Goal: Transaction & Acquisition: Purchase product/service

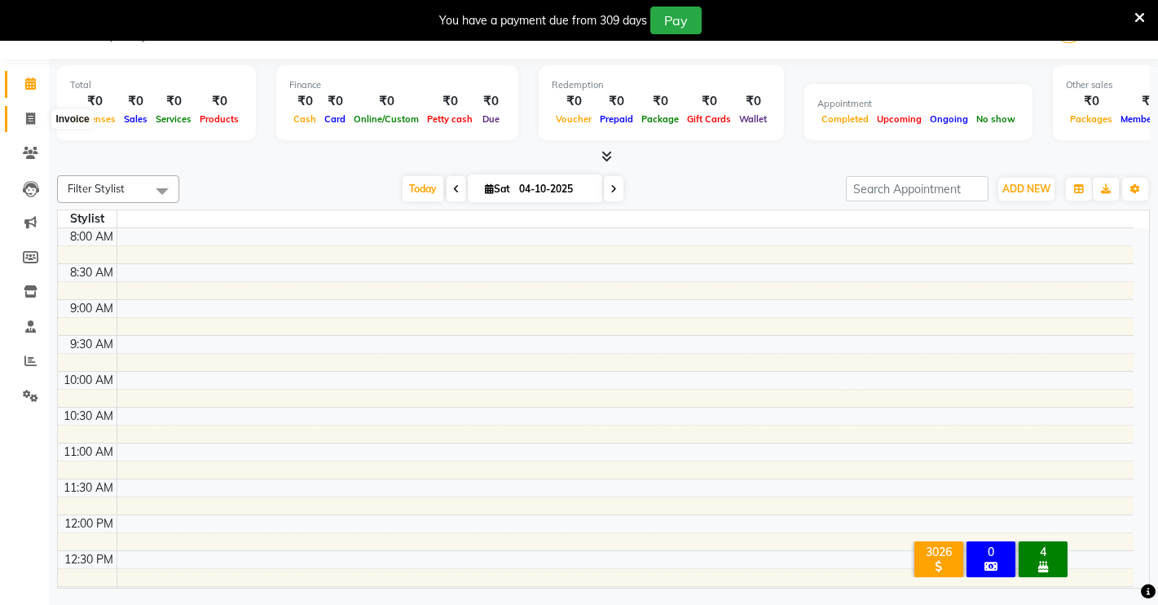
click at [26, 121] on icon at bounding box center [30, 118] width 9 height 12
select select "service"
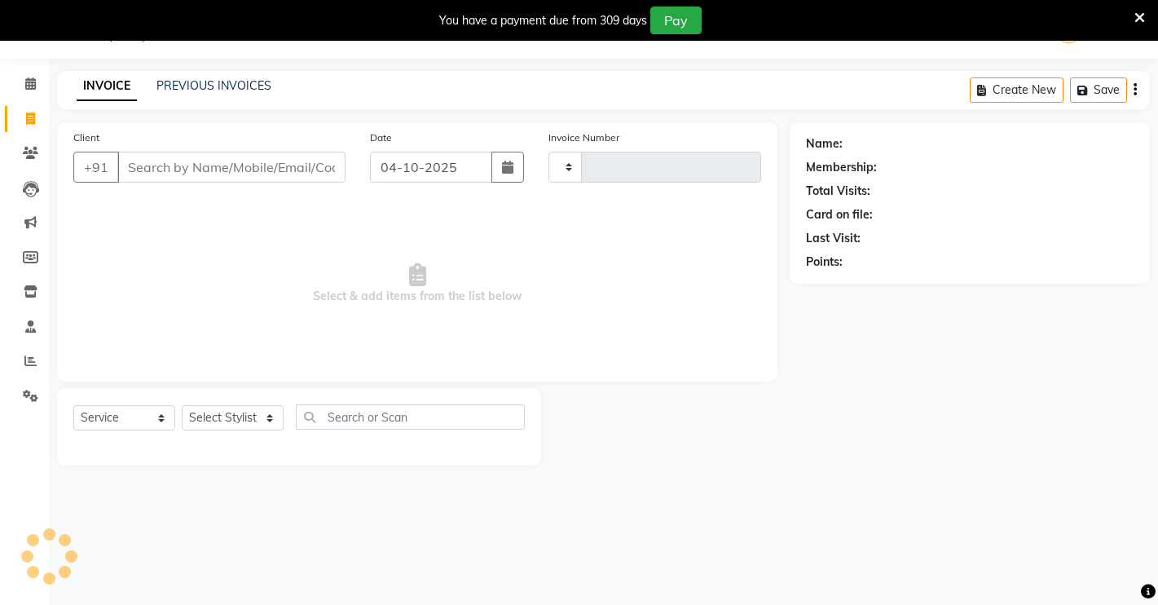
type input "5016"
select select "7317"
click at [29, 84] on icon at bounding box center [30, 83] width 11 height 12
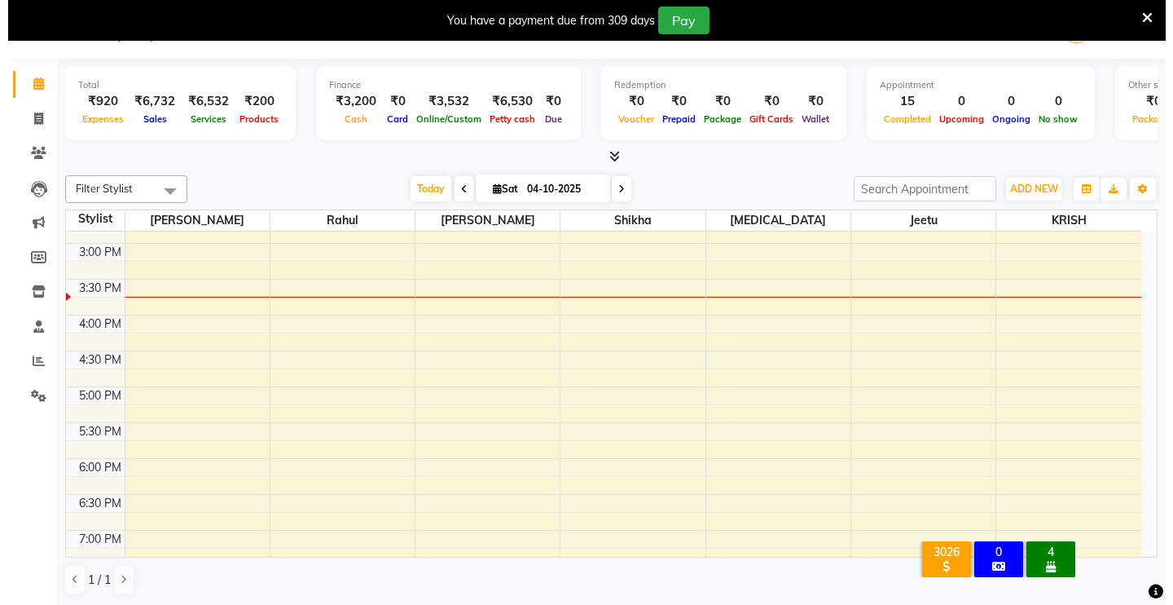
scroll to position [678, 0]
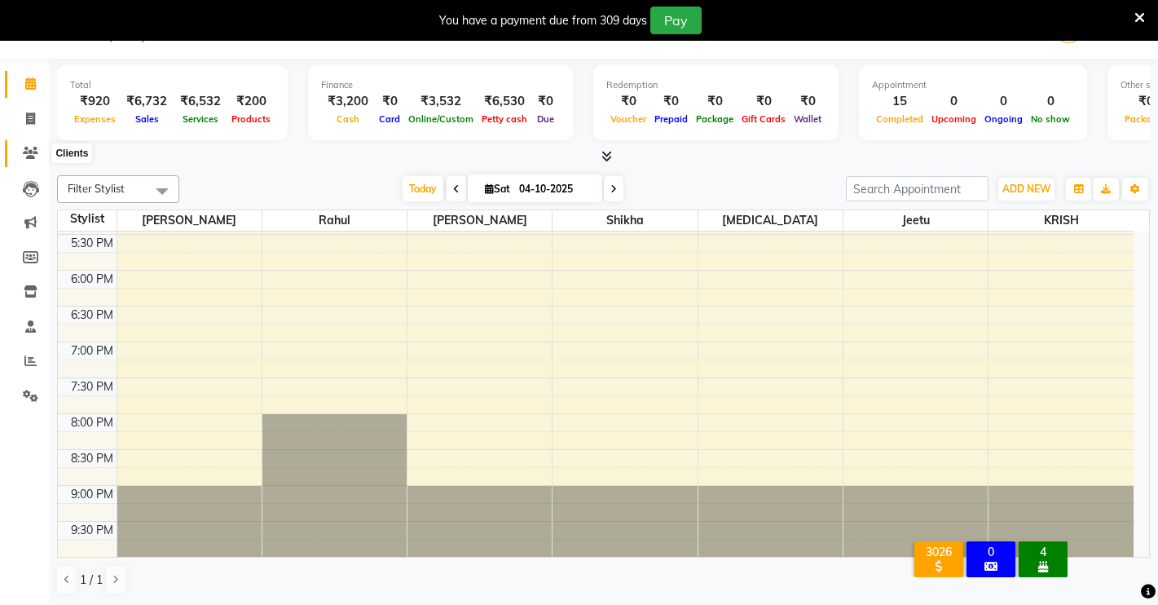
click at [28, 153] on icon at bounding box center [30, 153] width 15 height 12
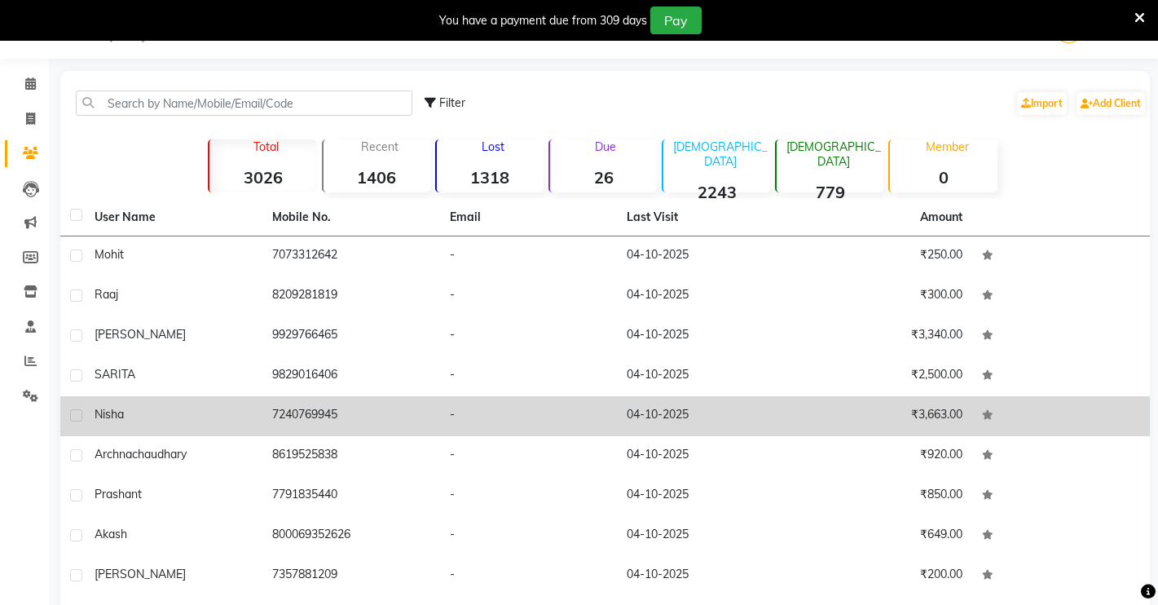
click at [539, 410] on td "-" at bounding box center [529, 416] width 178 height 40
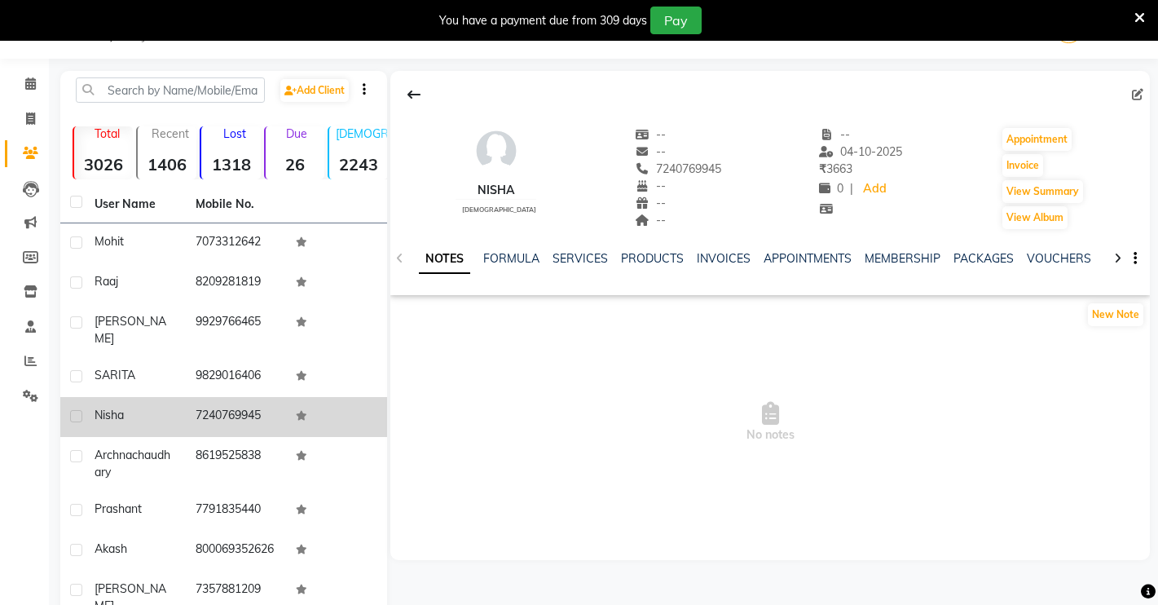
click at [579, 245] on div "NOTES FORMULA SERVICES PRODUCTS INVOICES APPOINTMENTS MEMBERSHIP PACKAGES VOUCH…" at bounding box center [770, 259] width 760 height 56
click at [567, 258] on link "SERVICES" at bounding box center [580, 258] width 55 height 15
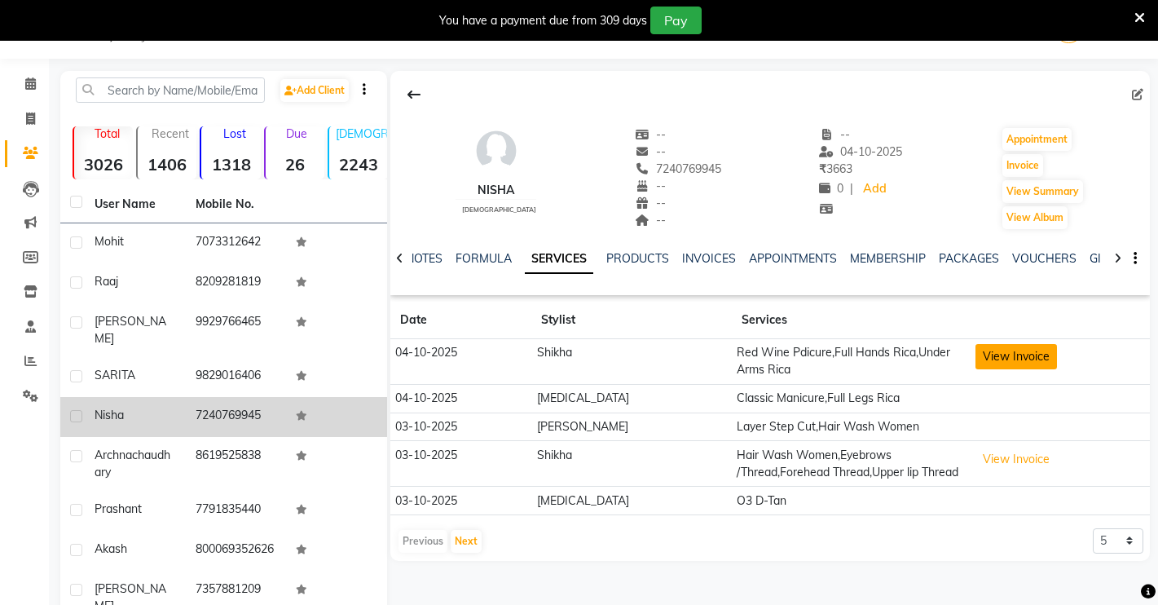
click at [990, 361] on button "View Invoice" at bounding box center [1015, 356] width 81 height 25
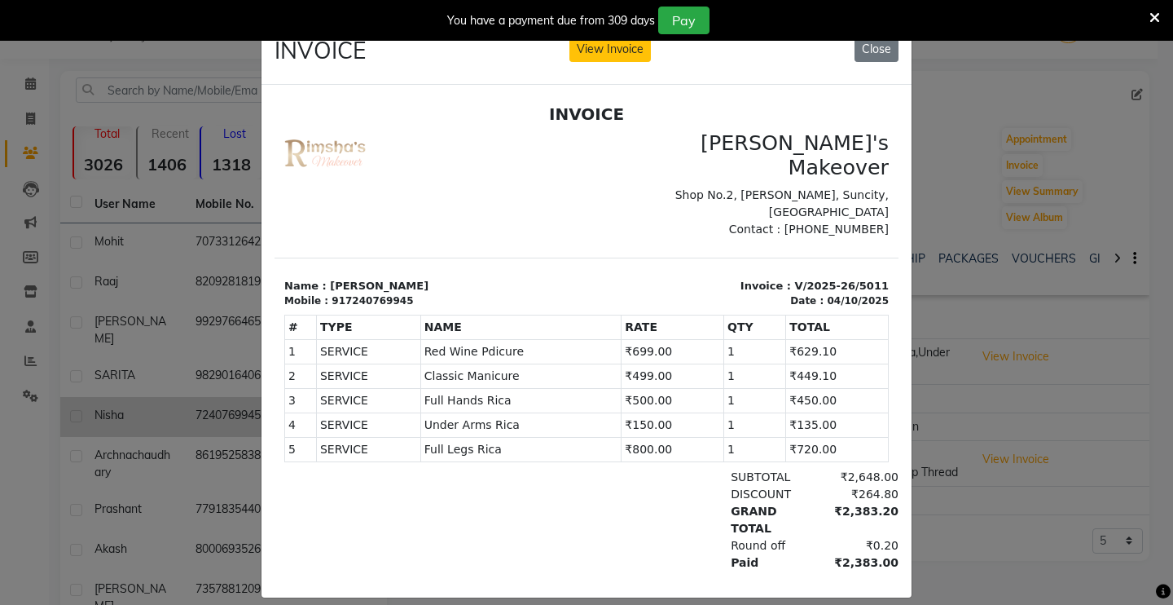
click at [925, 392] on ngb-modal-window "INVOICE View Invoice Close" at bounding box center [586, 302] width 1173 height 605
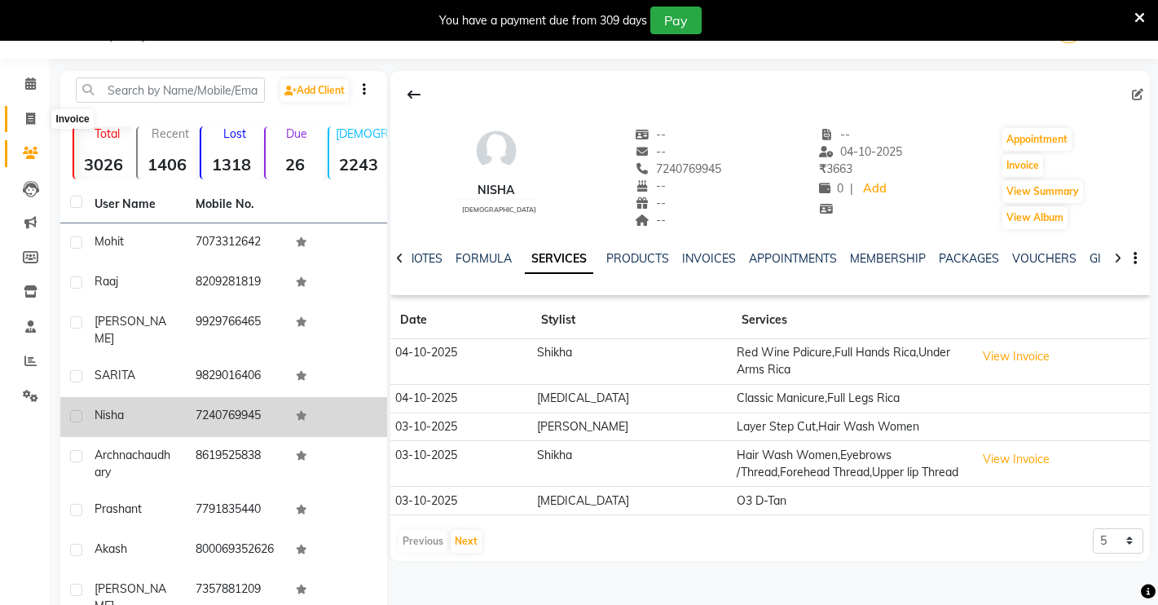
click at [29, 117] on icon at bounding box center [30, 118] width 9 height 12
select select "service"
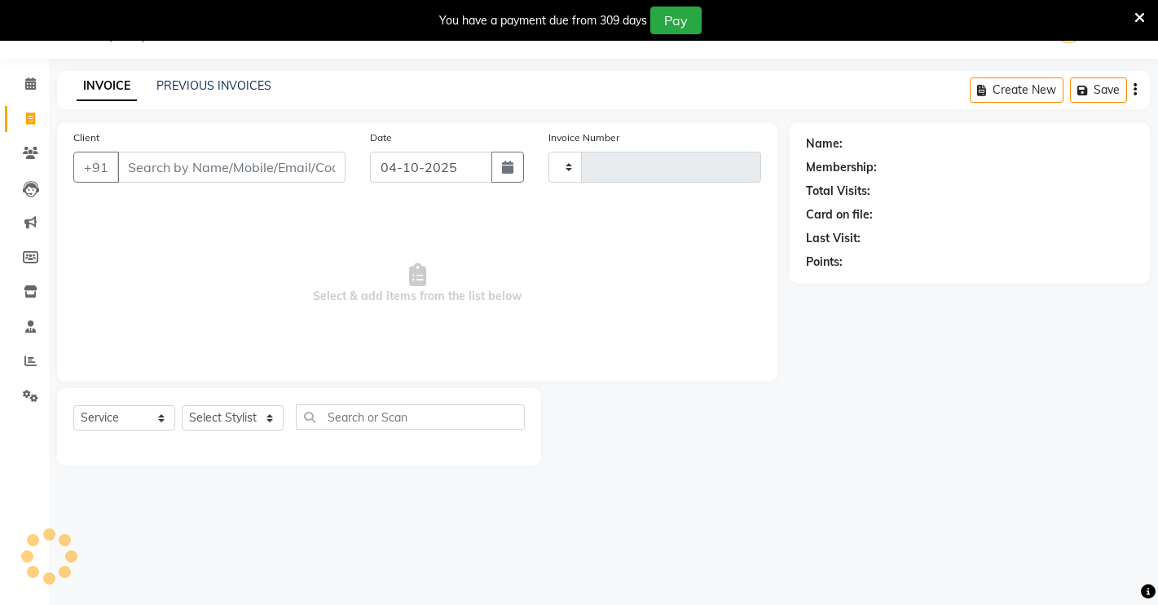
type input "5016"
select select "7317"
click at [33, 83] on icon at bounding box center [30, 83] width 11 height 12
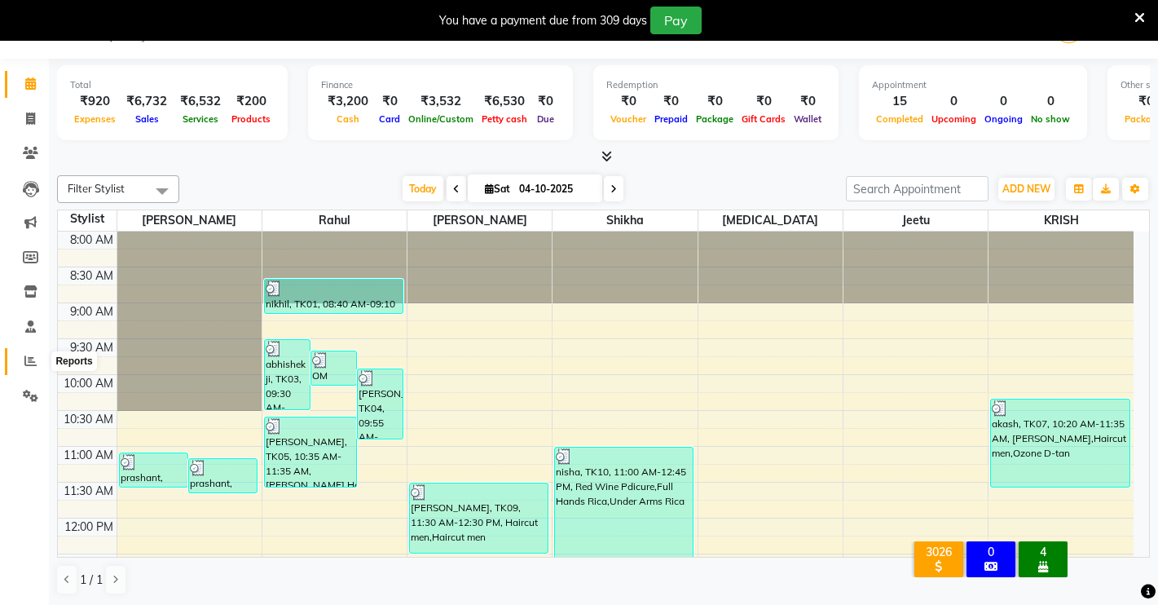
click at [29, 356] on icon at bounding box center [30, 360] width 12 height 12
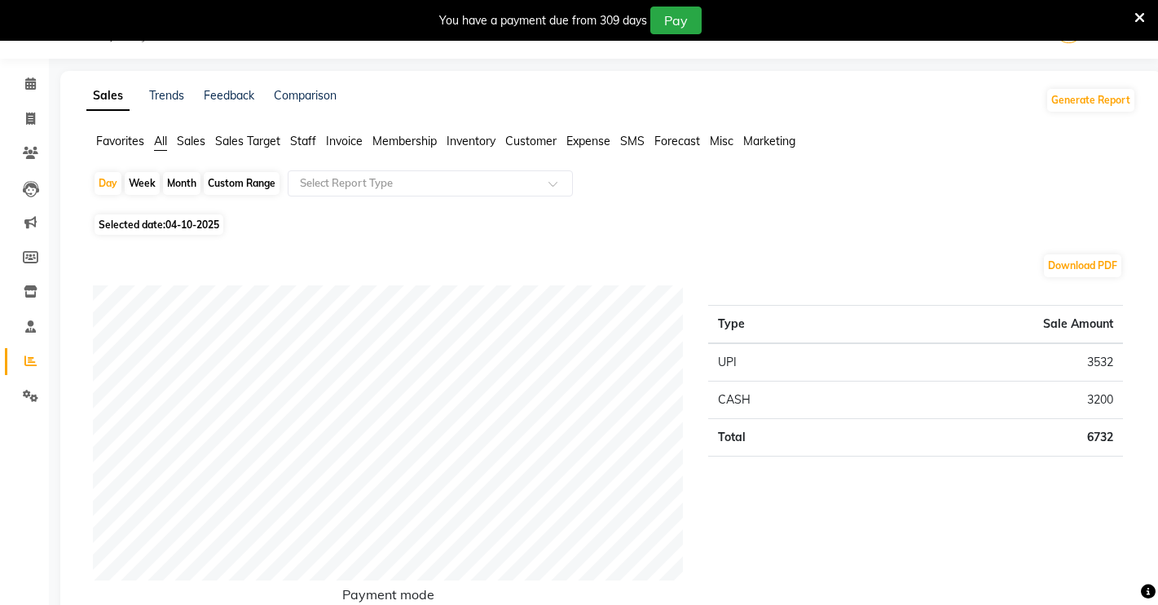
drag, startPoint x: 587, startPoint y: 139, endPoint x: 573, endPoint y: 147, distance: 15.7
click at [579, 139] on span "Expense" at bounding box center [588, 141] width 44 height 15
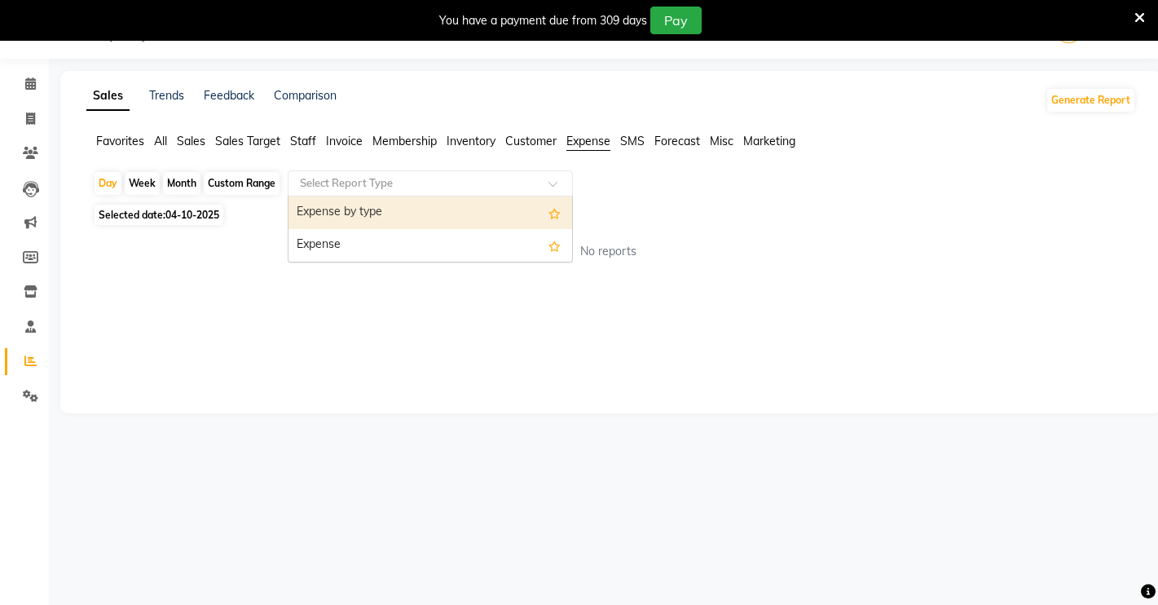
click at [443, 183] on input "text" at bounding box center [414, 183] width 235 height 16
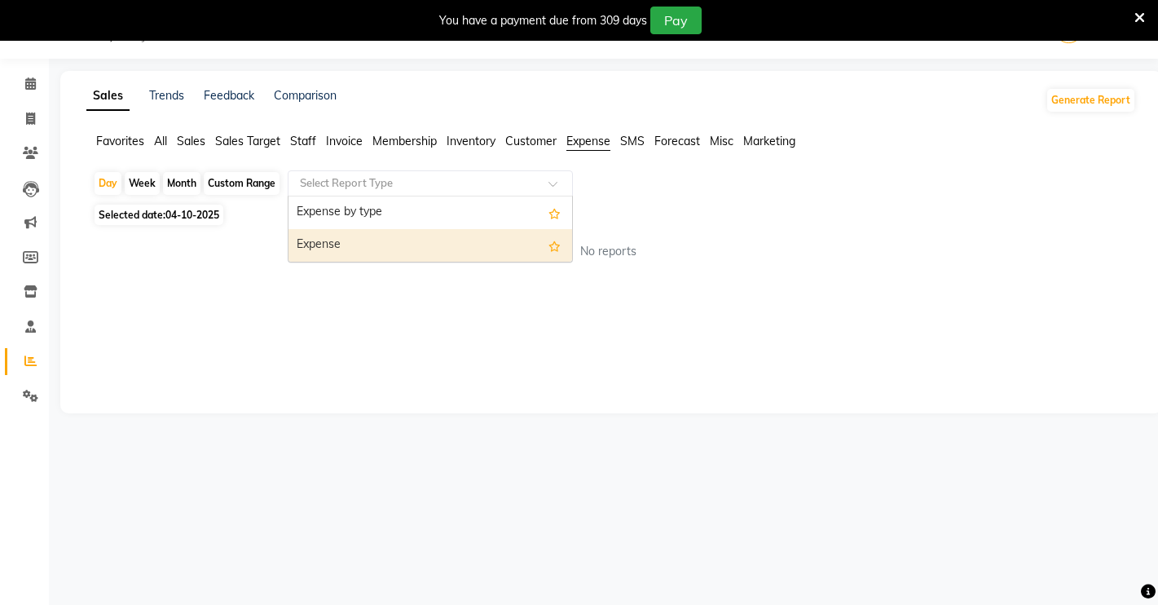
click at [409, 251] on div "Expense" at bounding box center [430, 245] width 284 height 33
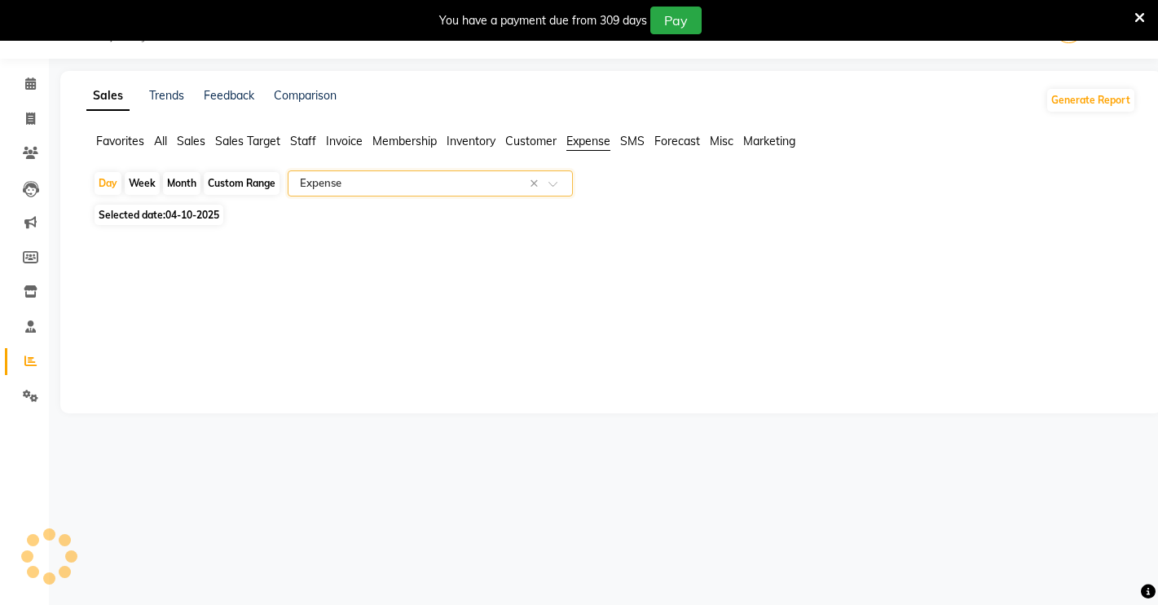
select select "filtered_report"
select select "pdf"
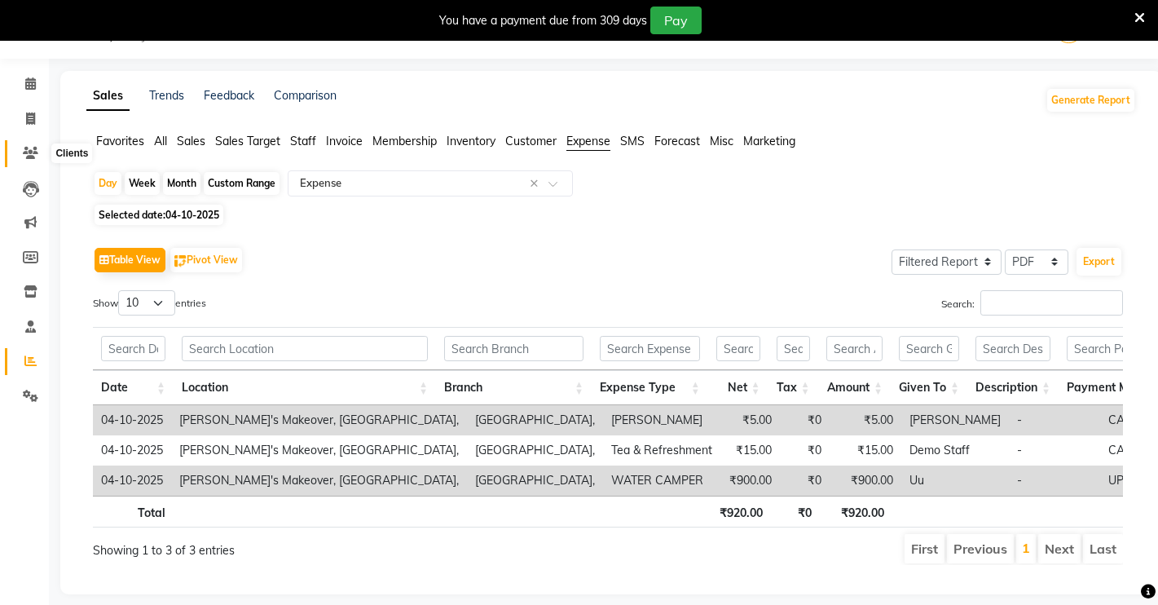
click at [24, 152] on icon at bounding box center [30, 153] width 15 height 12
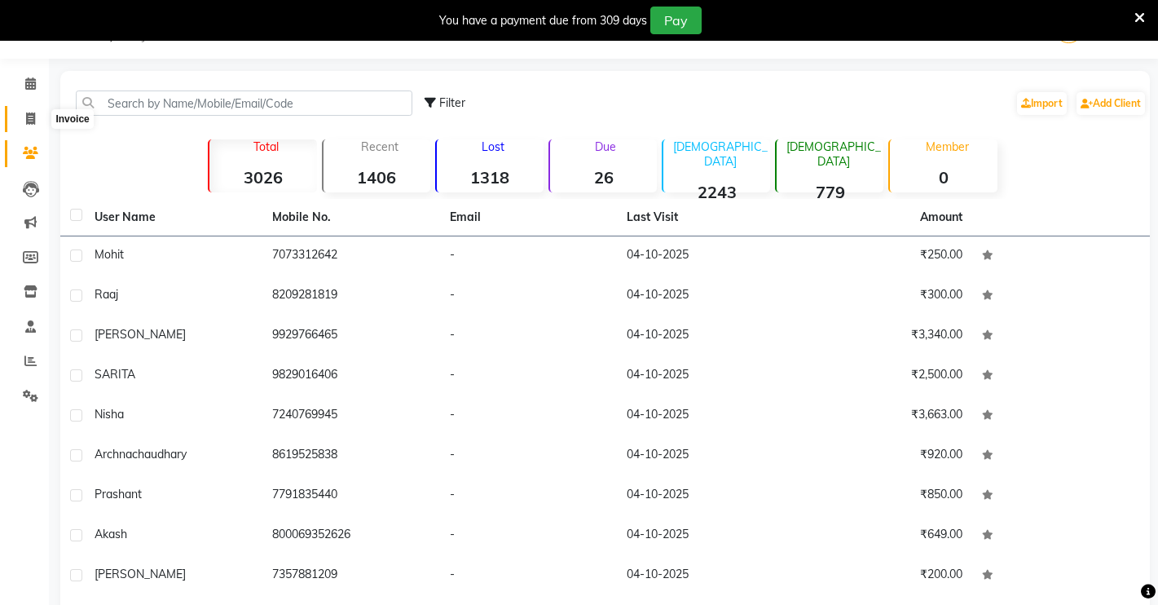
click at [28, 121] on icon at bounding box center [30, 118] width 9 height 12
select select "service"
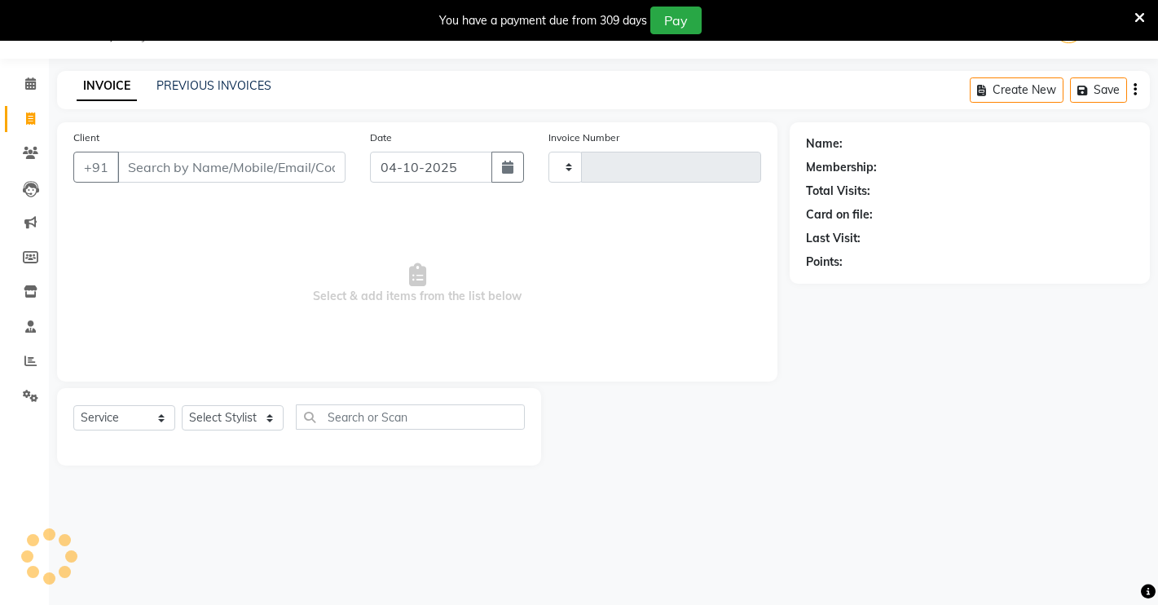
type input "5016"
select select "7317"
click at [25, 77] on icon at bounding box center [30, 83] width 11 height 12
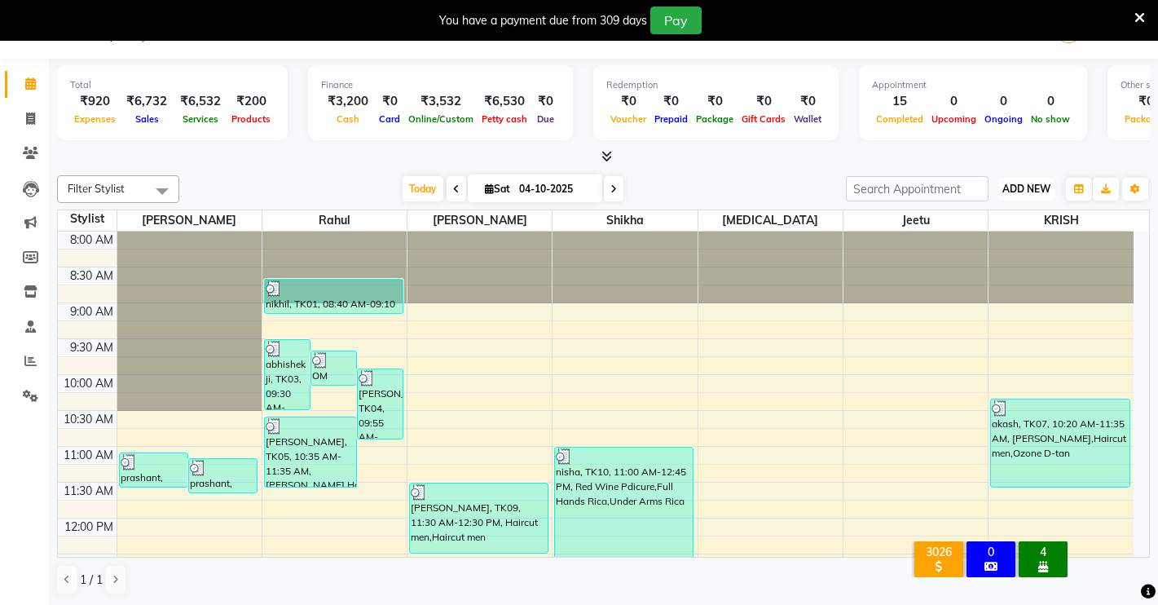
click at [1015, 187] on span "ADD NEW" at bounding box center [1026, 189] width 48 height 12
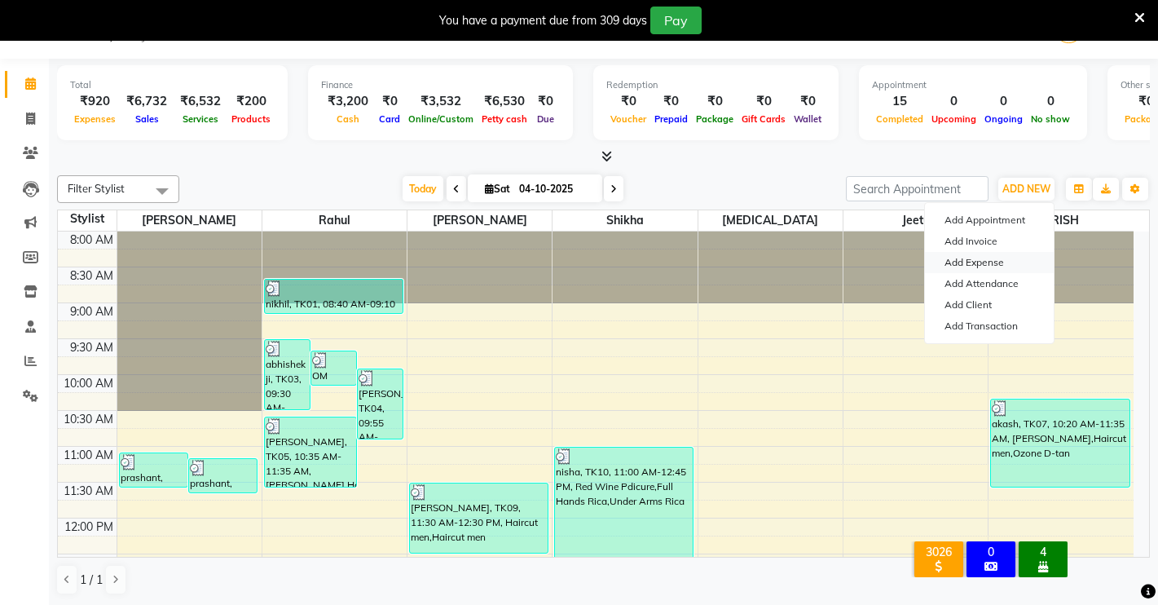
click at [983, 262] on link "Add Expense" at bounding box center [989, 262] width 129 height 21
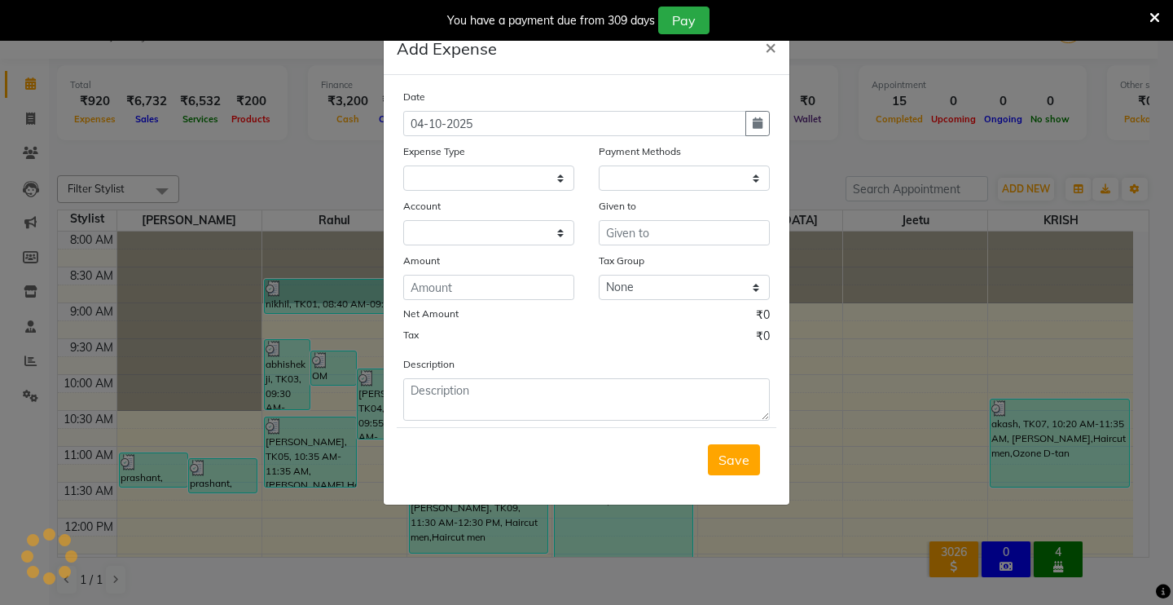
select select "1"
select select "6406"
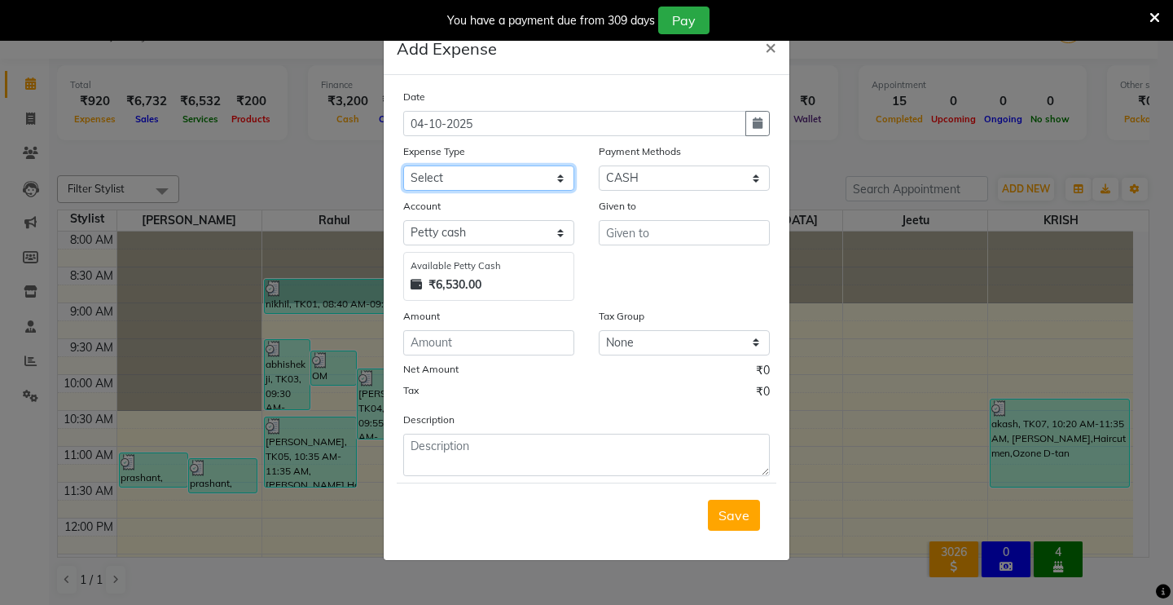
drag, startPoint x: 531, startPoint y: 171, endPoint x: 526, endPoint y: 183, distance: 12.9
click at [529, 171] on select "Select Advance Salary Baba Bank Service Charges CLEANING Clinical charges DM SI…" at bounding box center [488, 177] width 171 height 25
select select "19381"
click at [403, 165] on select "Select Advance Salary Baba Bank Service Charges CLEANING Clinical charges DM SI…" at bounding box center [488, 177] width 171 height 25
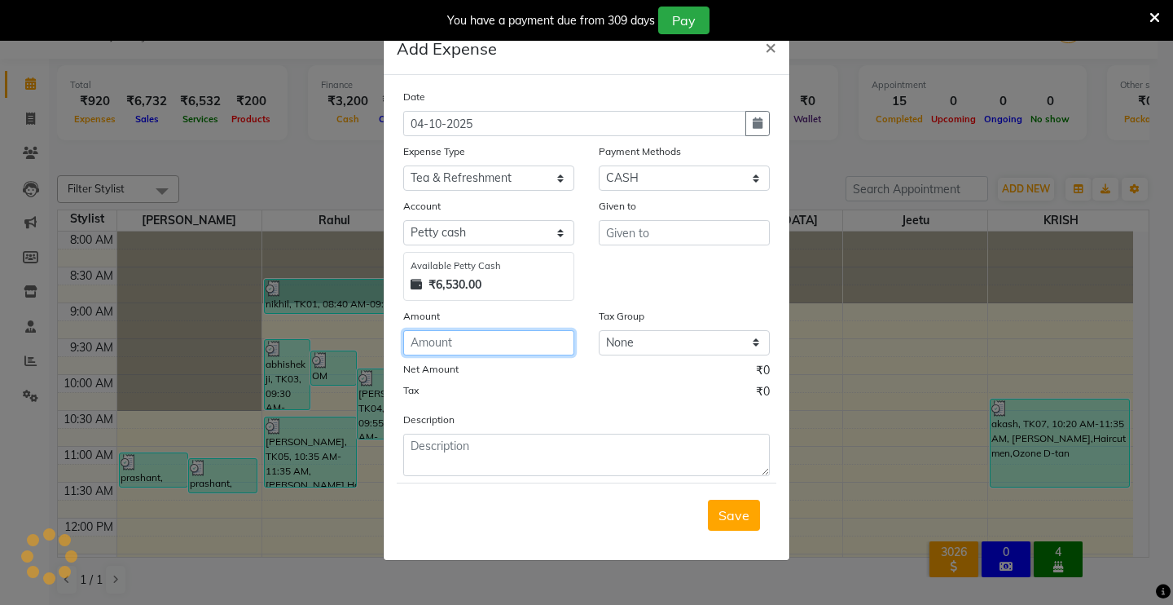
click at [474, 342] on input "number" at bounding box center [488, 342] width 171 height 25
type input "20"
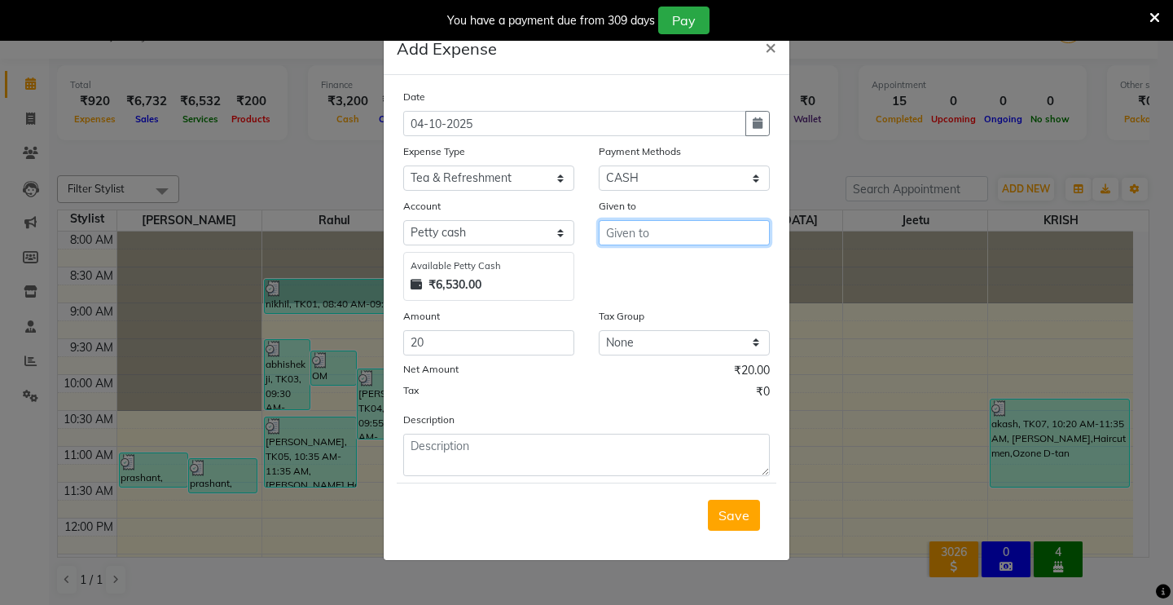
drag, startPoint x: 627, startPoint y: 229, endPoint x: 628, endPoint y: 238, distance: 9.0
click at [628, 237] on input "text" at bounding box center [684, 232] width 171 height 25
type input "DEMO STAFF"
click at [742, 522] on span "Save" at bounding box center [734, 515] width 31 height 16
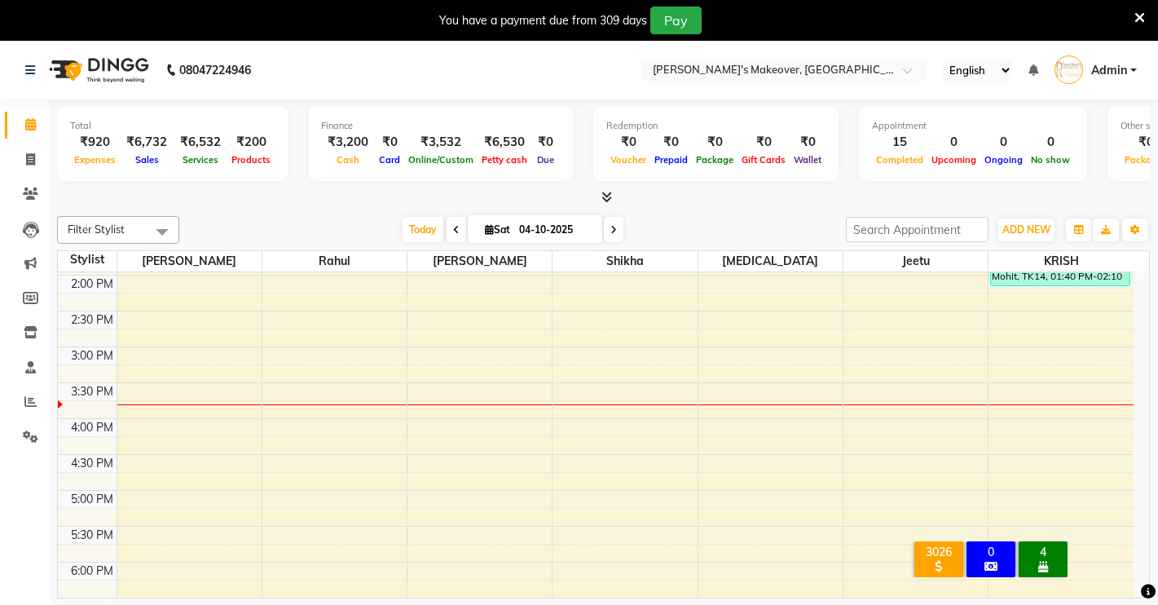
scroll to position [306, 0]
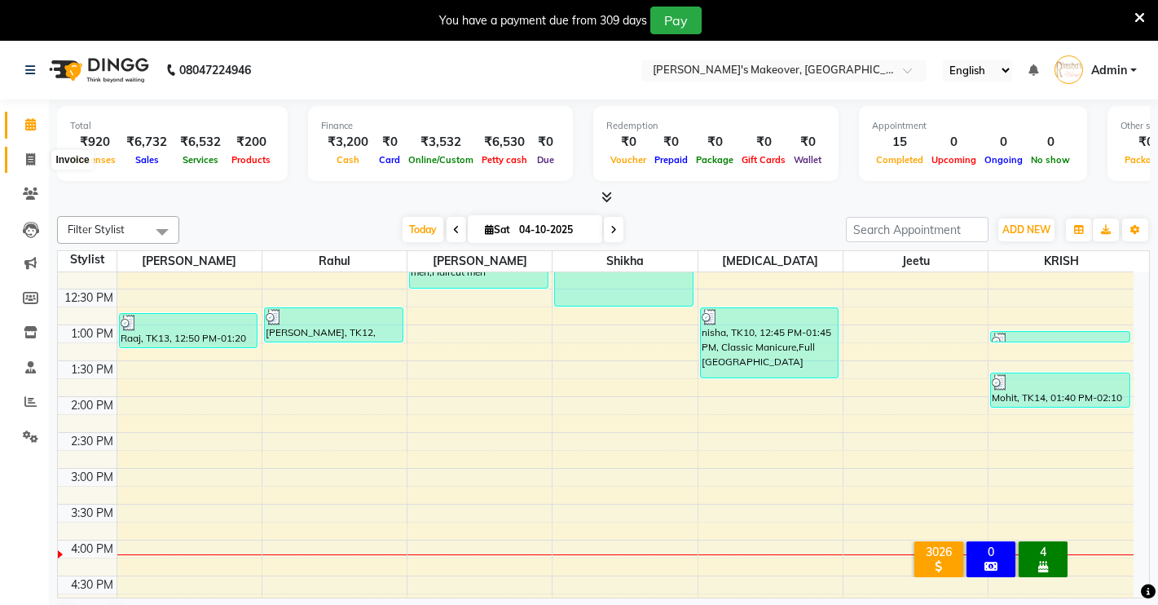
click at [37, 167] on span at bounding box center [30, 160] width 29 height 19
select select "7317"
select select "service"
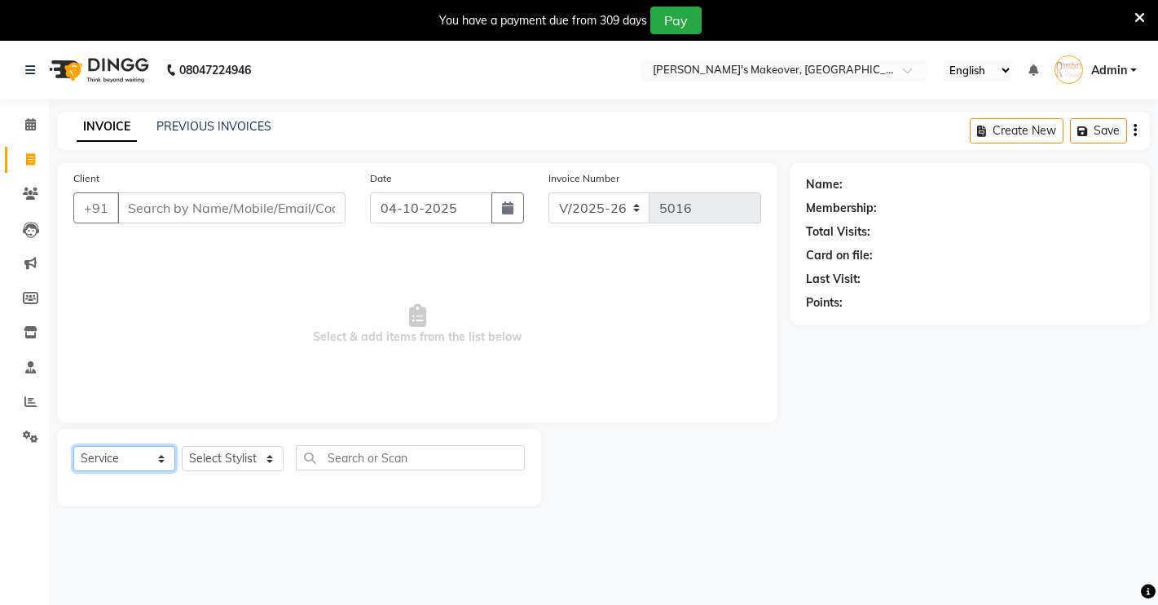
click at [101, 461] on select "Select Service Product Membership Package Voucher Prepaid Gift Card" at bounding box center [124, 458] width 102 height 25
click at [293, 209] on input "Client" at bounding box center [231, 207] width 228 height 31
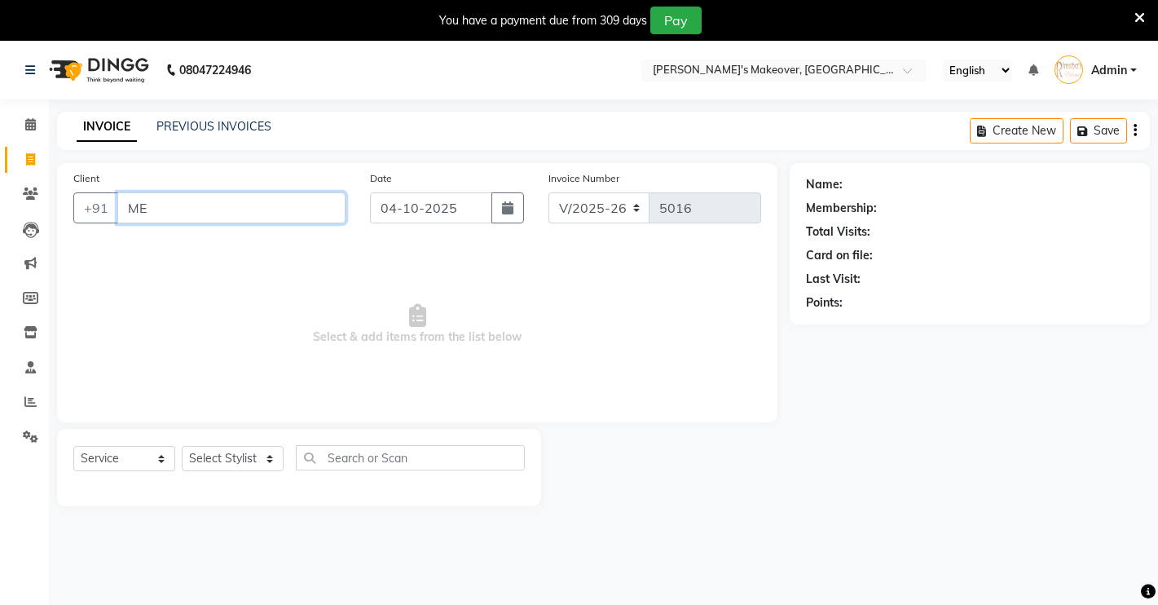
type input "M"
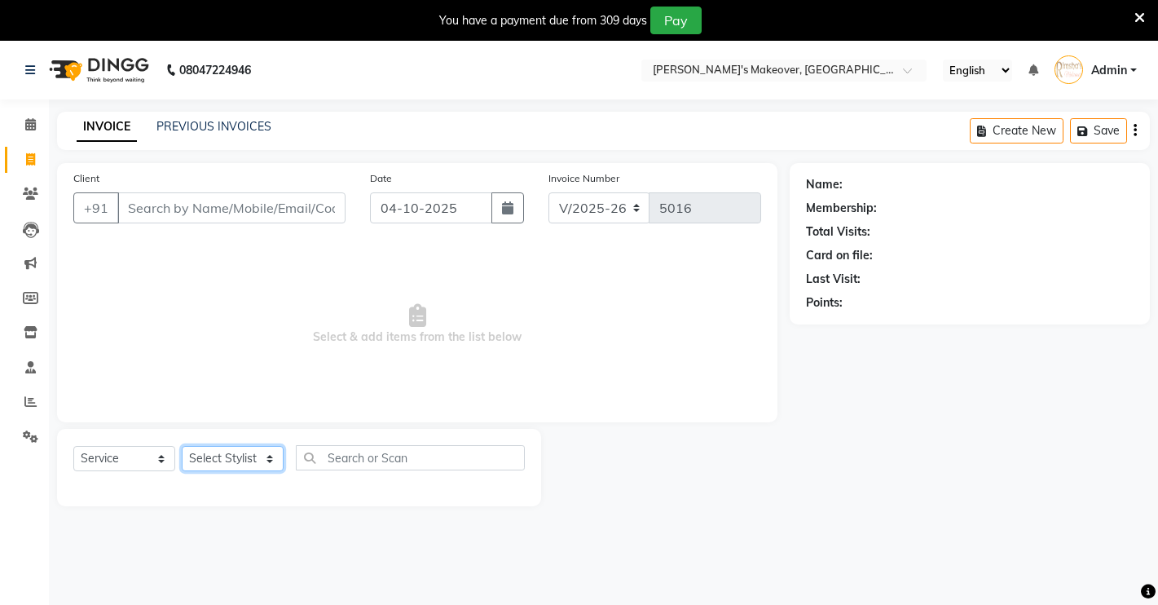
click at [237, 454] on select "Select Stylist [PERSON_NAME] [PERSON_NAME] NAVEEN [MEDICAL_DATA][PERSON_NAME] […" at bounding box center [233, 458] width 102 height 25
select select "77366"
click at [182, 446] on select "Select Stylist [PERSON_NAME] [PERSON_NAME] NAVEEN [MEDICAL_DATA][PERSON_NAME] […" at bounding box center [233, 458] width 102 height 25
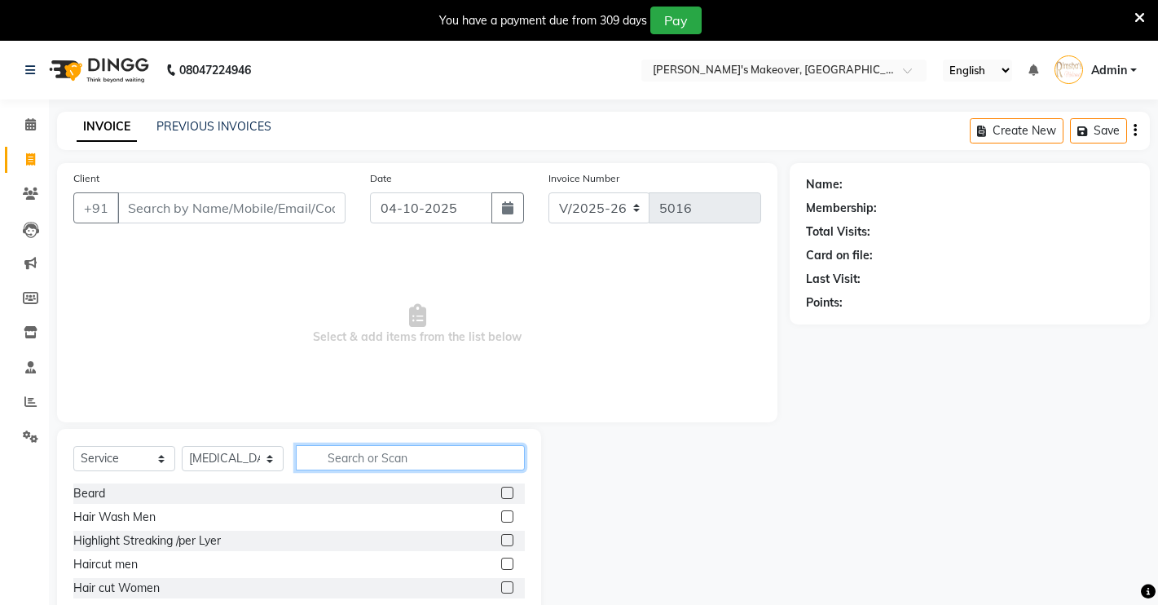
click at [335, 452] on input "text" at bounding box center [410, 457] width 229 height 25
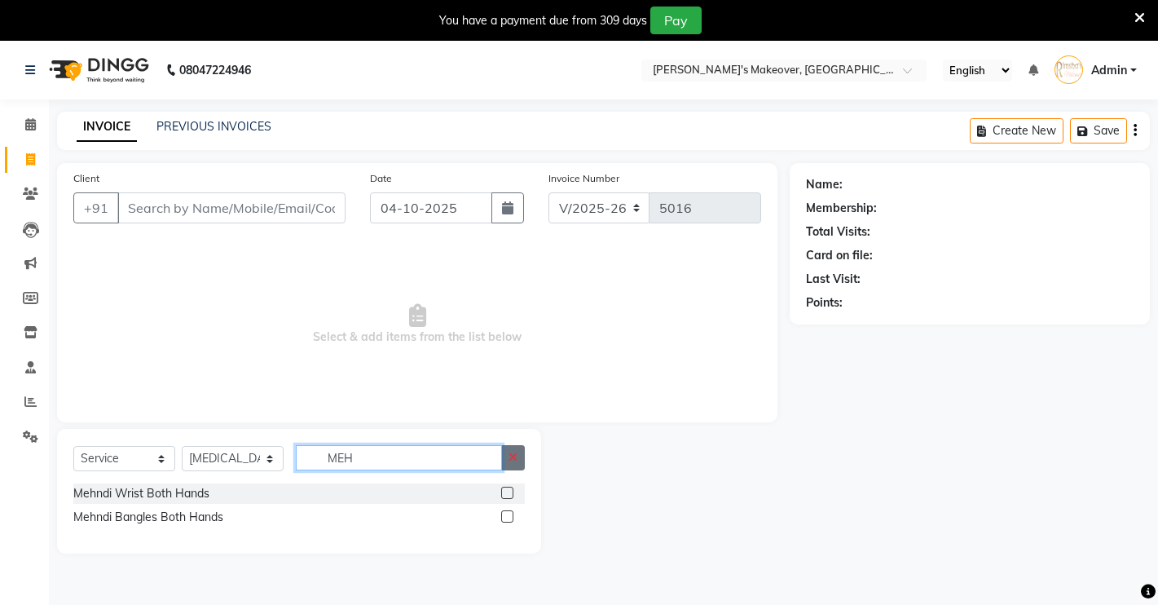
type input "MEH"
click at [520, 463] on button "button" at bounding box center [513, 457] width 24 height 25
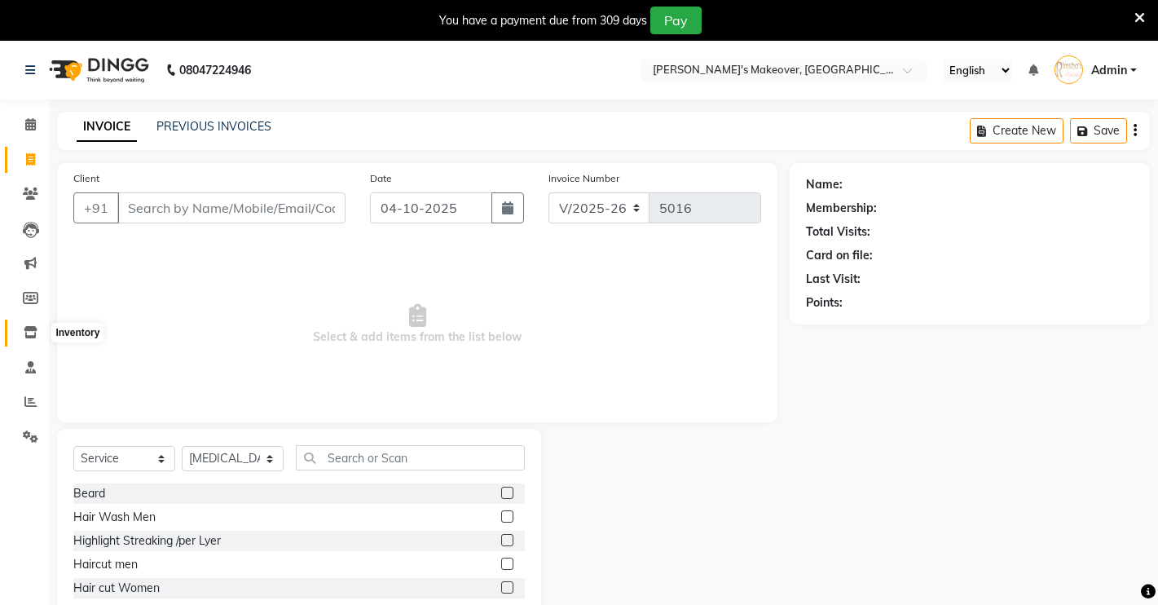
click at [26, 324] on span at bounding box center [30, 333] width 29 height 19
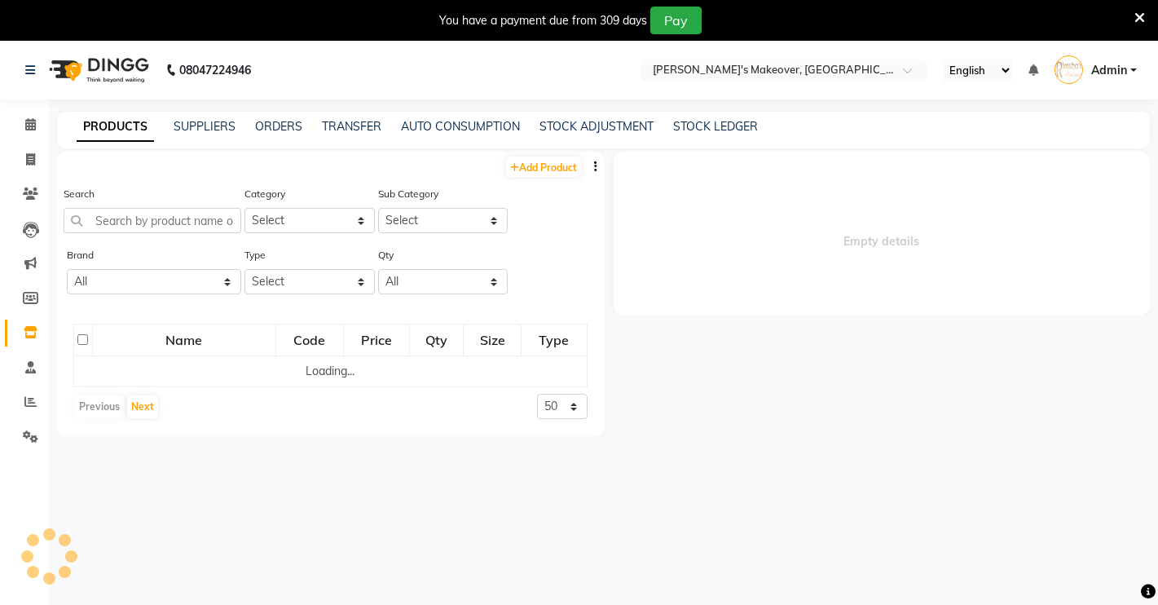
select select
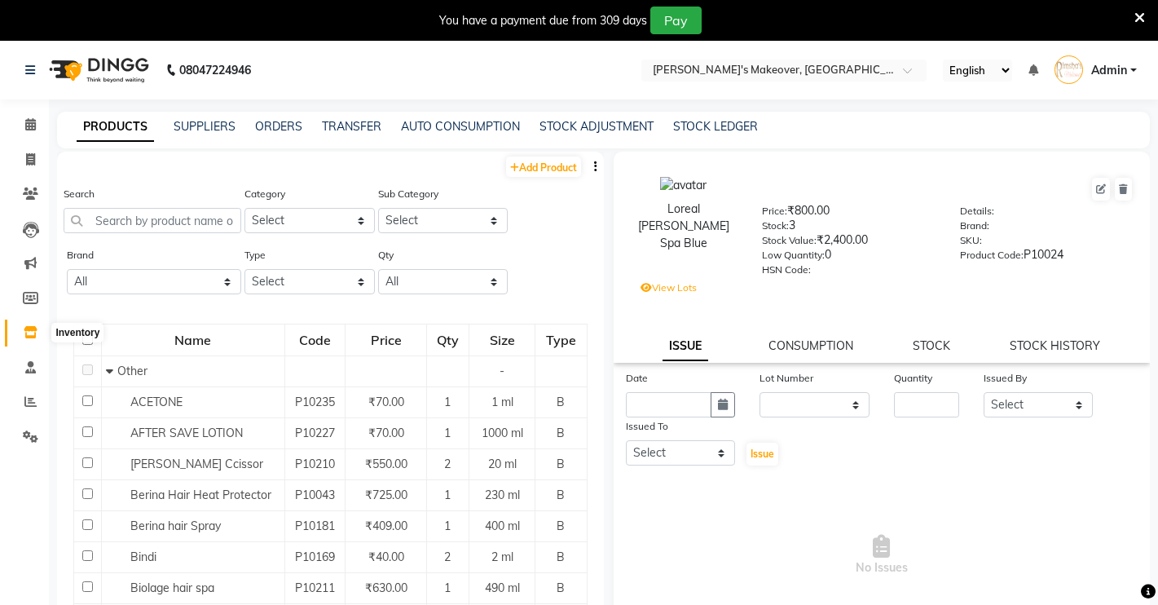
click at [31, 331] on icon at bounding box center [31, 332] width 14 height 12
click at [33, 327] on icon at bounding box center [31, 332] width 14 height 12
click at [36, 363] on icon at bounding box center [30, 367] width 11 height 12
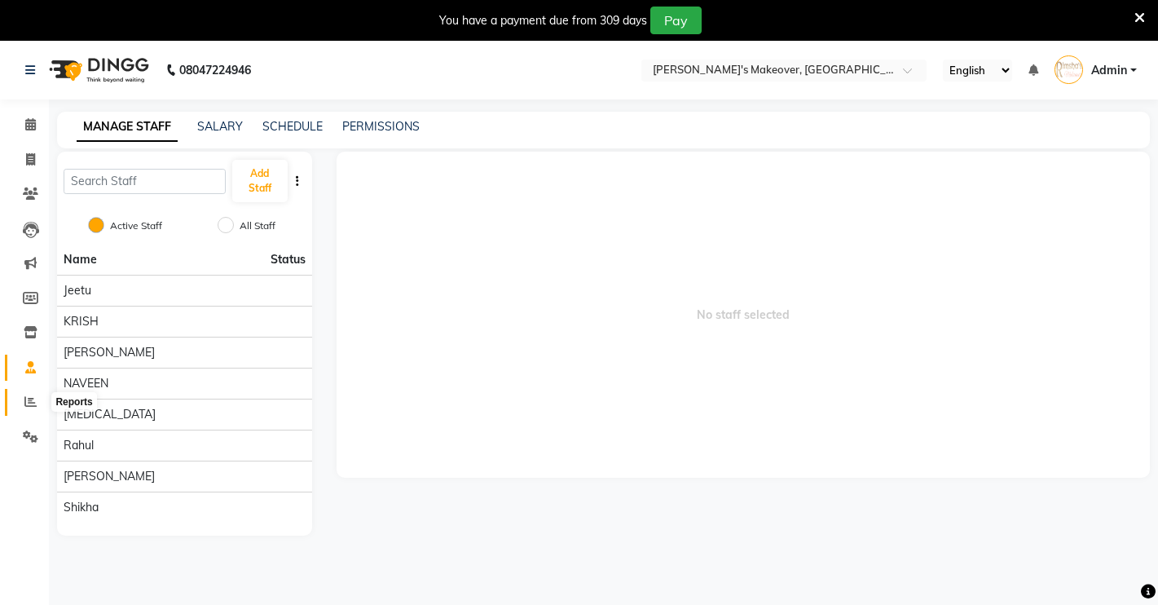
click at [21, 395] on span at bounding box center [30, 402] width 29 height 19
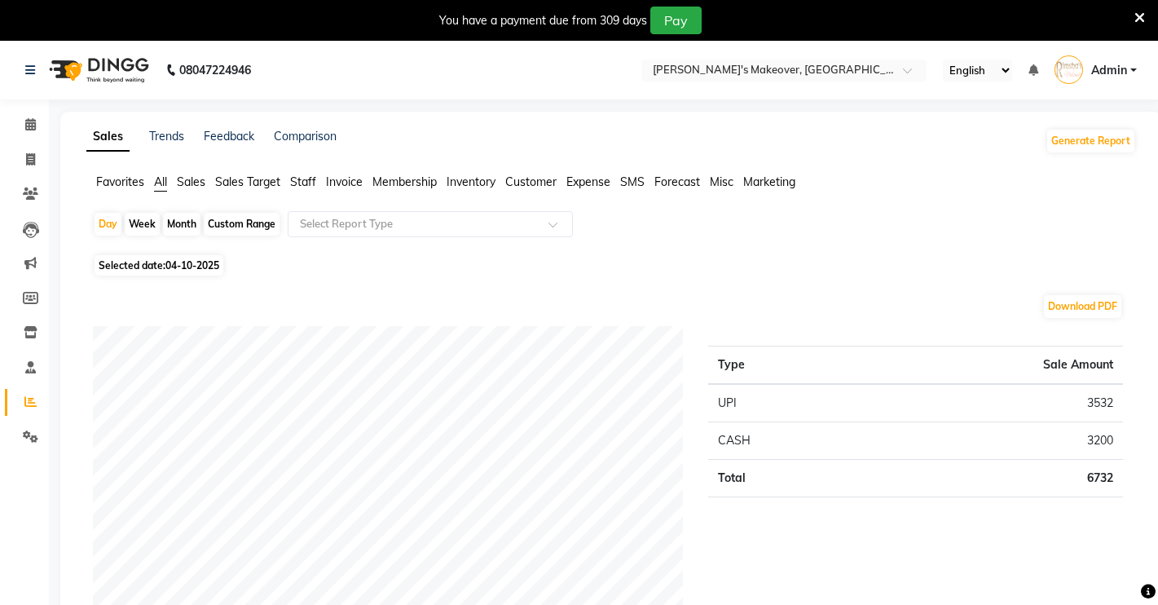
click at [337, 178] on span "Invoice" at bounding box center [344, 181] width 37 height 15
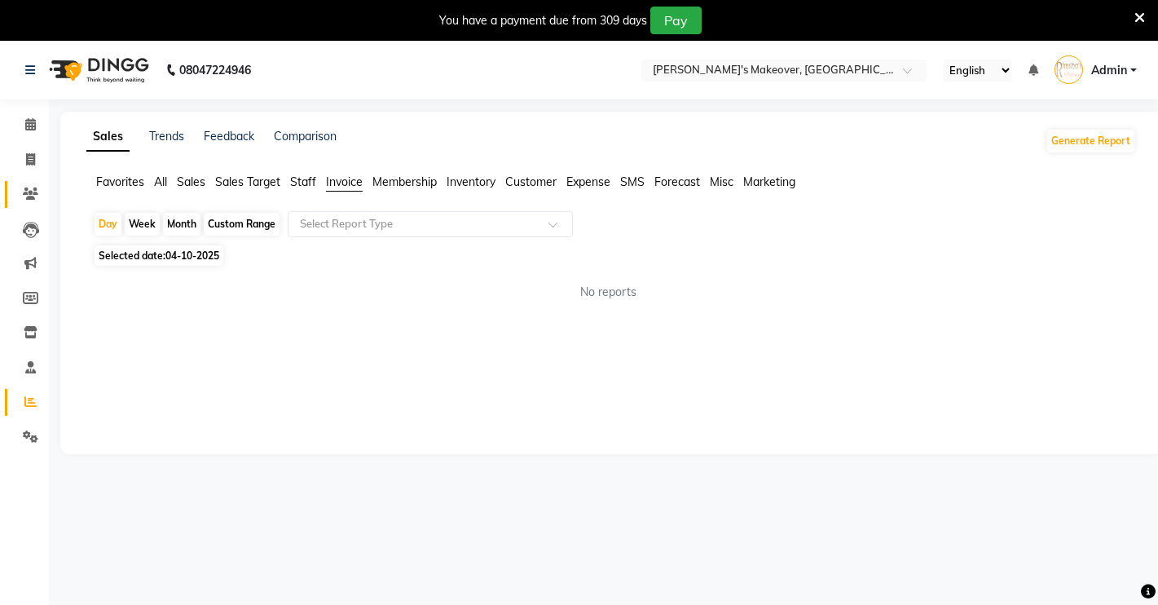
click at [15, 185] on link "Clients" at bounding box center [24, 194] width 39 height 27
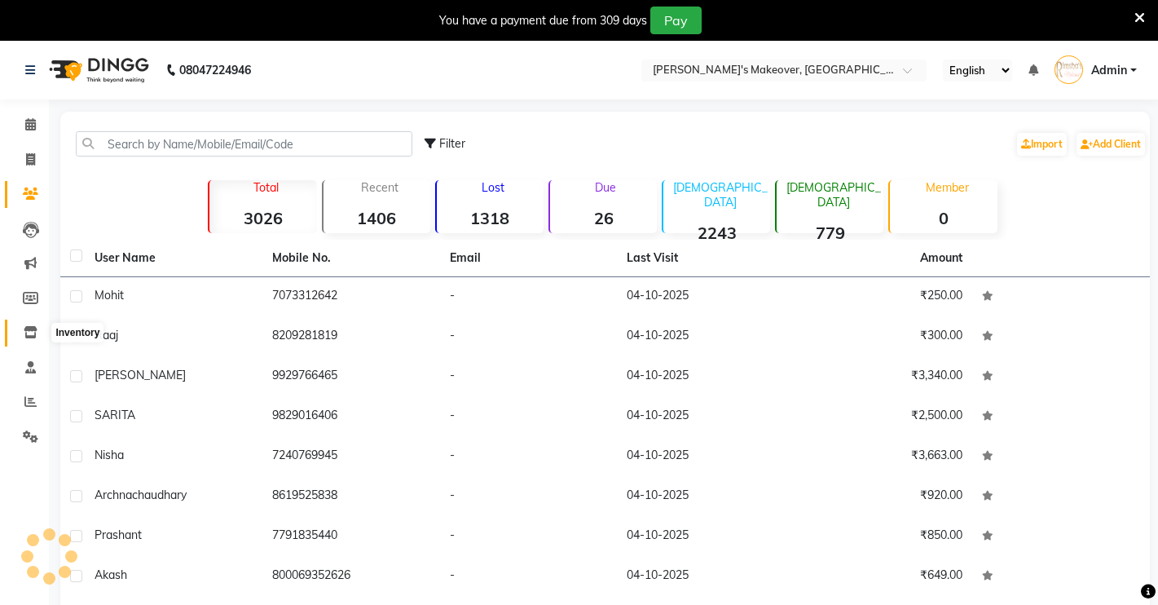
click at [27, 328] on icon at bounding box center [31, 332] width 14 height 12
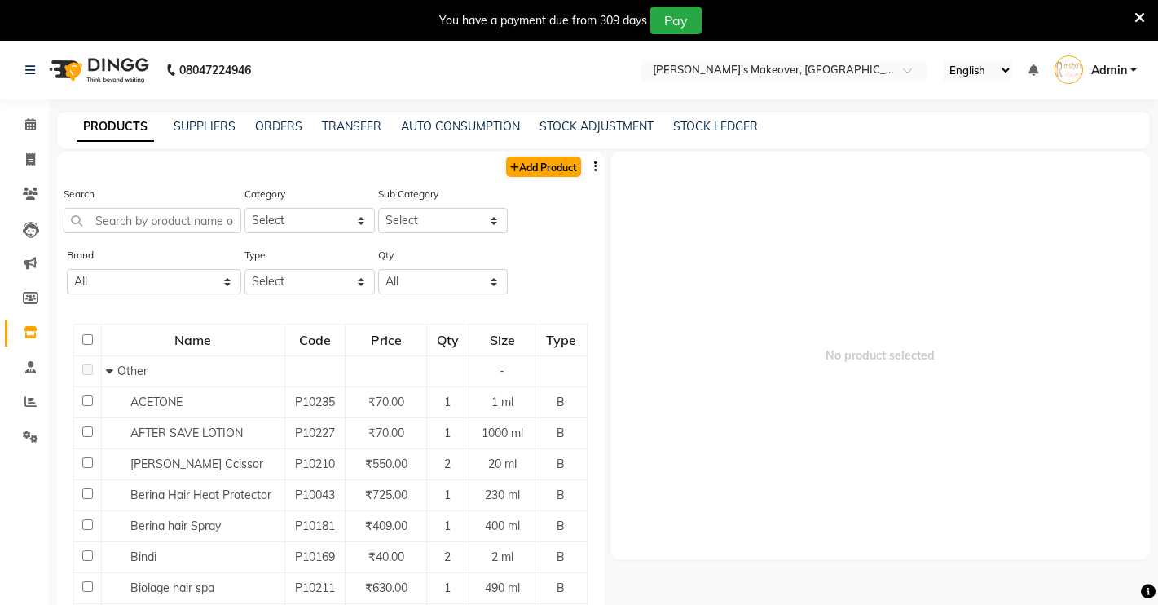
drag, startPoint x: 536, startPoint y: 152, endPoint x: 529, endPoint y: 171, distance: 20.1
click at [536, 155] on div "Add Product" at bounding box center [330, 165] width 547 height 27
click at [528, 167] on link "Add Product" at bounding box center [543, 166] width 75 height 20
select select "true"
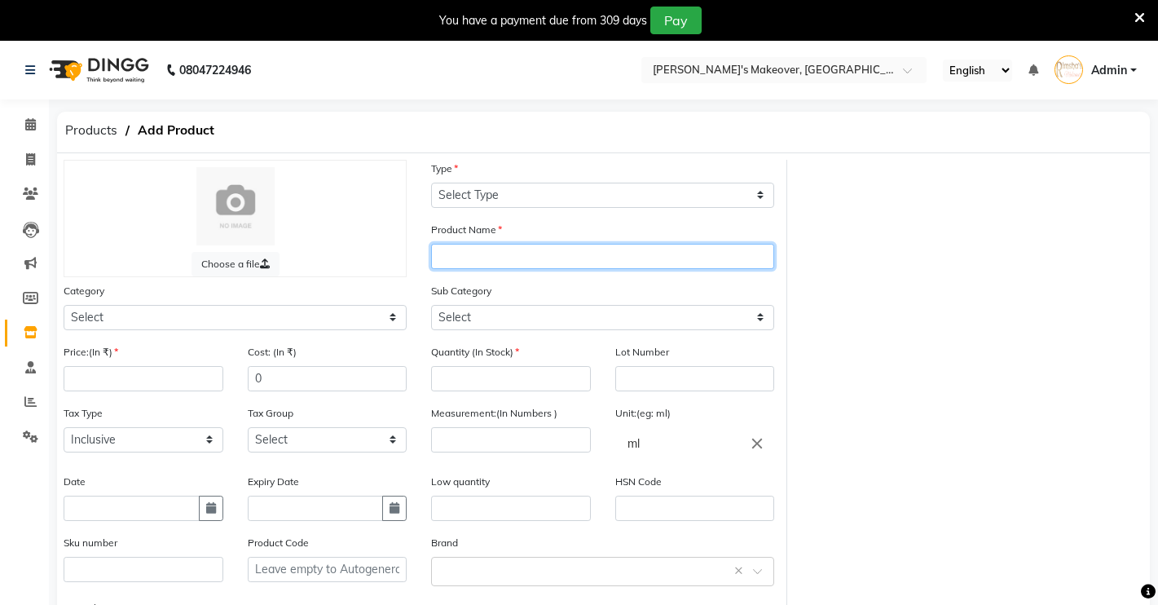
click at [540, 256] on input "text" at bounding box center [602, 256] width 343 height 25
type input "E"
type input "M"
type input "FULL HAND MEHNDI"
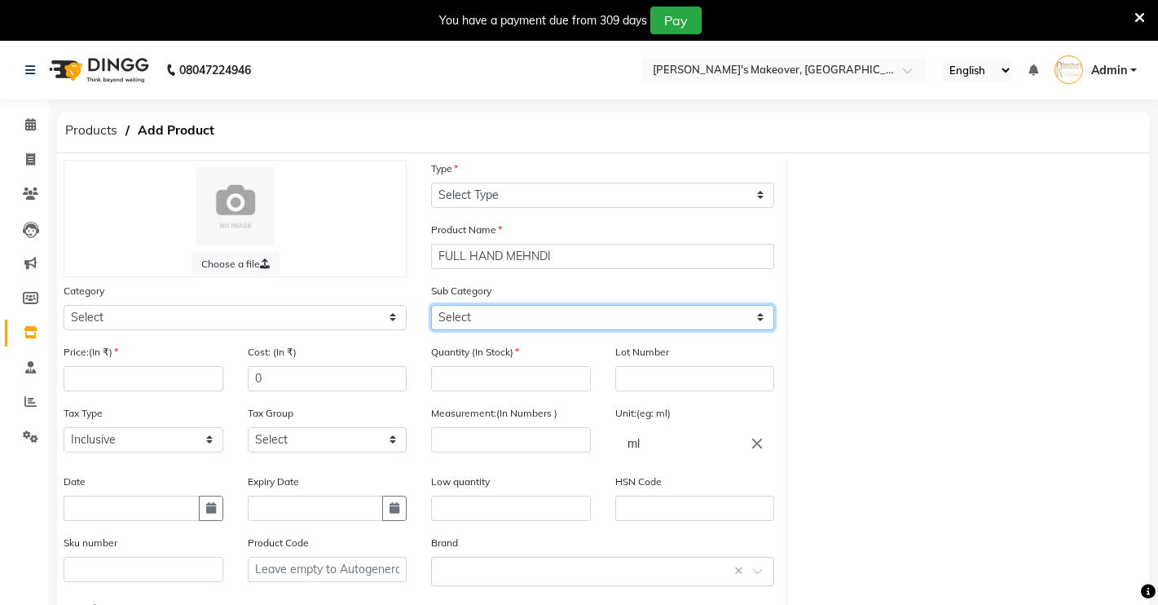
click at [579, 319] on select "Select" at bounding box center [602, 317] width 343 height 25
click at [588, 312] on select "Select" at bounding box center [602, 317] width 343 height 25
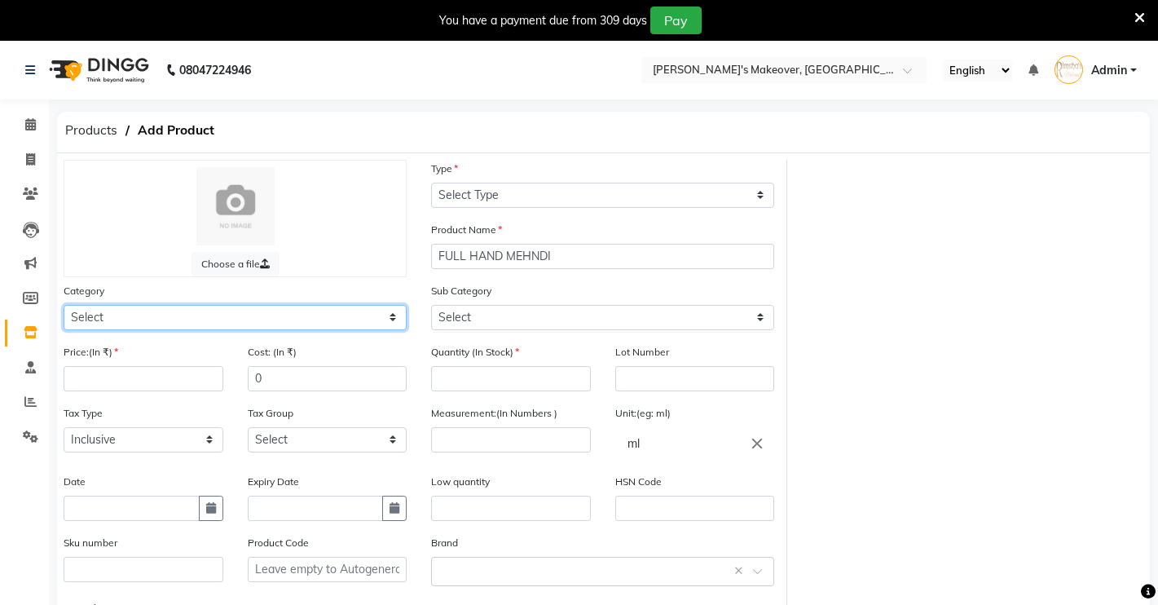
click at [349, 320] on select "Select Hair Skin Makeup Personal Care Appliances [PERSON_NAME] Waxing Disposabl…" at bounding box center [235, 317] width 343 height 25
click at [347, 320] on select "Select Hair Skin Makeup Personal Care Appliances [PERSON_NAME] Waxing Disposabl…" at bounding box center [235, 317] width 343 height 25
click at [35, 292] on icon at bounding box center [30, 298] width 15 height 12
select select
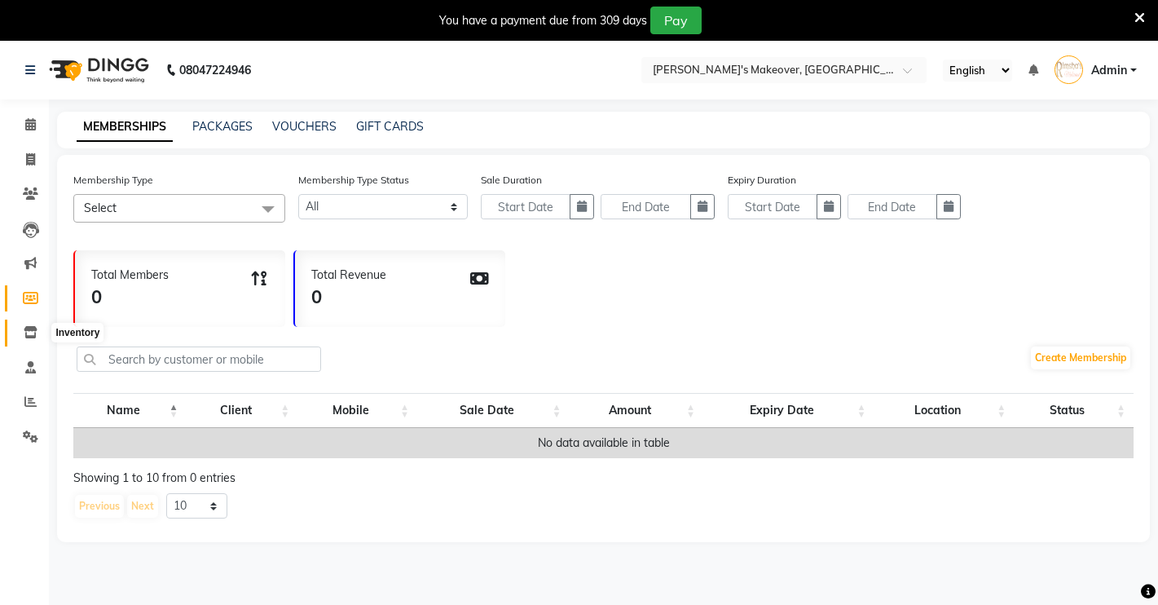
click at [28, 332] on icon at bounding box center [31, 332] width 14 height 12
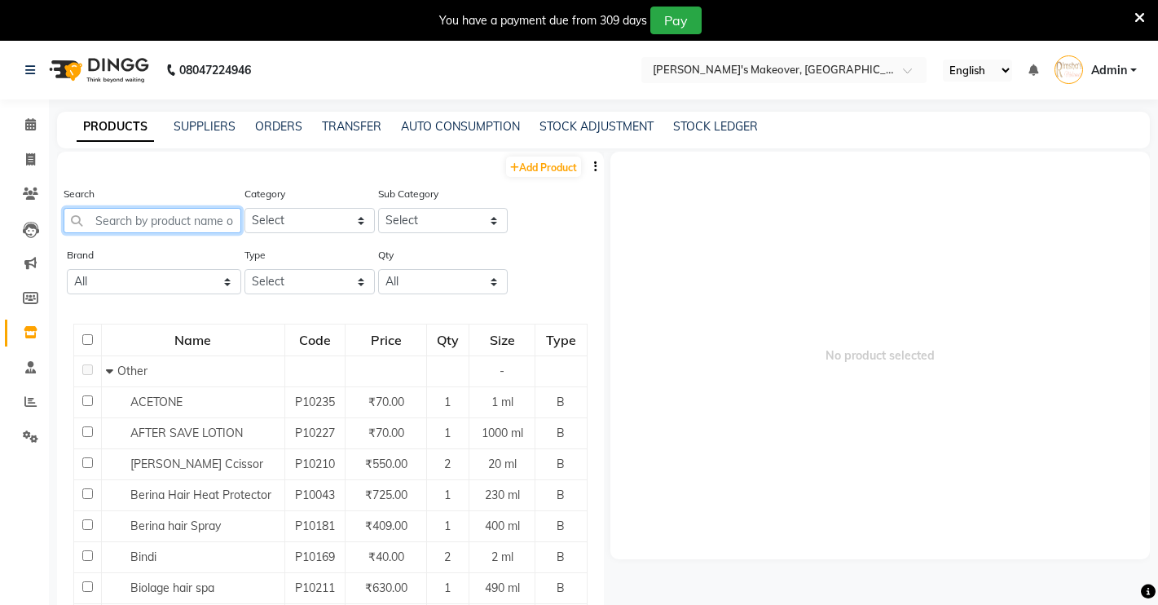
click at [227, 222] on input "text" at bounding box center [153, 220] width 178 height 25
click at [267, 288] on select "Select Both Retail Consumable" at bounding box center [309, 281] width 130 height 25
click at [322, 212] on select "Select Hair Skin Makeup Personal Care Appliances [PERSON_NAME] Waxing Disposabl…" at bounding box center [309, 220] width 130 height 25
click at [198, 214] on input "text" at bounding box center [153, 220] width 178 height 25
click at [219, 130] on link "SUPPLIERS" at bounding box center [205, 126] width 62 height 15
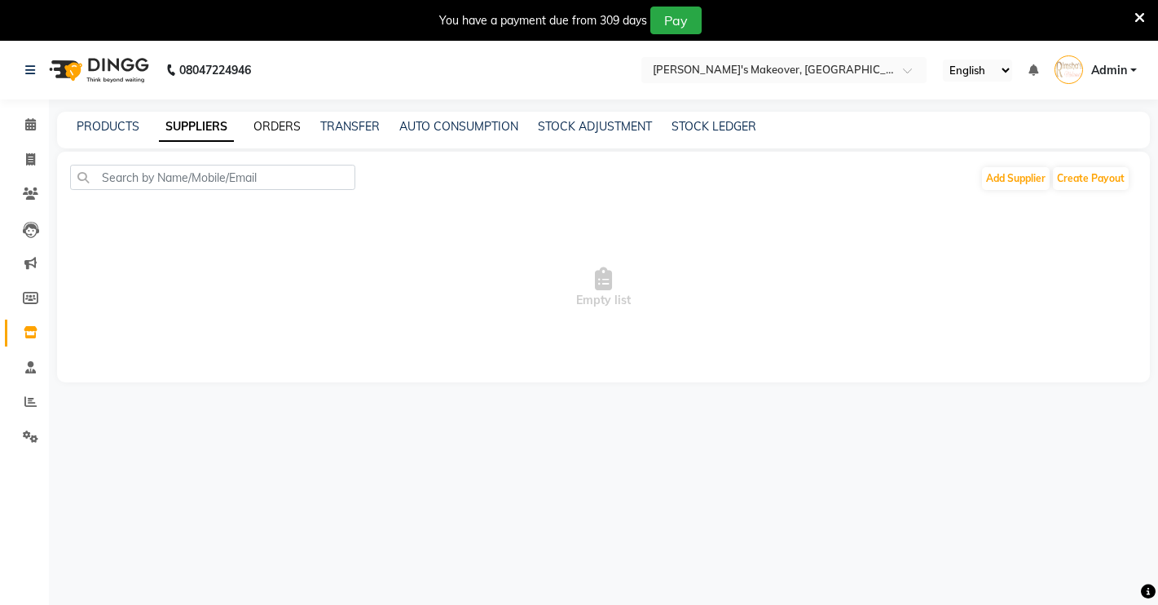
click at [266, 130] on link "ORDERS" at bounding box center [276, 126] width 47 height 15
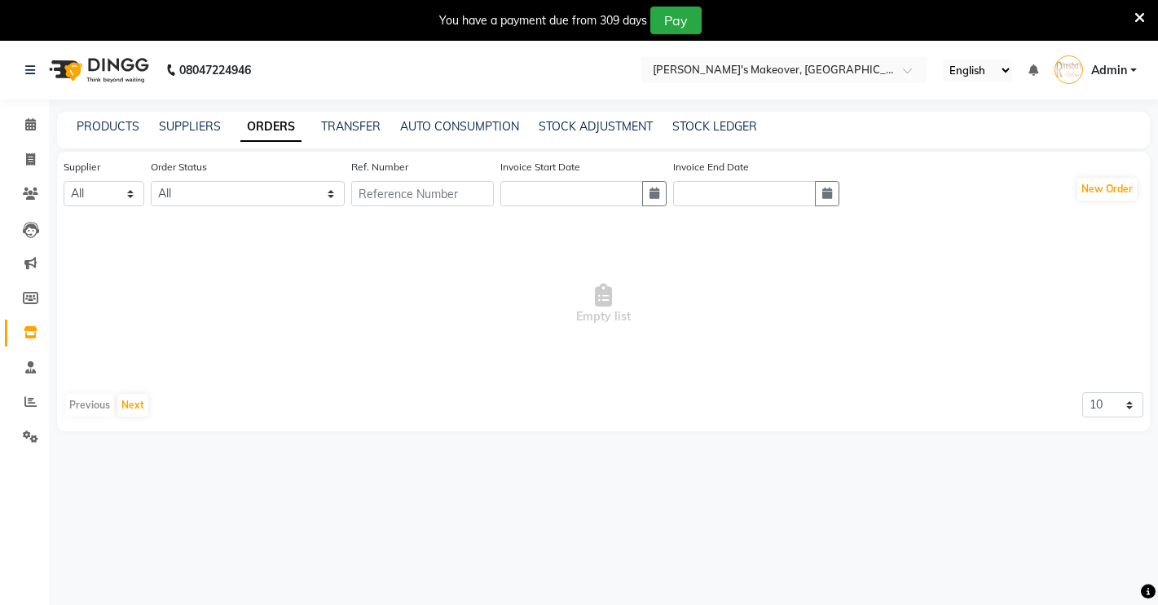
click at [357, 147] on div "PRODUCTS SUPPLIERS ORDERS TRANSFER AUTO CONSUMPTION STOCK ADJUSTMENT STOCK LEDG…" at bounding box center [603, 130] width 1093 height 37
click at [353, 119] on div "TRANSFER" at bounding box center [350, 126] width 59 height 17
click at [34, 295] on icon at bounding box center [30, 298] width 15 height 12
select select
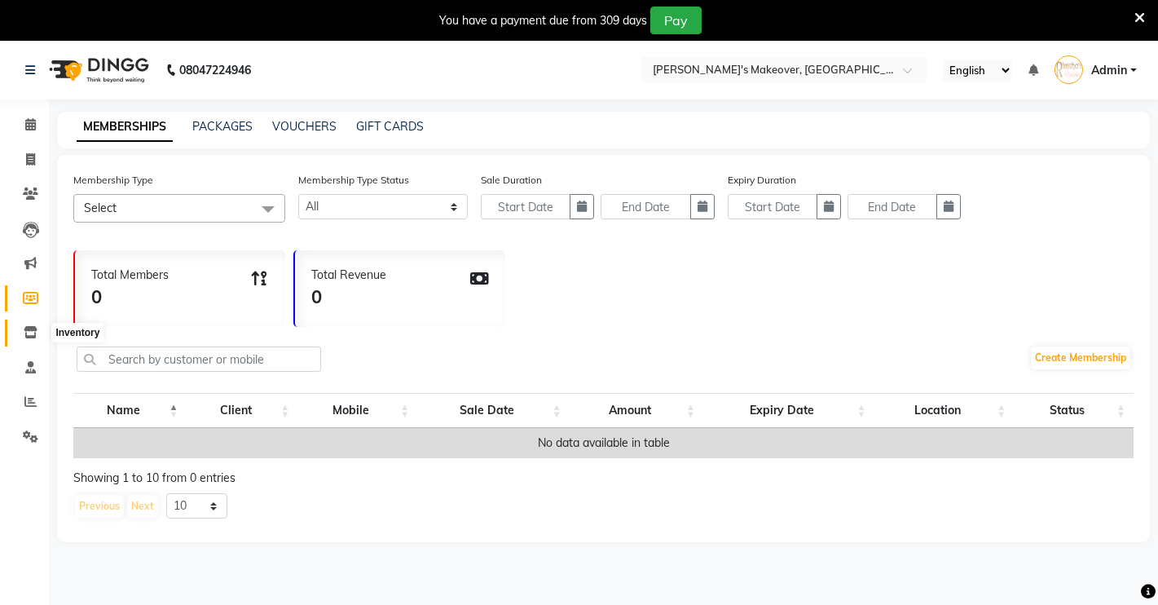
click at [34, 327] on icon at bounding box center [31, 332] width 14 height 12
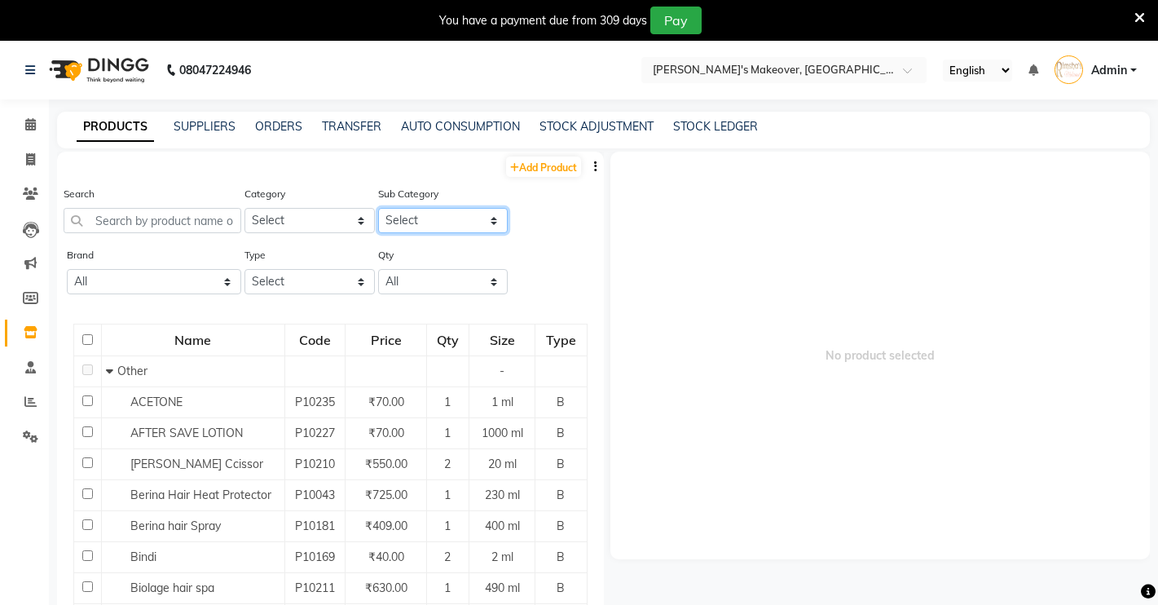
click at [443, 224] on select "Select" at bounding box center [443, 220] width 130 height 25
drag, startPoint x: 570, startPoint y: 164, endPoint x: 517, endPoint y: 165, distance: 53.8
click at [538, 165] on div "Add Product" at bounding box center [330, 165] width 547 height 27
click at [183, 285] on select "All Bio Fresh [PERSON_NAME]" at bounding box center [154, 281] width 174 height 25
click at [319, 273] on select "Select Both Retail Consumable" at bounding box center [309, 281] width 130 height 25
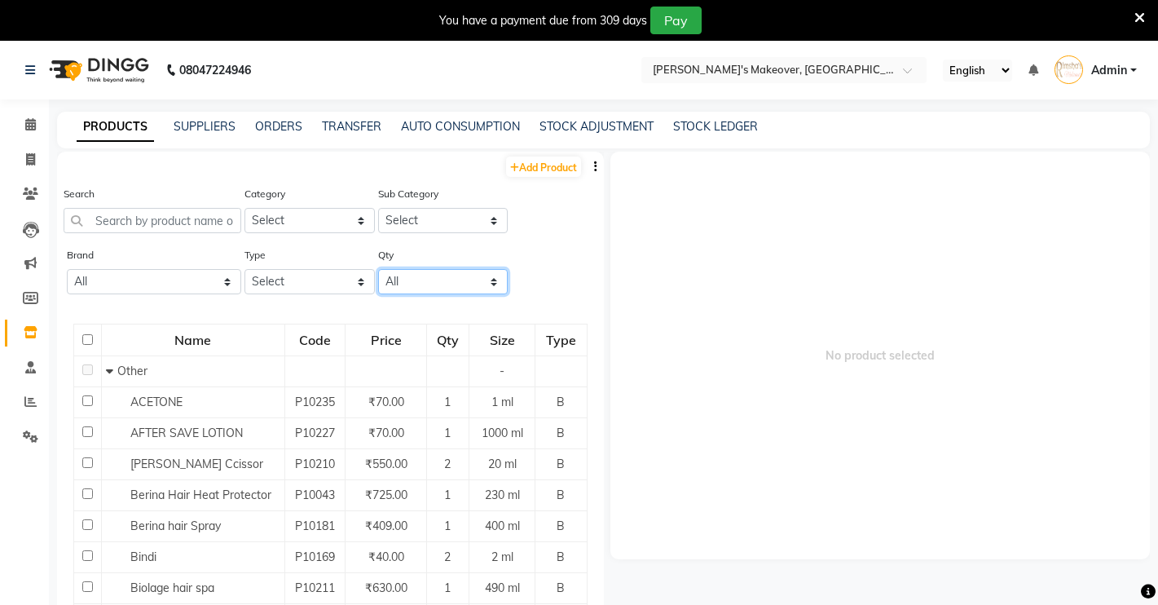
click at [413, 282] on select "All Low Out Of Stock" at bounding box center [443, 281] width 130 height 25
click at [433, 217] on select "Select" at bounding box center [443, 220] width 130 height 25
drag, startPoint x: 310, startPoint y: 214, endPoint x: 246, endPoint y: 218, distance: 63.6
click at [290, 220] on select "Select Hair Skin Makeup Personal Care Appliances [PERSON_NAME] Waxing Disposabl…" at bounding box center [309, 220] width 130 height 25
click at [158, 296] on div "Brand All Bio Fresh [PERSON_NAME]" at bounding box center [153, 276] width 178 height 61
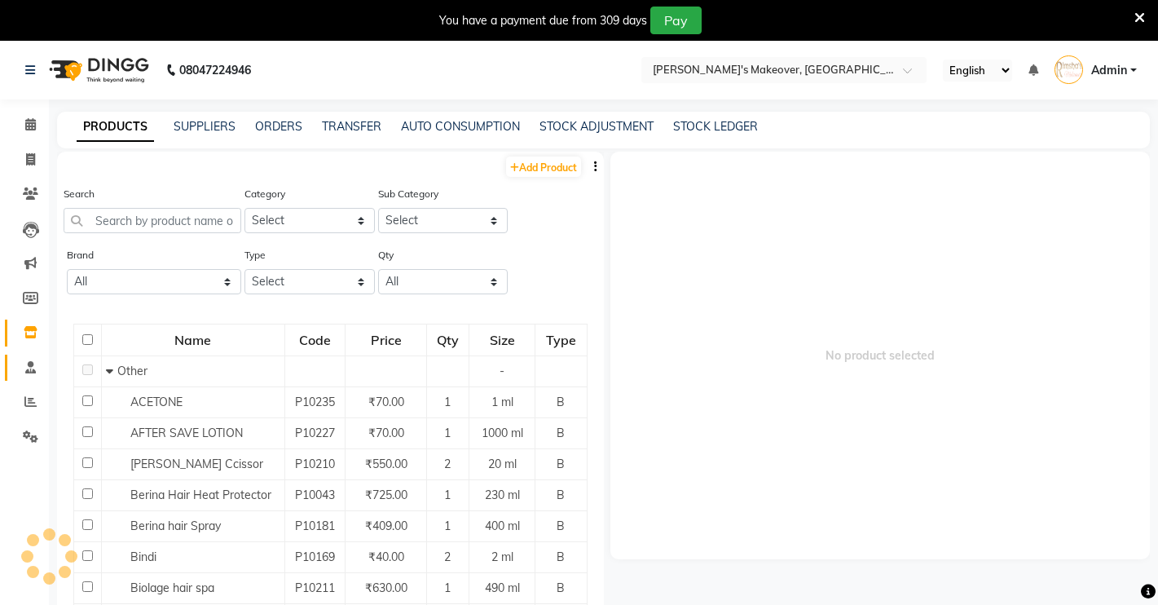
click at [42, 356] on link "Staff" at bounding box center [24, 367] width 39 height 27
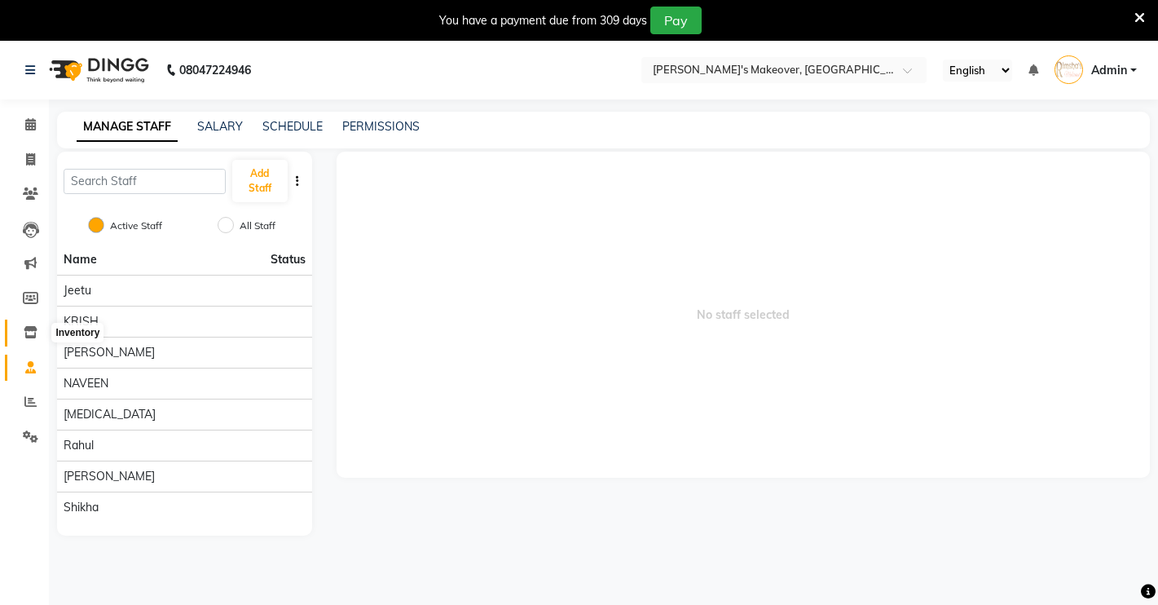
click at [33, 338] on span at bounding box center [30, 333] width 29 height 19
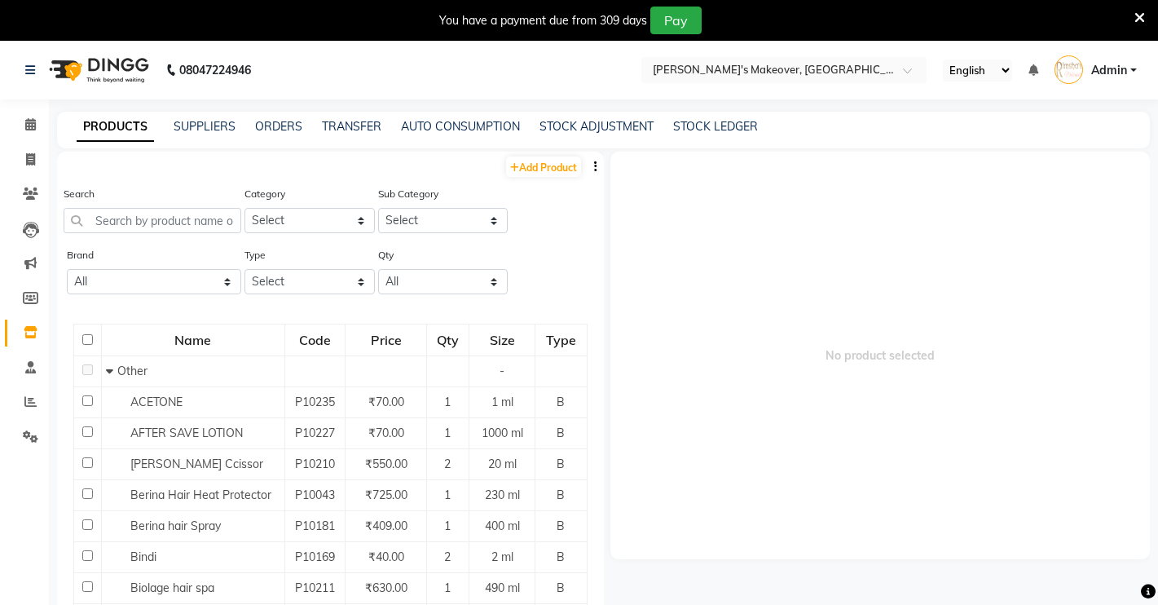
click at [604, 189] on div "No product selected" at bounding box center [877, 392] width 547 height 480
click at [588, 167] on button "button" at bounding box center [596, 166] width 16 height 17
click at [594, 167] on icon "button" at bounding box center [595, 166] width 3 height 11
click at [414, 220] on select "Select" at bounding box center [443, 220] width 130 height 25
click at [363, 222] on select "Select Hair Skin Makeup Personal Care Appliances [PERSON_NAME] Waxing Disposabl…" at bounding box center [309, 220] width 130 height 25
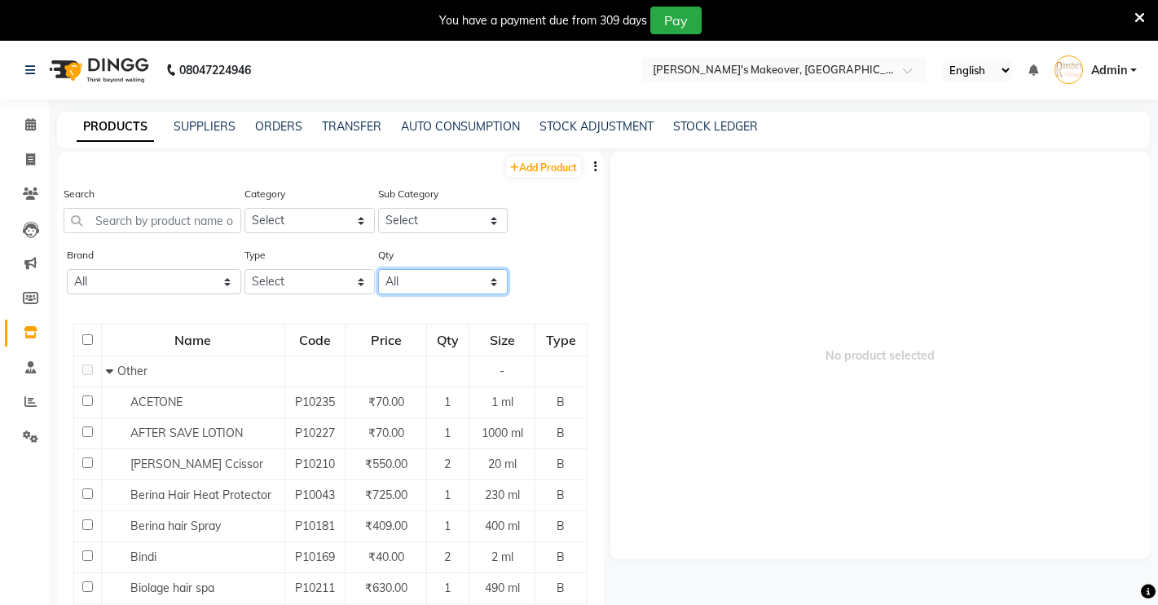
click at [476, 291] on select "All Low Out Of Stock" at bounding box center [443, 281] width 130 height 25
click at [336, 284] on select "Select Both Retail Consumable" at bounding box center [309, 281] width 130 height 25
select select "B"
click at [244, 269] on select "Select Both Retail Consumable" at bounding box center [309, 281] width 130 height 25
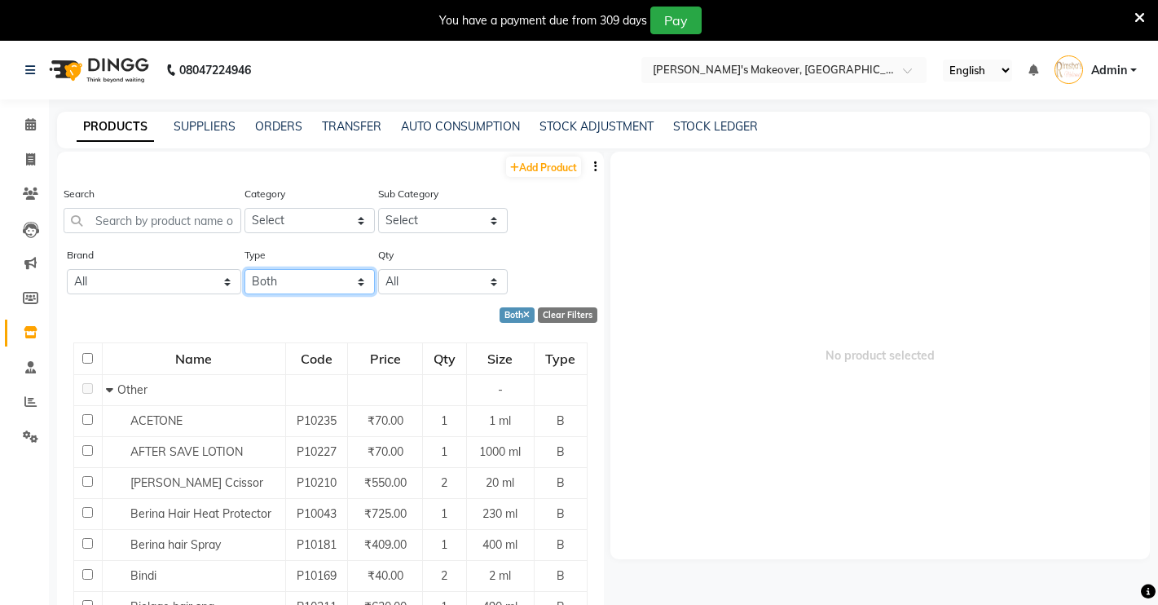
click at [316, 286] on select "Select Both Retail Consumable" at bounding box center [309, 281] width 130 height 25
drag, startPoint x: 213, startPoint y: 270, endPoint x: 207, endPoint y: 285, distance: 16.5
click at [209, 284] on select "All Bio Fresh [PERSON_NAME]" at bounding box center [154, 281] width 174 height 25
click at [67, 269] on select "All Bio Fresh [PERSON_NAME]" at bounding box center [154, 281] width 174 height 25
click at [192, 231] on input "text" at bounding box center [153, 220] width 178 height 25
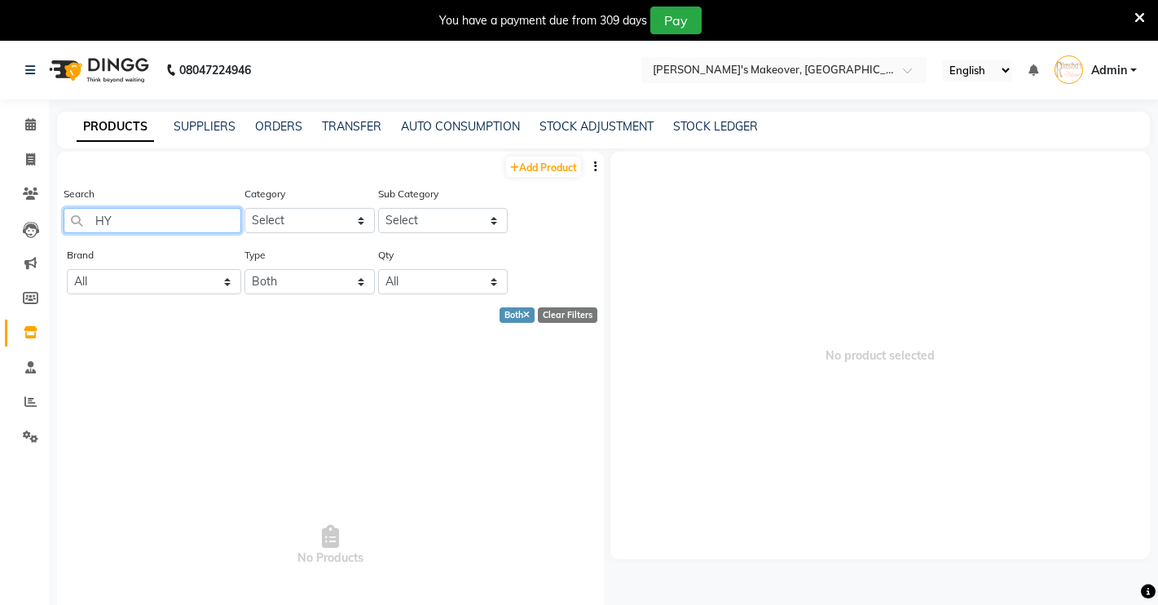
type input "H"
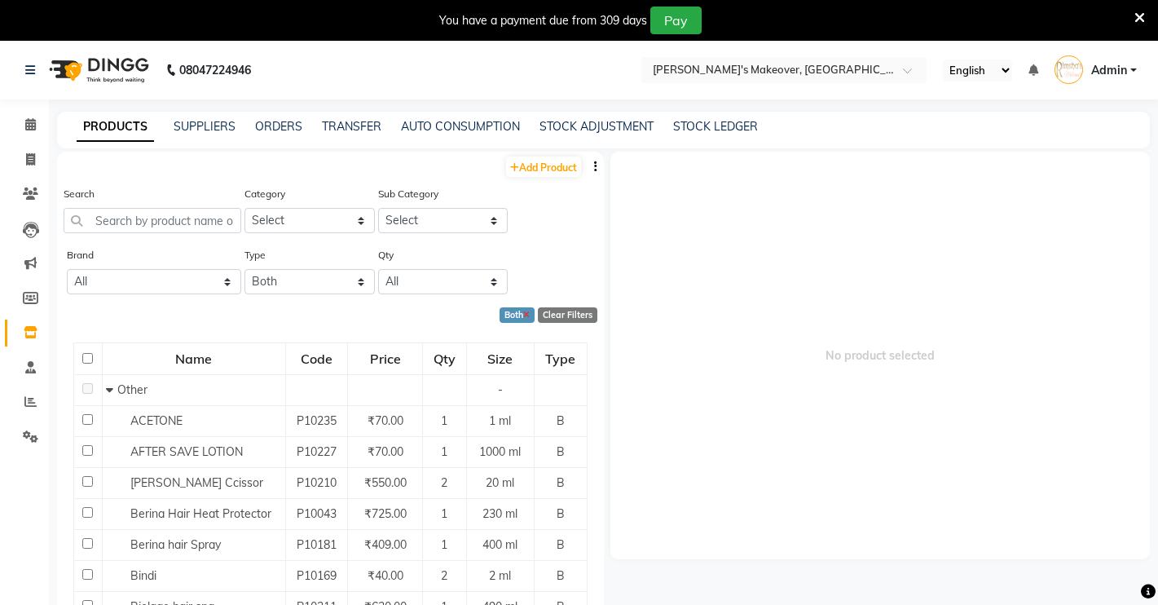
click at [523, 315] on icon at bounding box center [526, 315] width 7 height 9
select select
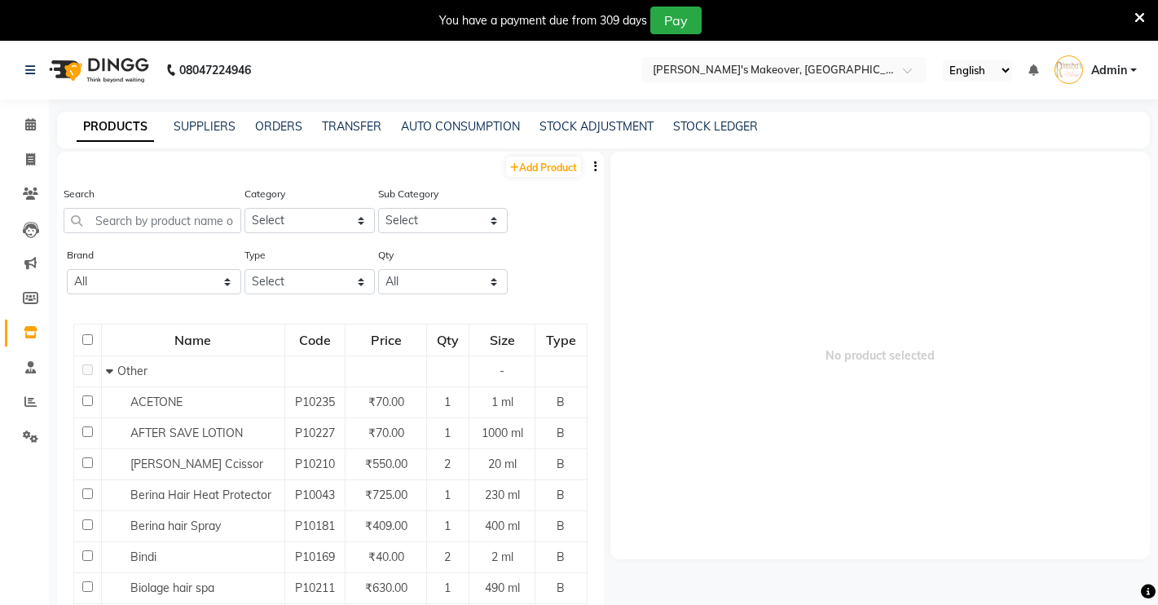
click at [878, 340] on span "No product selected" at bounding box center [880, 355] width 540 height 407
click at [879, 349] on span "No product selected" at bounding box center [880, 355] width 540 height 407
drag, startPoint x: 804, startPoint y: 359, endPoint x: 967, endPoint y: 372, distance: 164.4
click at [1004, 363] on span "No product selected" at bounding box center [880, 355] width 540 height 407
click at [832, 386] on span "No product selected" at bounding box center [880, 355] width 540 height 407
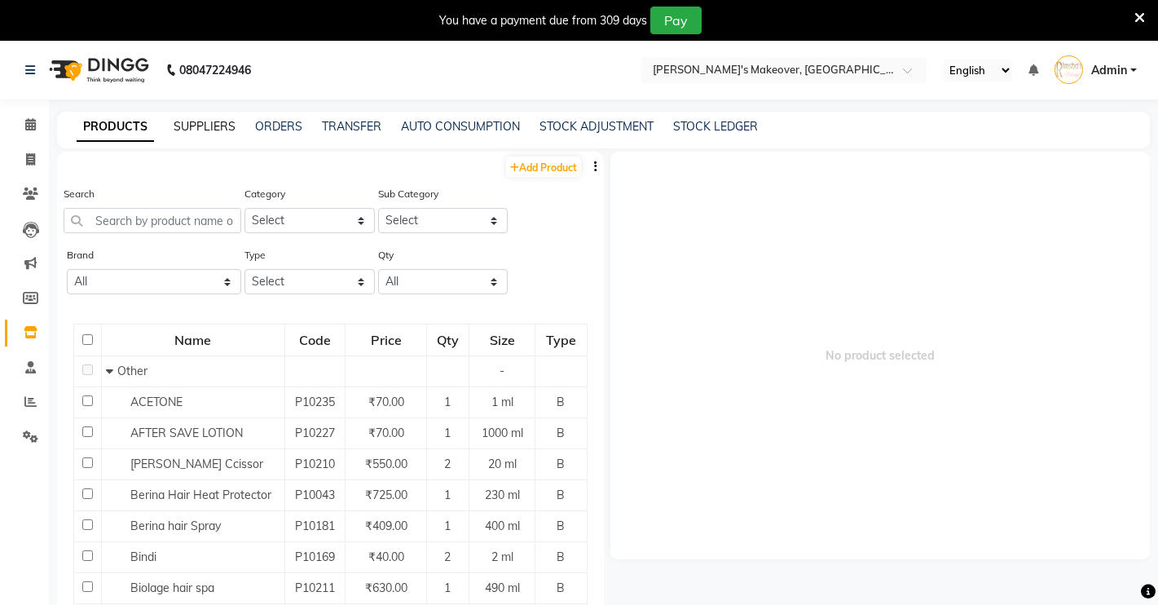
click at [189, 118] on div "SUPPLIERS" at bounding box center [205, 126] width 62 height 17
click at [205, 131] on link "SUPPLIERS" at bounding box center [205, 126] width 62 height 15
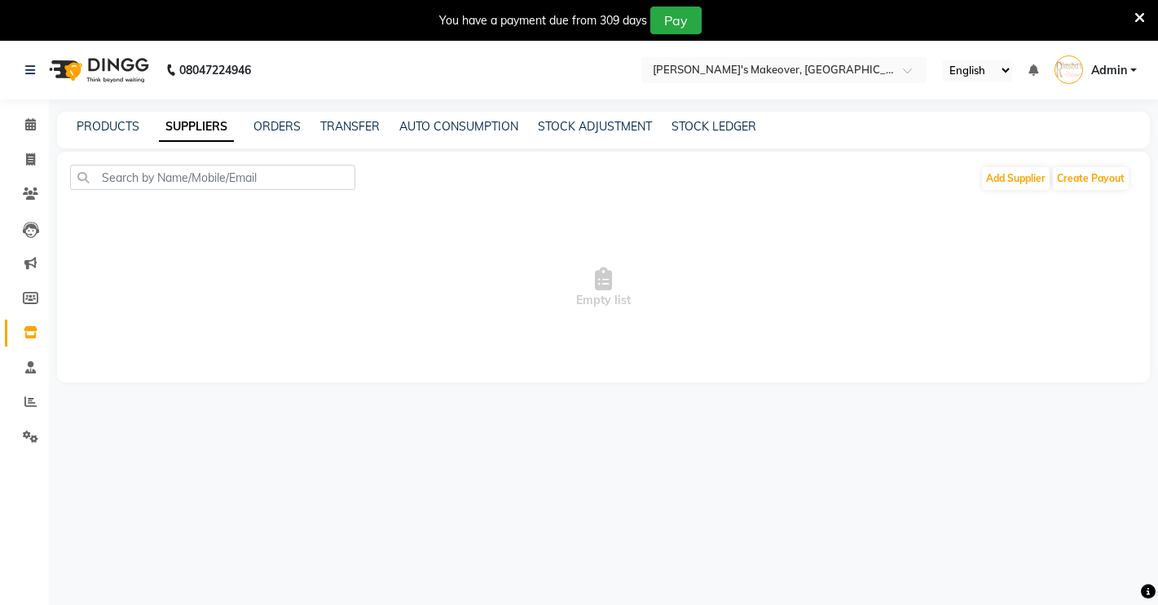
drag, startPoint x: 249, startPoint y: 165, endPoint x: 249, endPoint y: 178, distance: 13.9
click at [249, 174] on div "Add Supplier Create Payout Empty list" at bounding box center [603, 267] width 1093 height 231
click at [345, 128] on link "TRANSFER" at bounding box center [349, 126] width 59 height 15
select select "sender"
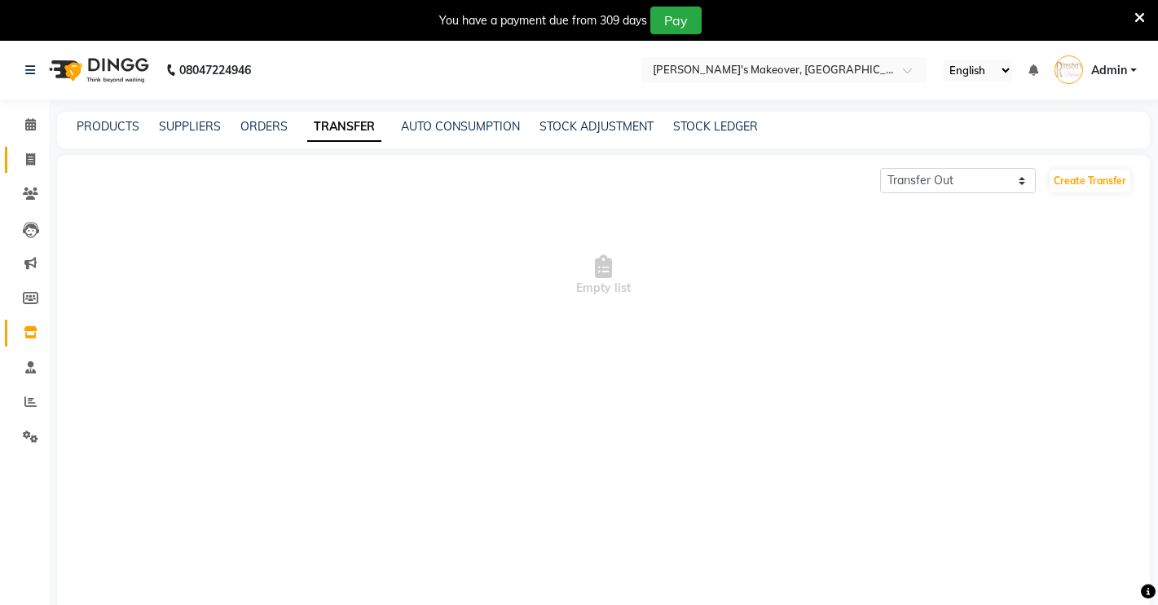
drag, startPoint x: 45, startPoint y: 161, endPoint x: 37, endPoint y: 161, distance: 8.2
click at [37, 161] on app-home "08047224946 Select Location × [PERSON_NAME]'s Makeover, [GEOGRAPHIC_DATA], Sunc…" at bounding box center [579, 354] width 1158 height 627
click at [37, 161] on span at bounding box center [30, 160] width 29 height 19
select select "7317"
select select "service"
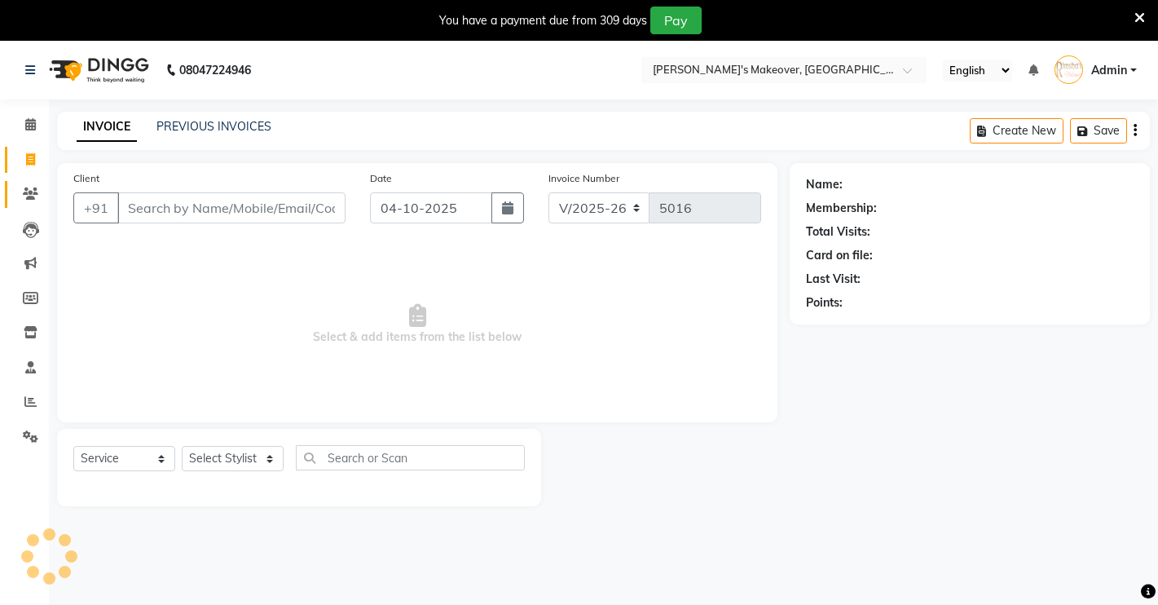
scroll to position [41, 0]
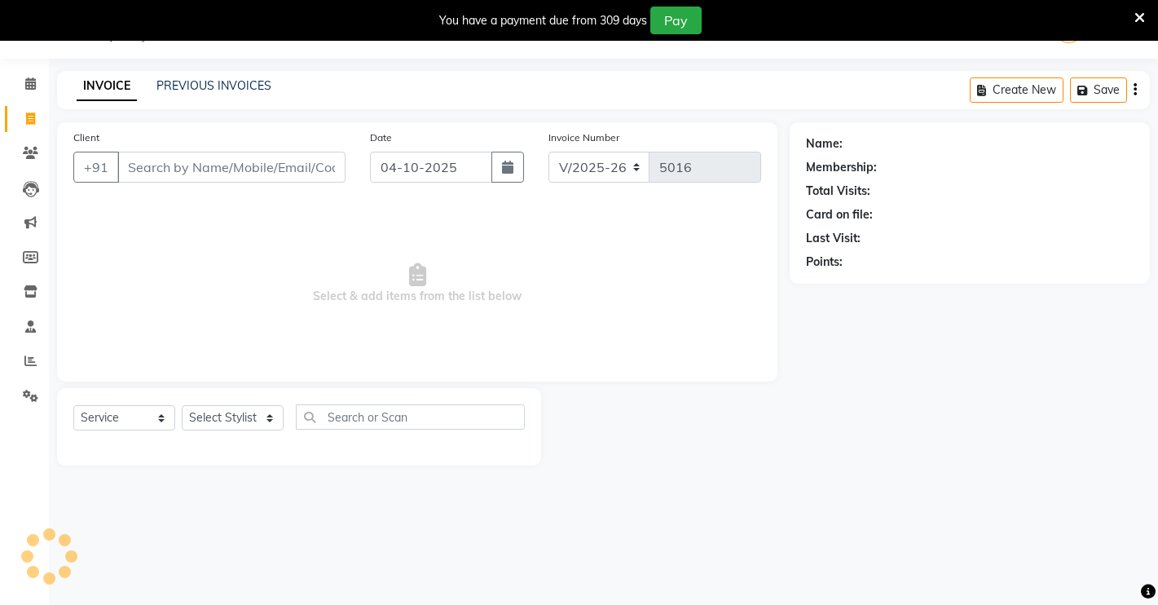
click at [248, 162] on input "Client" at bounding box center [231, 167] width 228 height 31
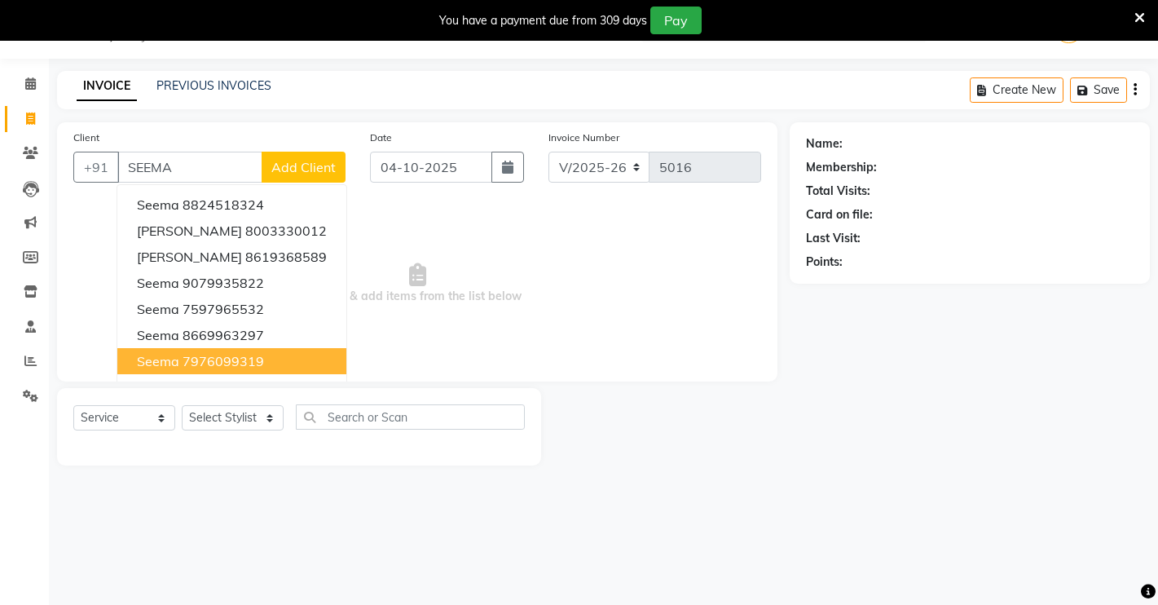
drag, startPoint x: 249, startPoint y: 358, endPoint x: 249, endPoint y: 348, distance: 9.8
click at [249, 354] on ngb-highlight "7976099319" at bounding box center [223, 361] width 81 height 16
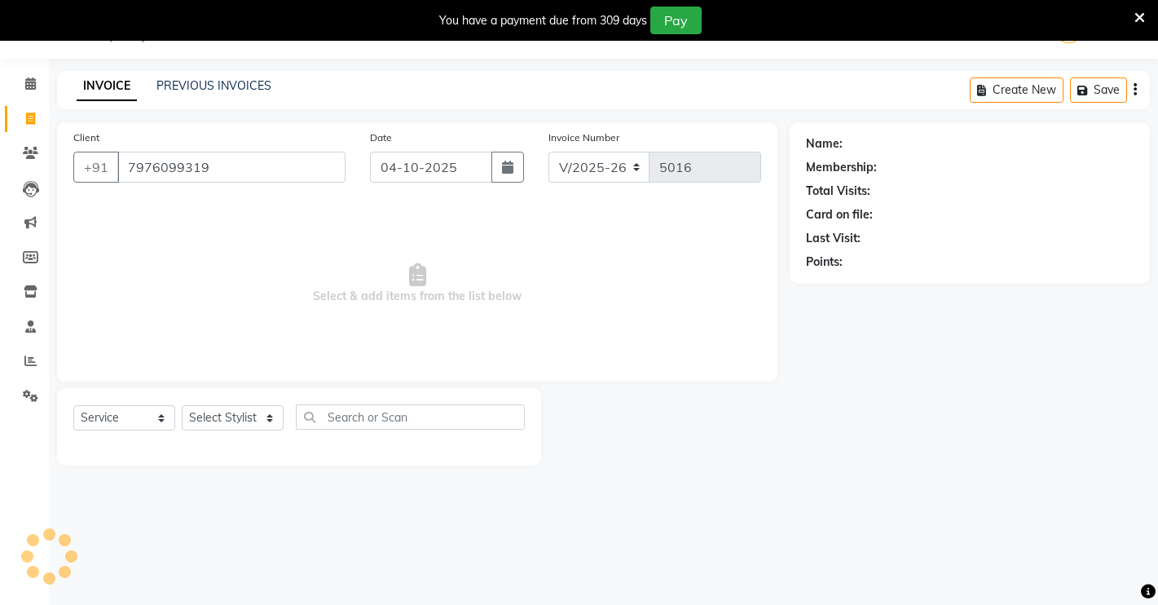
type input "7976099319"
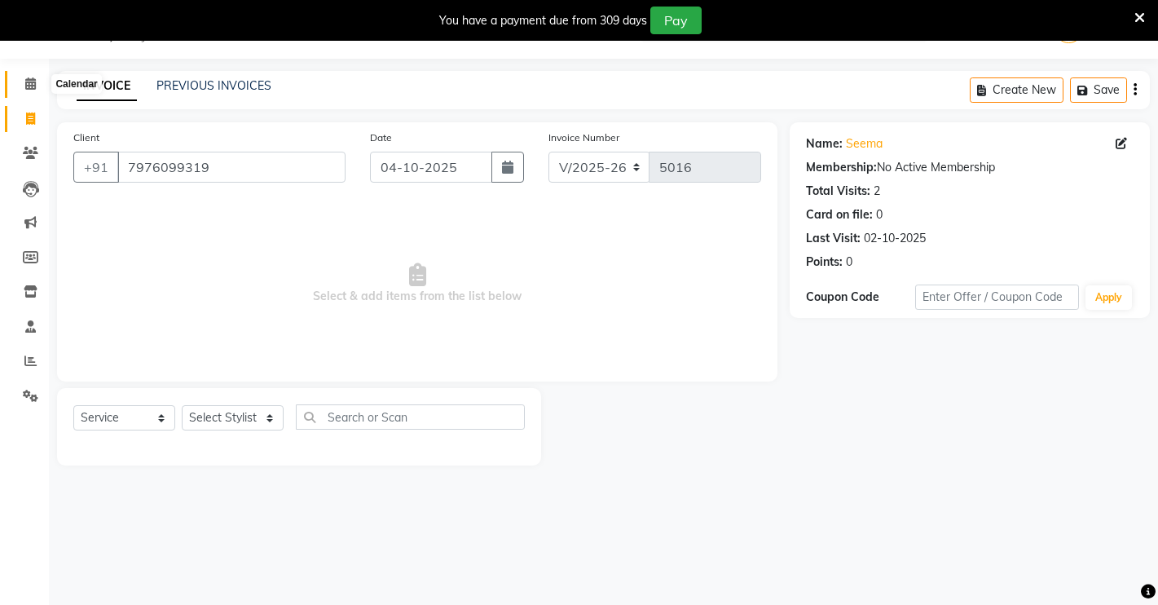
drag, startPoint x: 43, startPoint y: 91, endPoint x: 0, endPoint y: 122, distance: 53.1
click at [43, 92] on span at bounding box center [30, 84] width 29 height 19
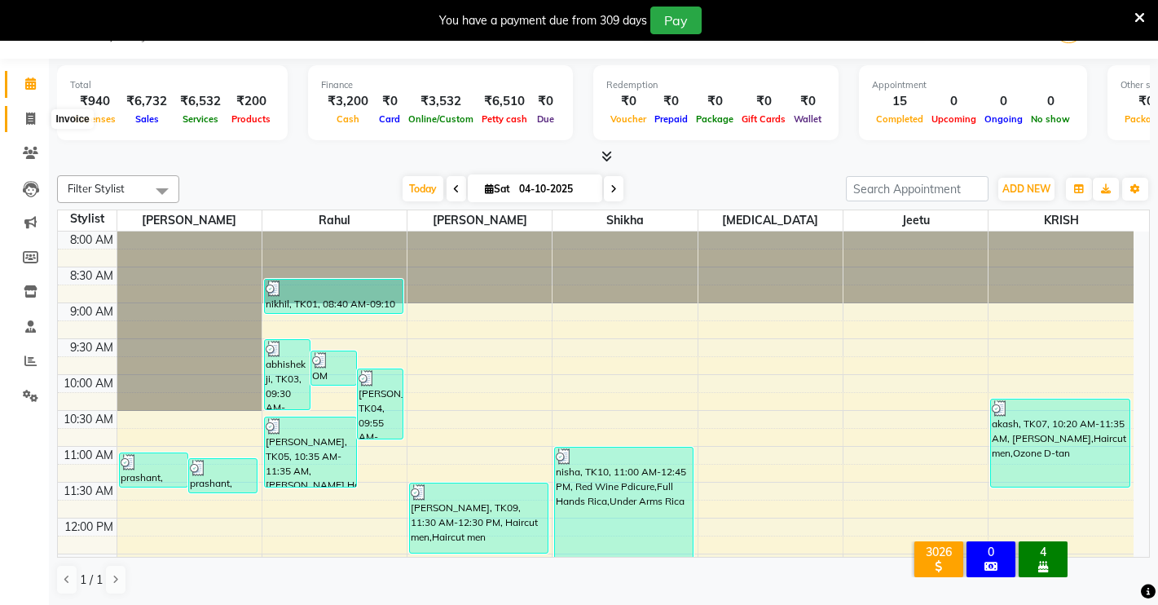
click at [33, 117] on icon at bounding box center [30, 118] width 9 height 12
select select "service"
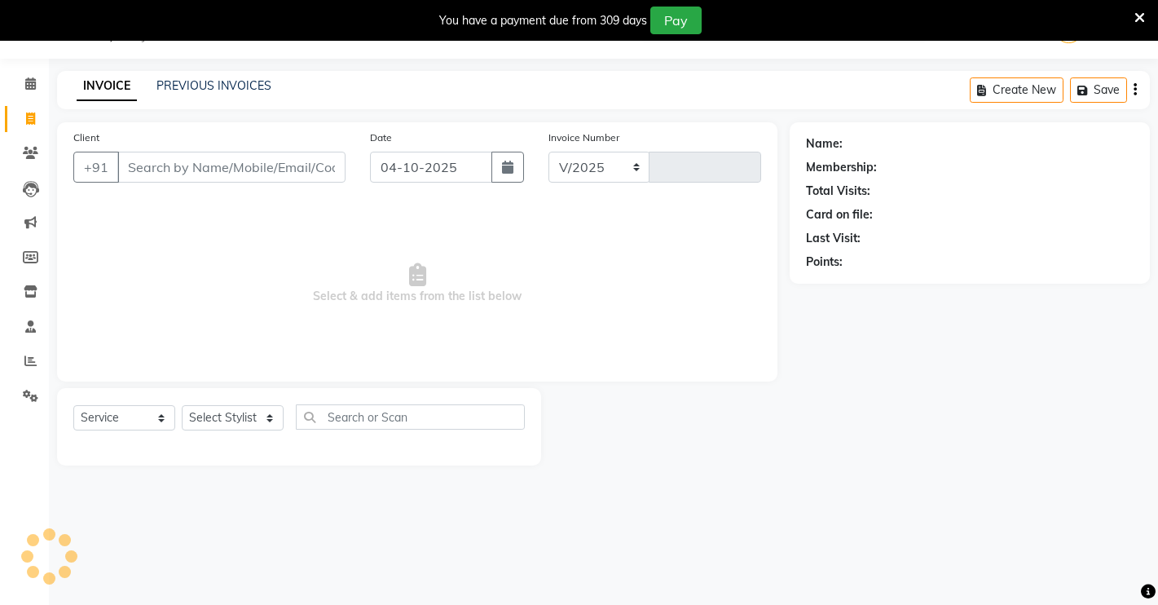
select select "7317"
type input "5016"
click at [44, 86] on span at bounding box center [30, 84] width 29 height 19
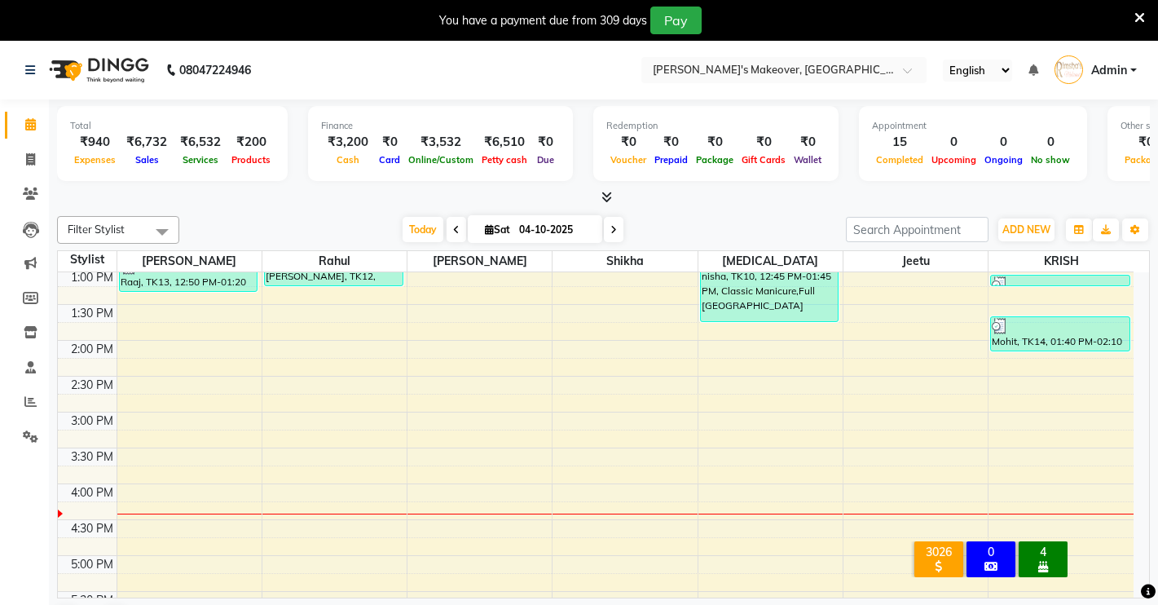
scroll to position [67, 0]
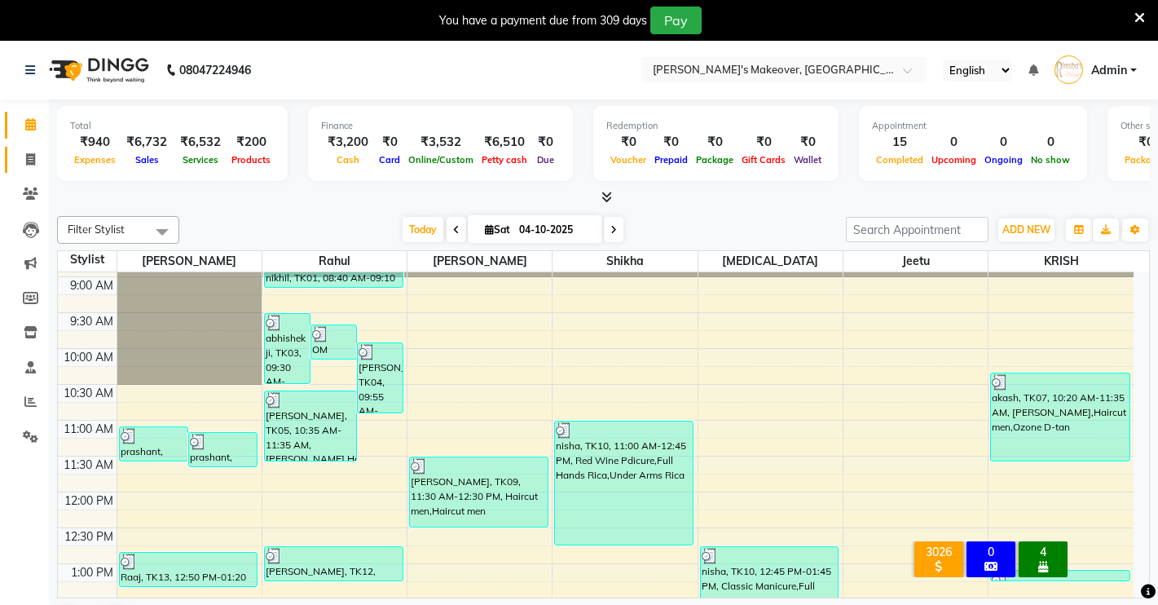
drag, startPoint x: 33, startPoint y: 174, endPoint x: 32, endPoint y: 165, distance: 9.8
click at [32, 173] on li "Invoice" at bounding box center [24, 160] width 49 height 35
click at [33, 159] on icon at bounding box center [30, 159] width 9 height 12
select select "7317"
select select "service"
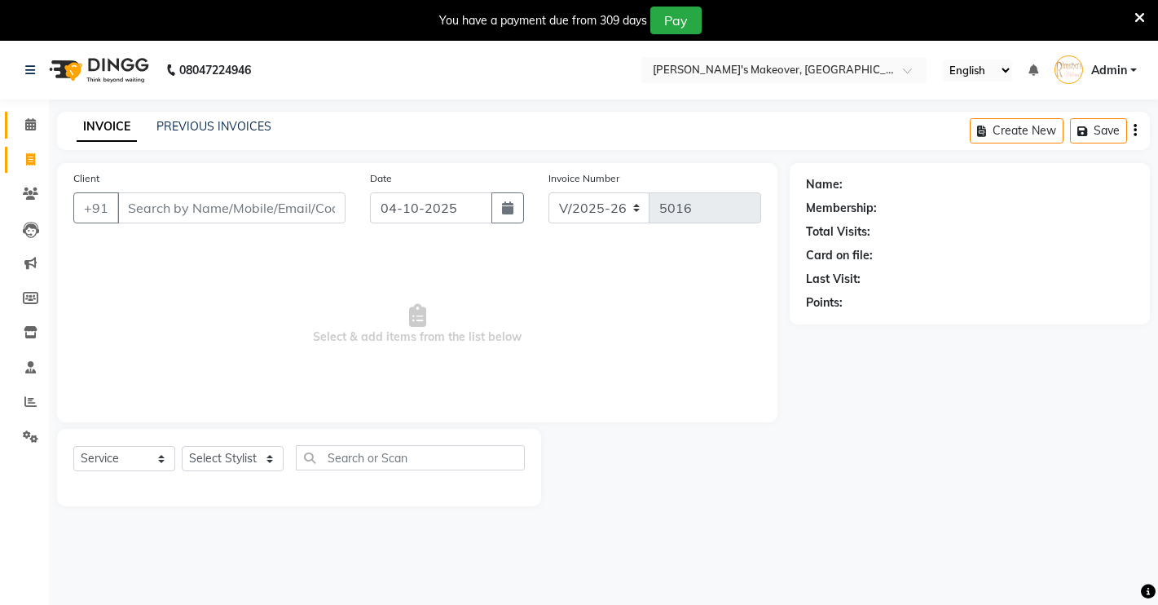
scroll to position [41, 0]
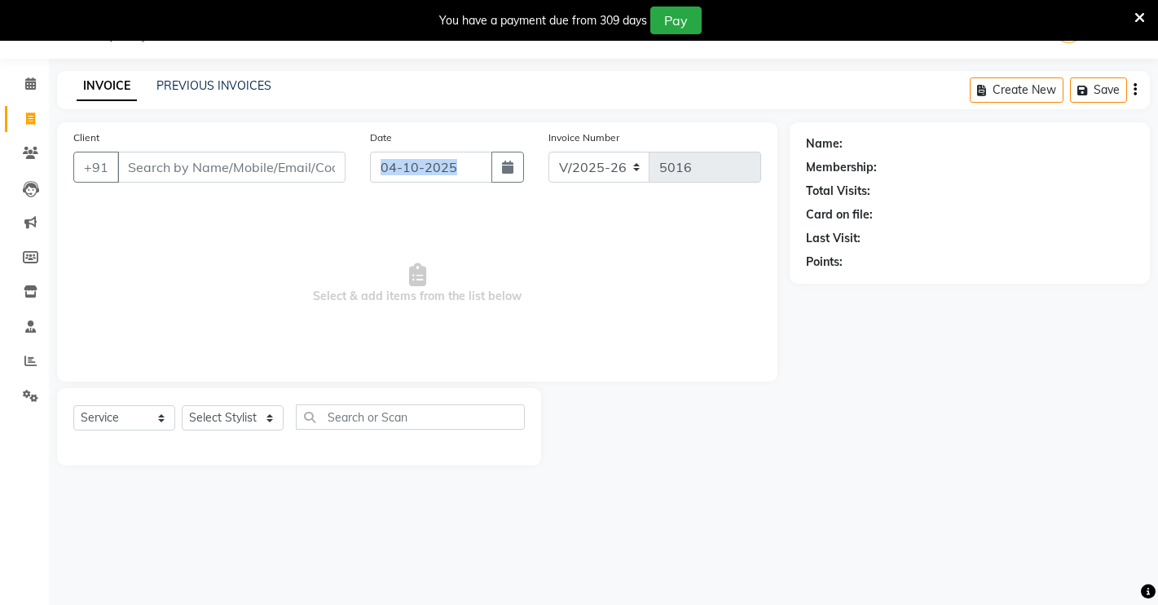
click at [488, 191] on div "Date [DATE]" at bounding box center [447, 162] width 178 height 67
click at [478, 167] on input "04-10-2025" at bounding box center [431, 167] width 122 height 31
select select "10"
select select "2025"
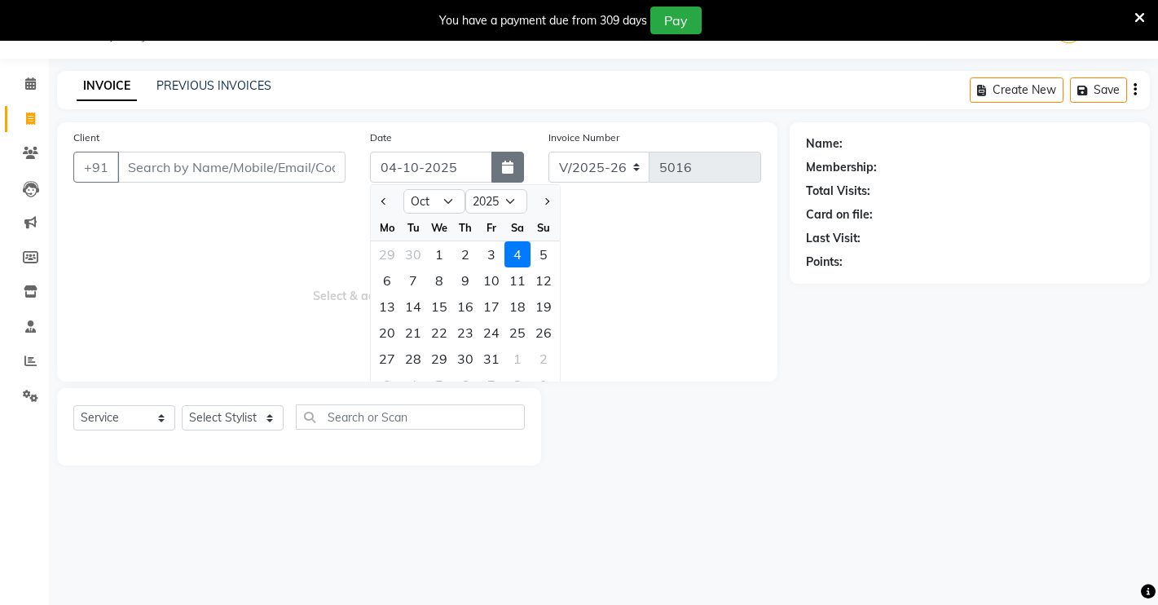
click at [522, 167] on button "button" at bounding box center [507, 167] width 33 height 31
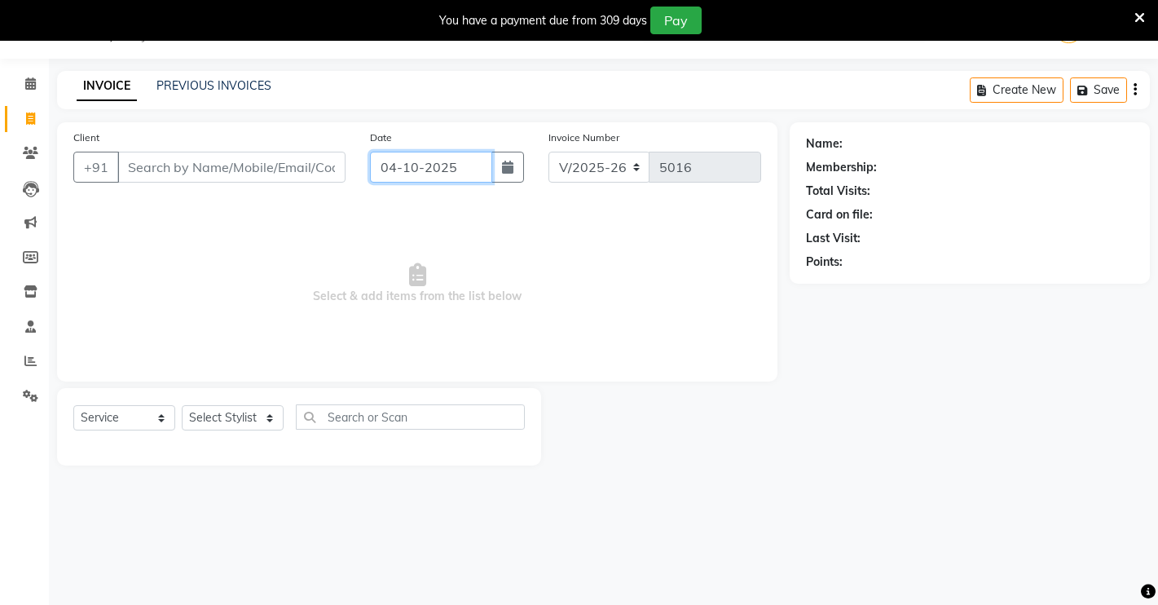
click at [487, 174] on input "04-10-2025" at bounding box center [431, 167] width 122 height 31
select select "10"
select select "2025"
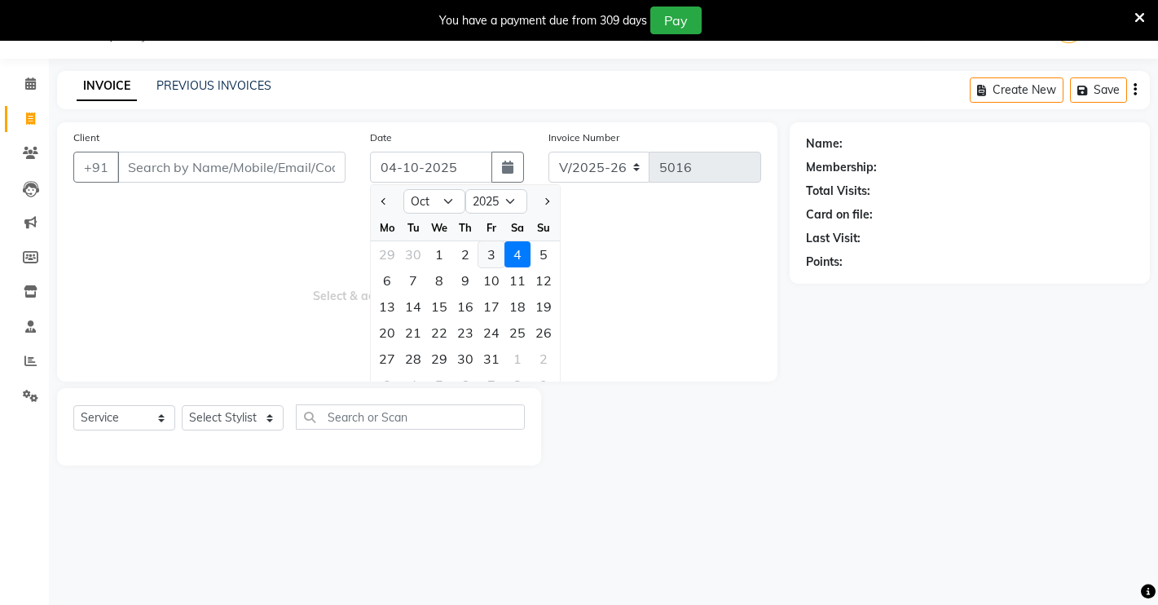
click at [482, 242] on div "3" at bounding box center [491, 254] width 26 height 26
type input "03-10-2025"
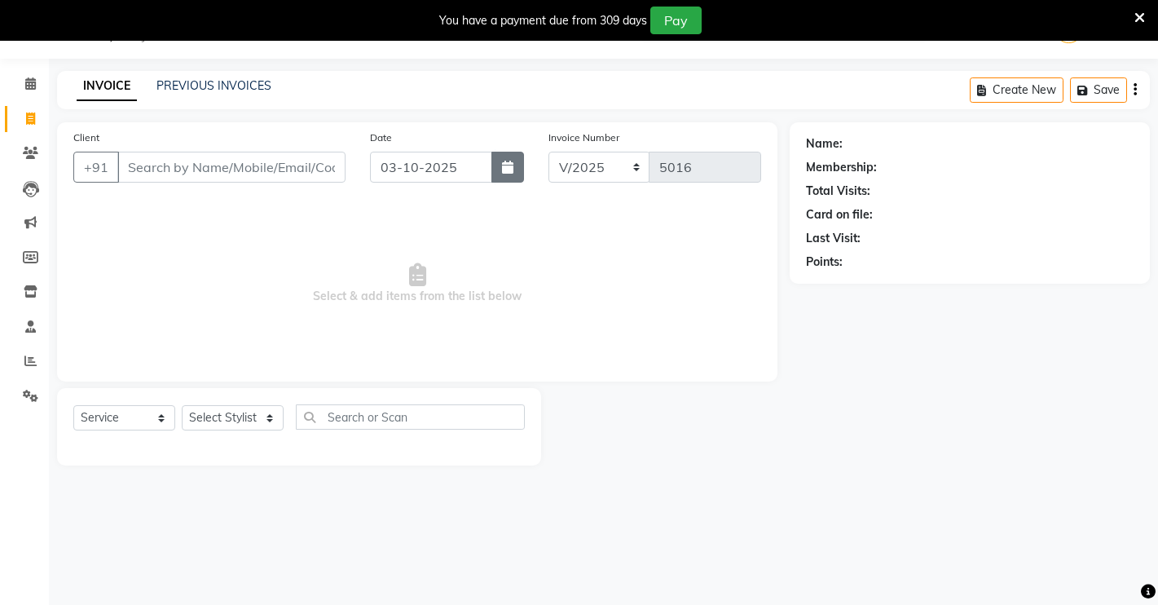
click at [507, 177] on button "button" at bounding box center [507, 167] width 33 height 31
select select "10"
select select "2025"
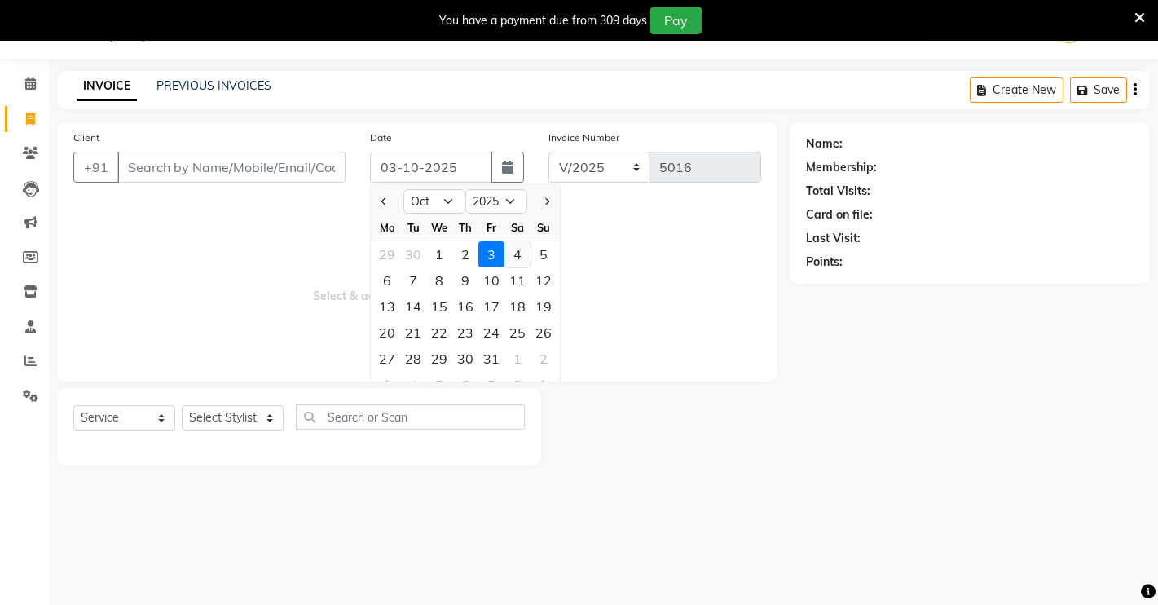
click at [520, 257] on div "4" at bounding box center [517, 254] width 26 height 26
type input "04-10-2025"
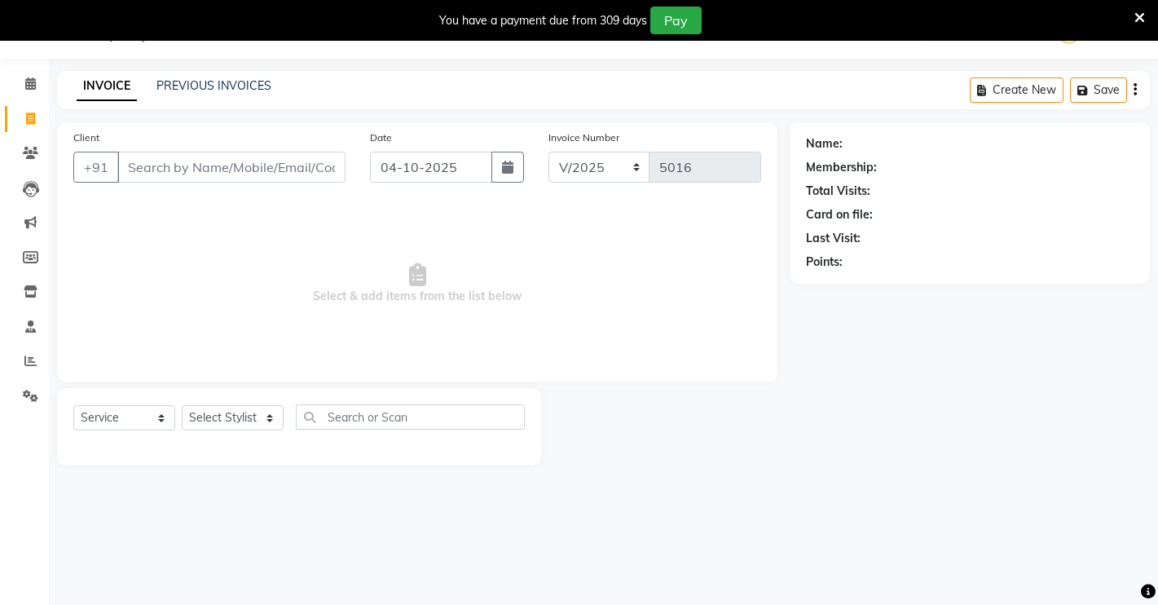
scroll to position [0, 0]
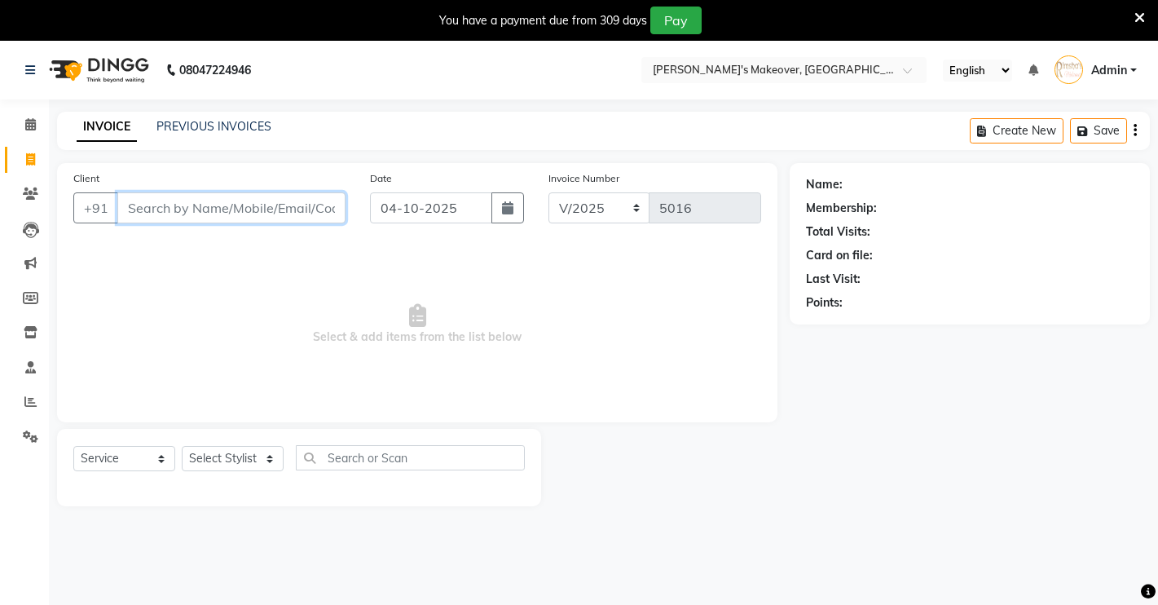
click at [196, 215] on input "Client" at bounding box center [231, 207] width 228 height 31
click at [190, 215] on input "Client" at bounding box center [231, 207] width 228 height 31
click at [196, 209] on input "Client" at bounding box center [231, 207] width 228 height 31
click at [31, 132] on span at bounding box center [30, 125] width 29 height 19
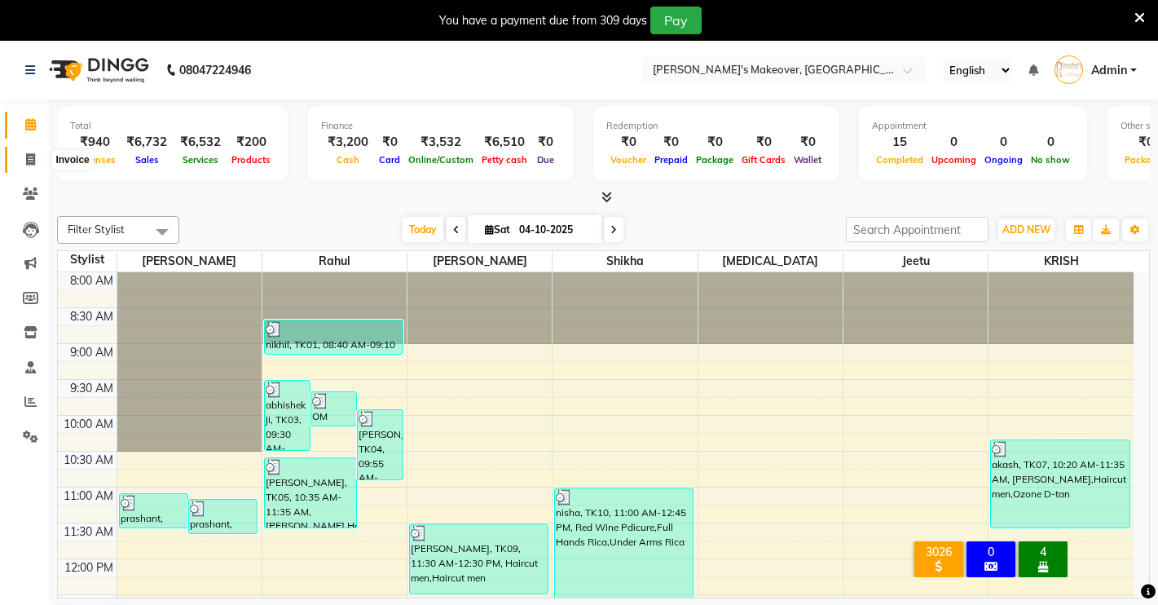
click at [20, 163] on span at bounding box center [30, 160] width 29 height 19
select select "service"
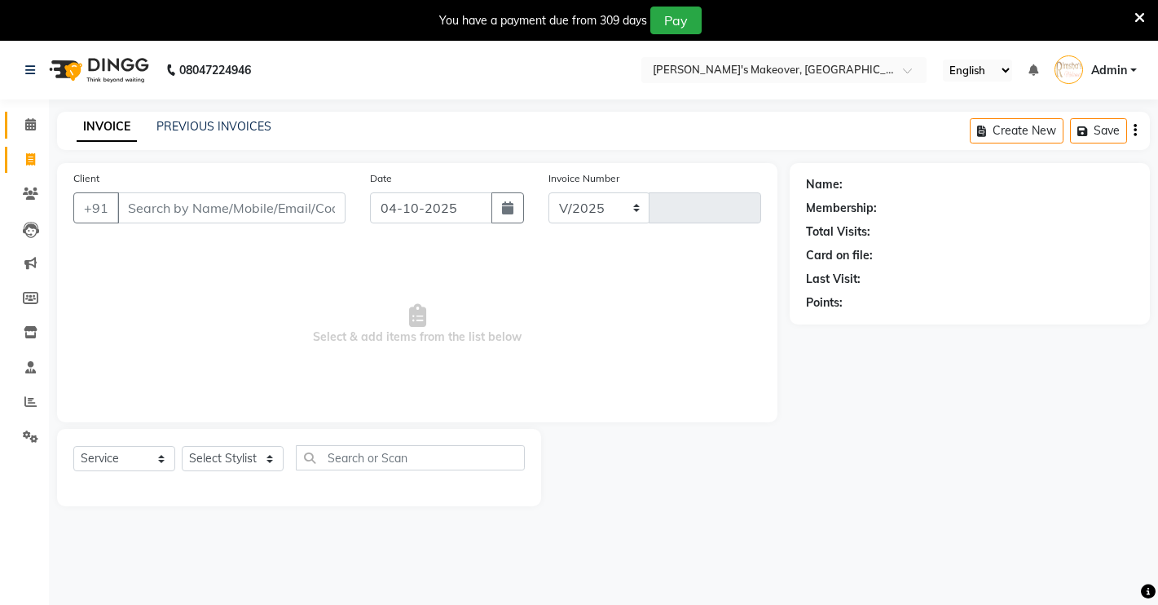
select select "7317"
type input "5016"
drag, startPoint x: 148, startPoint y: 209, endPoint x: 158, endPoint y: 207, distance: 10.1
click at [149, 209] on input "Client" at bounding box center [231, 207] width 228 height 31
type input "M"
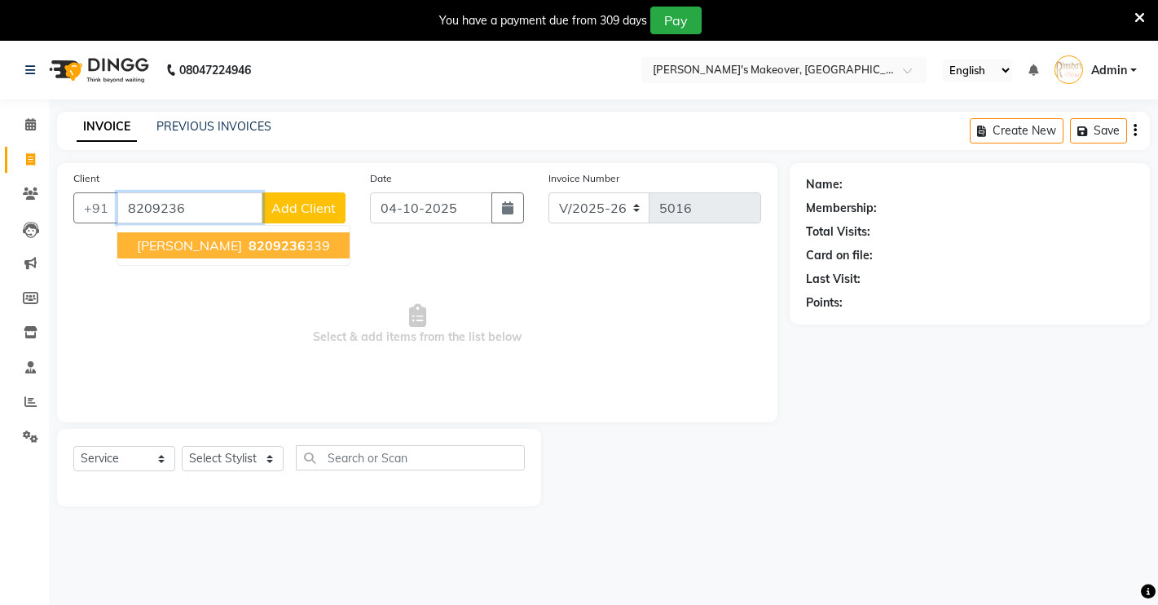
click at [249, 237] on span "8209236" at bounding box center [277, 245] width 57 height 16
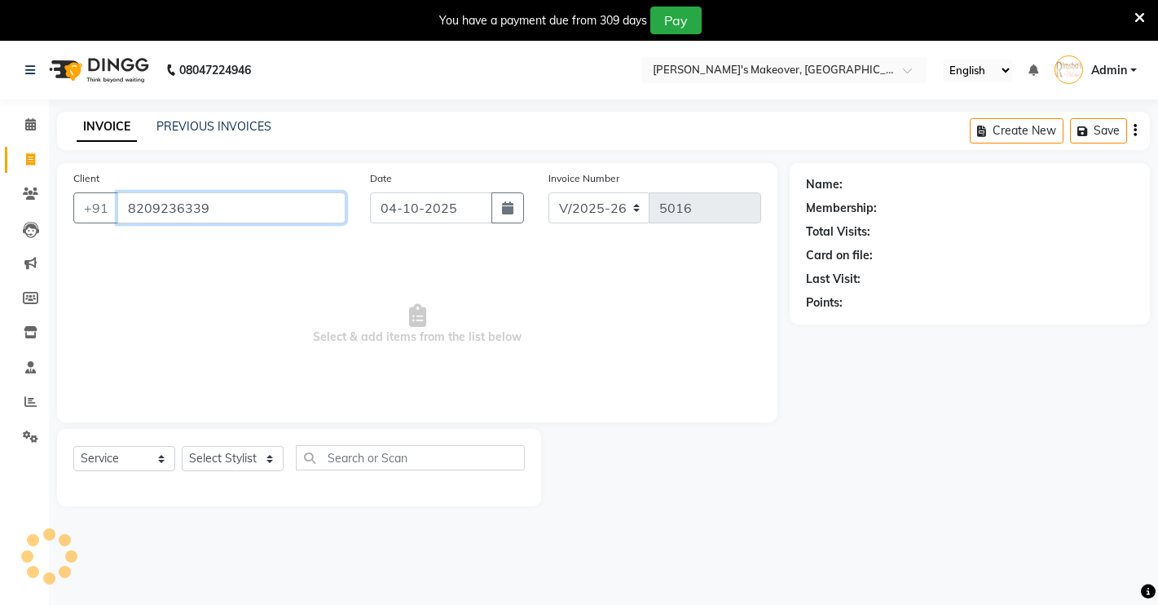
type input "8209236339"
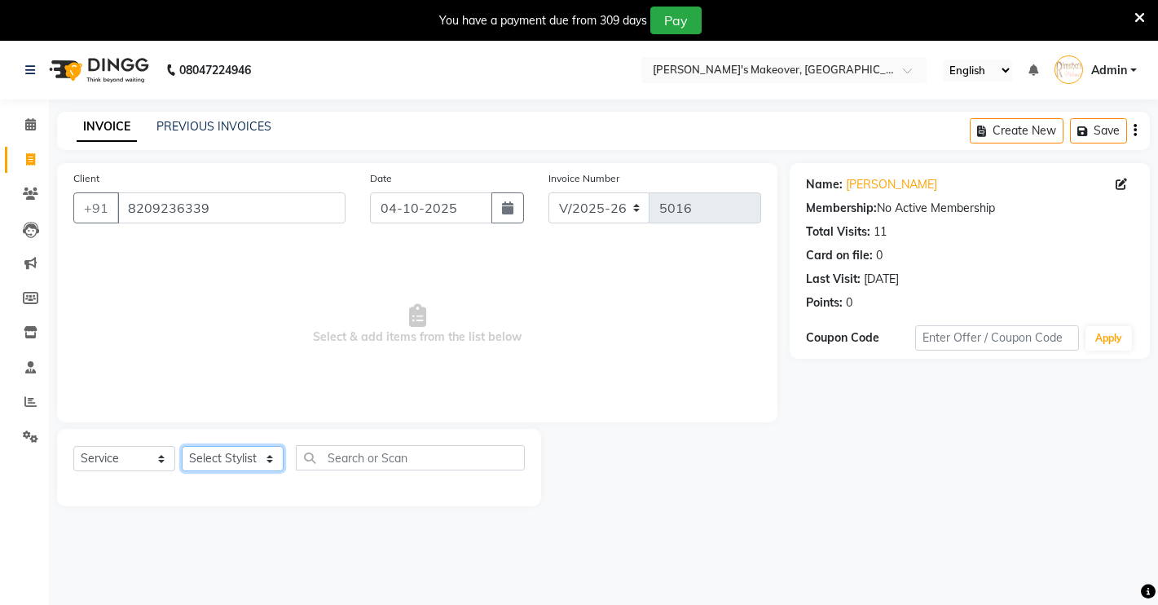
click at [243, 451] on select "Select Stylist [PERSON_NAME] [PERSON_NAME] NAVEEN [MEDICAL_DATA][PERSON_NAME] […" at bounding box center [233, 458] width 102 height 25
select select "64880"
click at [182, 446] on select "Select Stylist [PERSON_NAME] [PERSON_NAME] NAVEEN [MEDICAL_DATA][PERSON_NAME] […" at bounding box center [233, 458] width 102 height 25
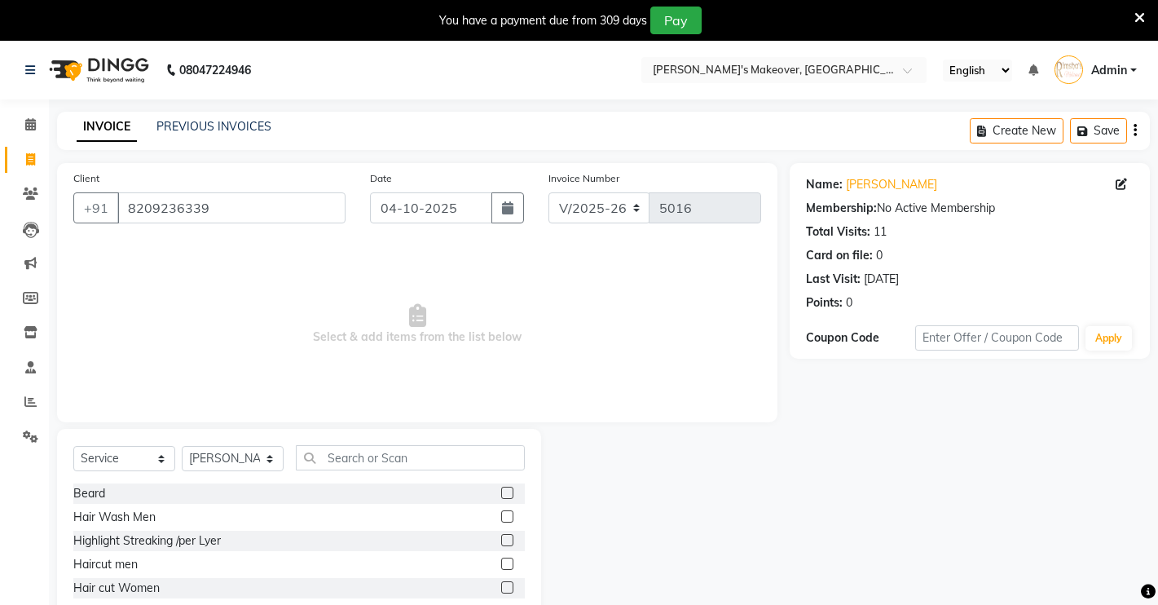
click at [501, 557] on label at bounding box center [507, 563] width 12 height 12
click at [501, 559] on input "checkbox" at bounding box center [506, 564] width 11 height 11
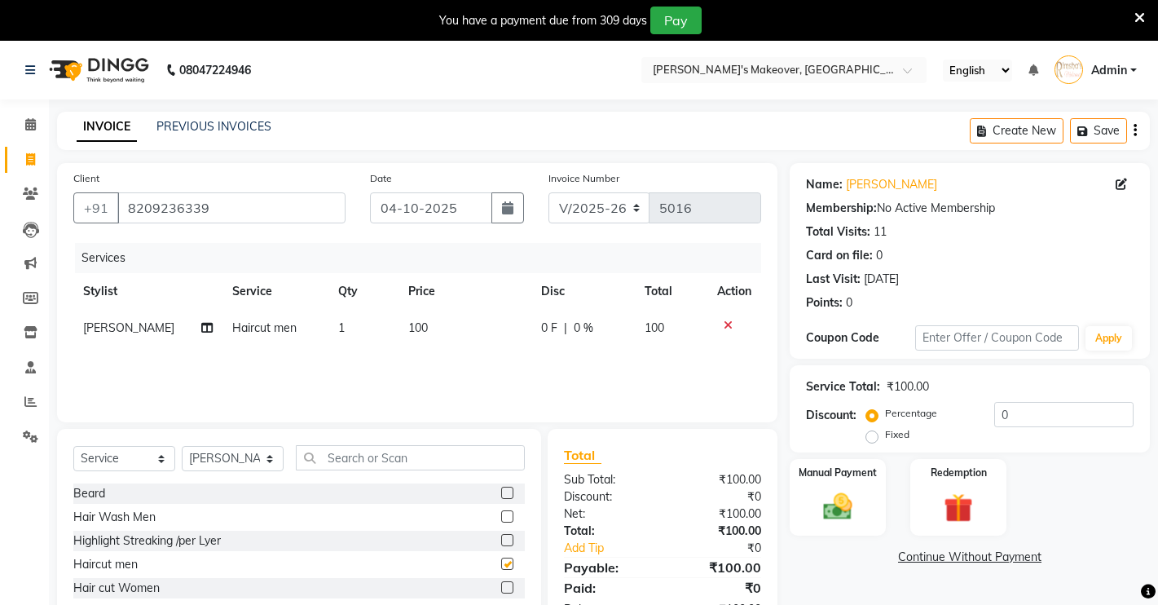
checkbox input "false"
click at [501, 517] on label at bounding box center [507, 516] width 12 height 12
click at [501, 517] on input "checkbox" at bounding box center [506, 517] width 11 height 11
checkbox input "false"
click at [834, 483] on div "Manual Payment" at bounding box center [838, 497] width 100 height 81
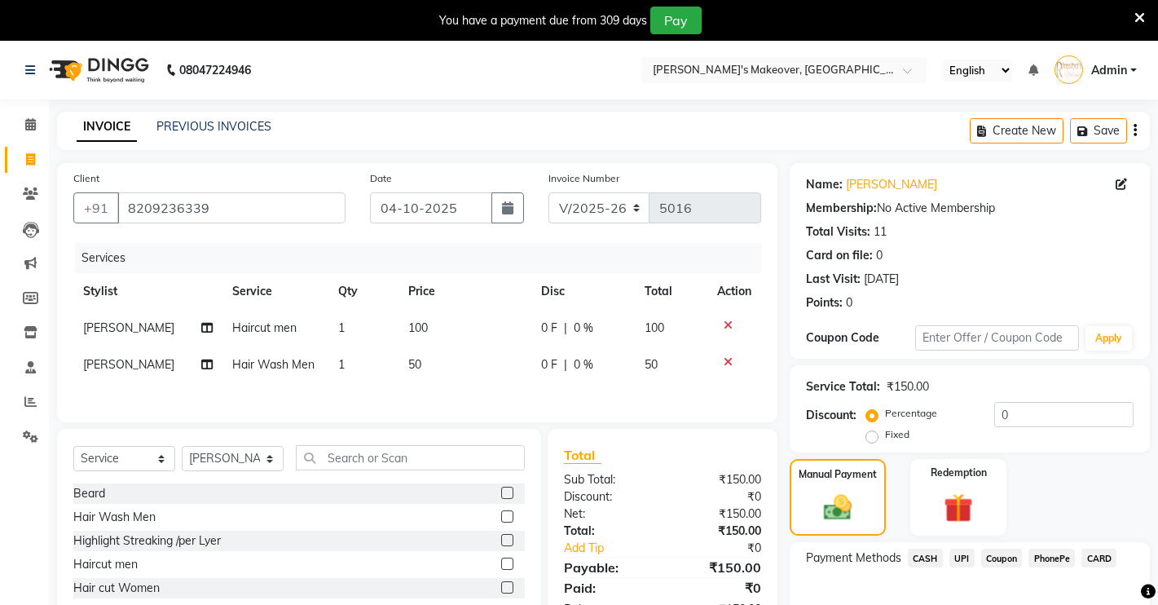
click at [962, 565] on span "UPI" at bounding box center [961, 557] width 25 height 19
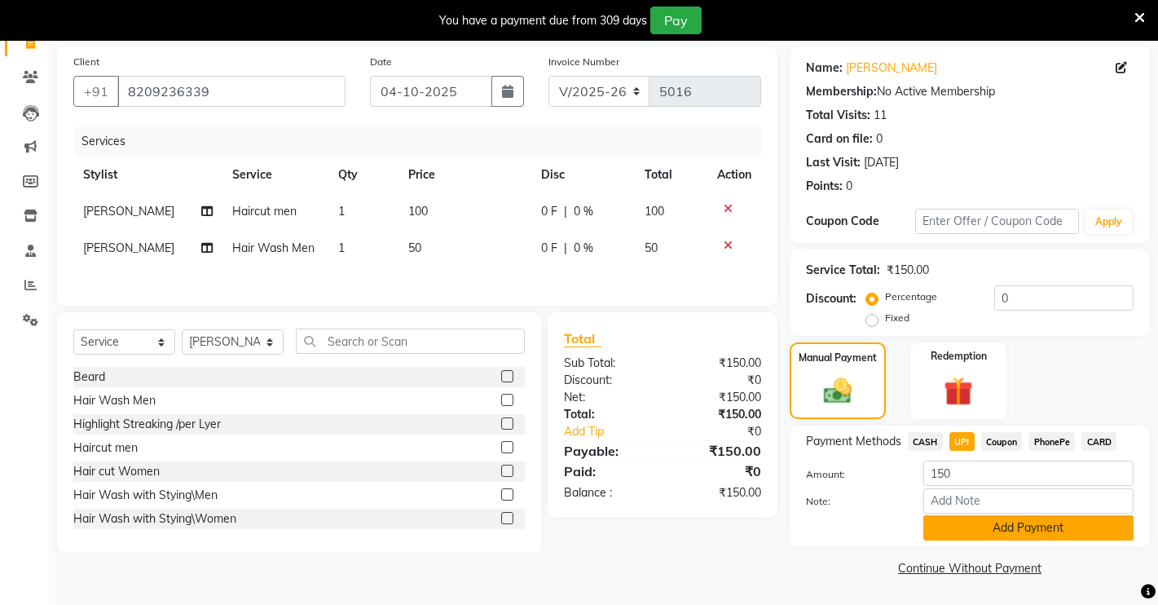
click at [995, 532] on button "Add Payment" at bounding box center [1028, 527] width 210 height 25
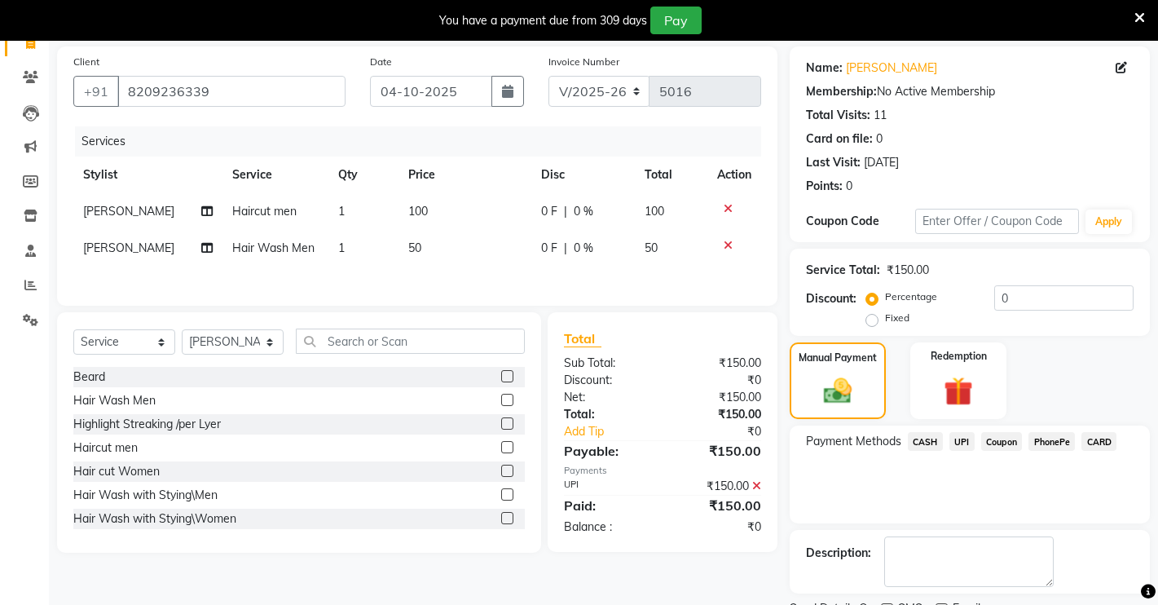
scroll to position [185, 0]
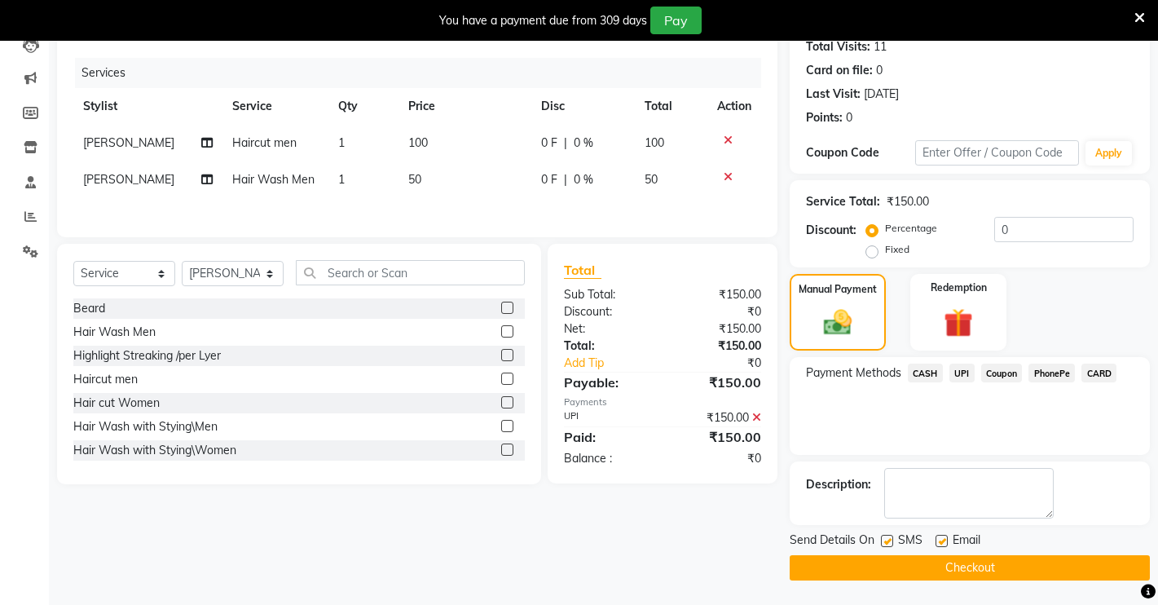
click at [981, 570] on button "Checkout" at bounding box center [970, 567] width 360 height 25
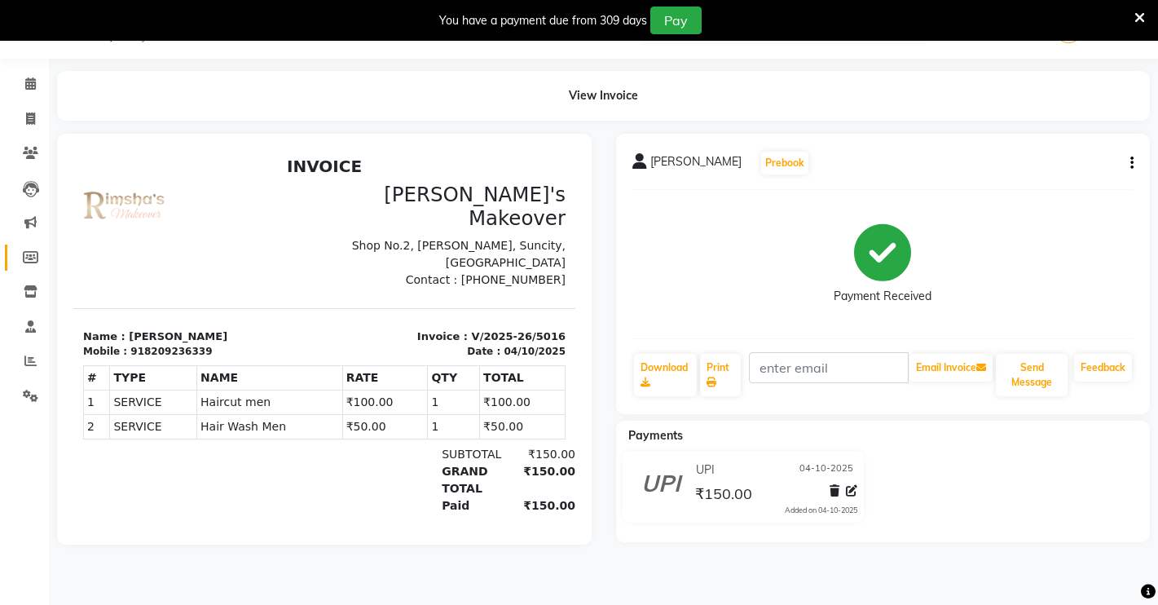
click at [31, 255] on icon at bounding box center [30, 257] width 15 height 12
select select
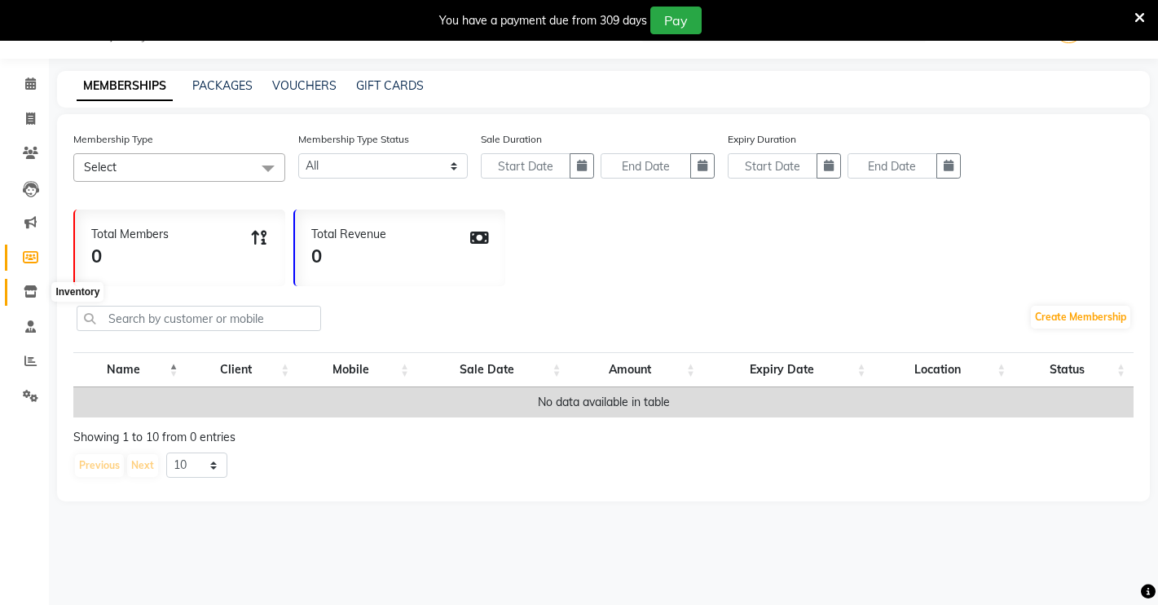
click at [40, 289] on span at bounding box center [30, 292] width 29 height 19
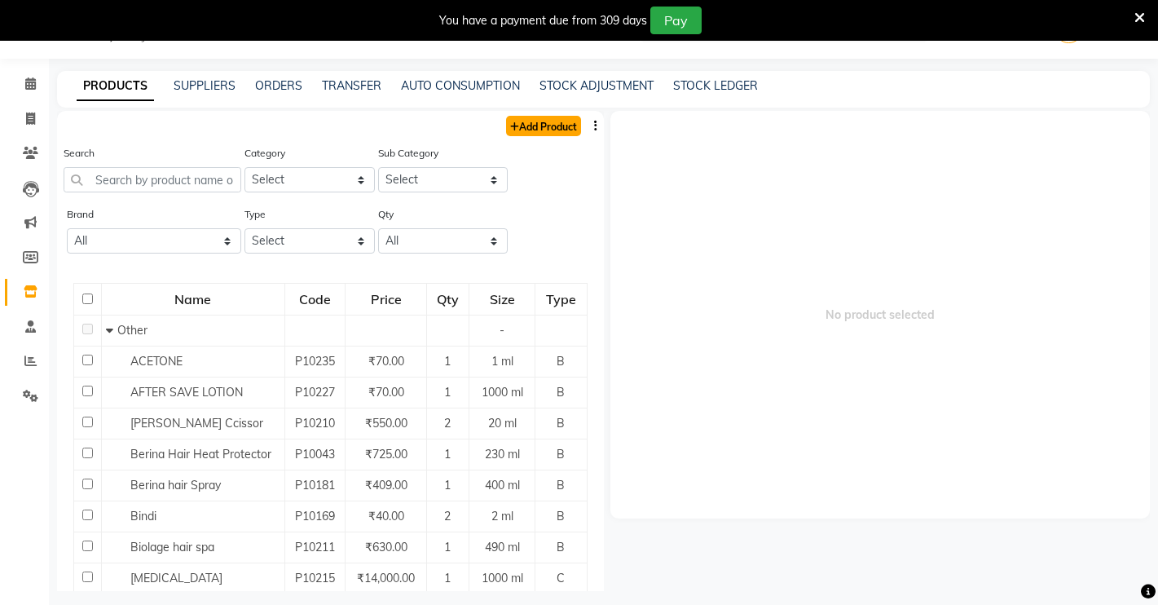
click at [548, 129] on link "Add Product" at bounding box center [543, 126] width 75 height 20
select select "true"
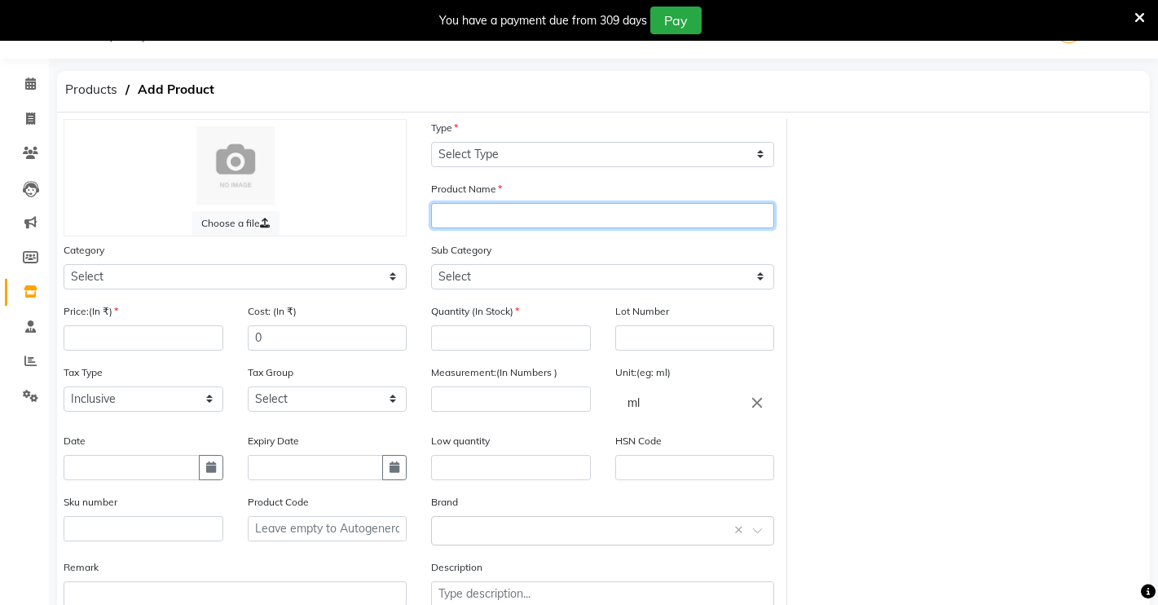
click at [500, 210] on input "text" at bounding box center [602, 215] width 343 height 25
type input "FULL HAND MEHNDI"
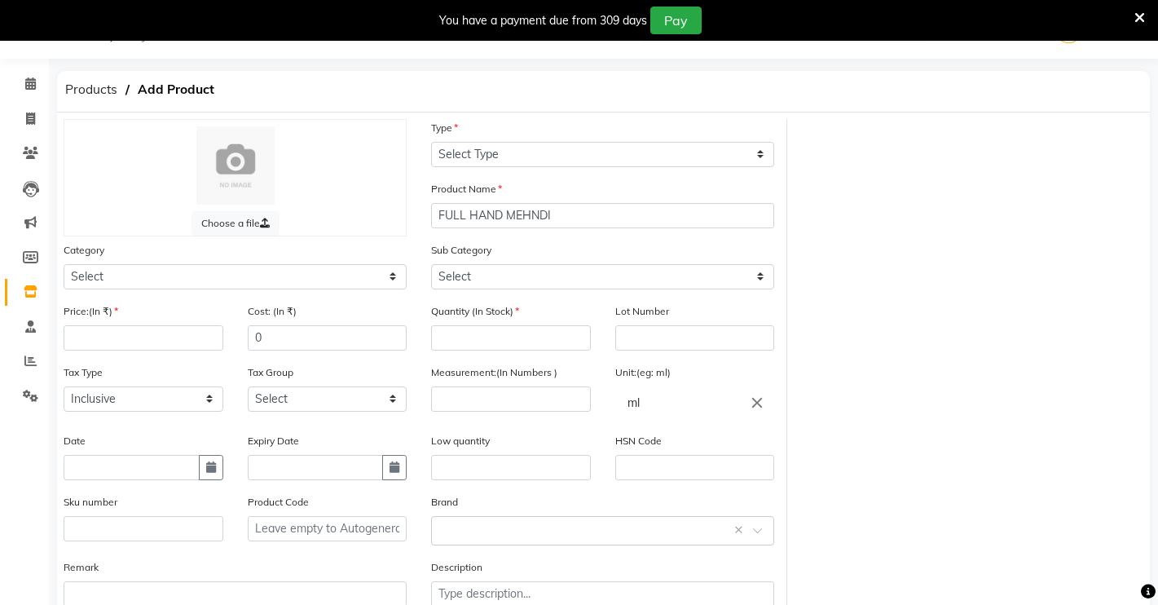
click at [162, 321] on div "Price:(In ₹)" at bounding box center [144, 326] width 160 height 48
click at [165, 350] on div "Price:(In ₹)" at bounding box center [143, 332] width 184 height 61
click at [166, 334] on input "number" at bounding box center [144, 337] width 160 height 25
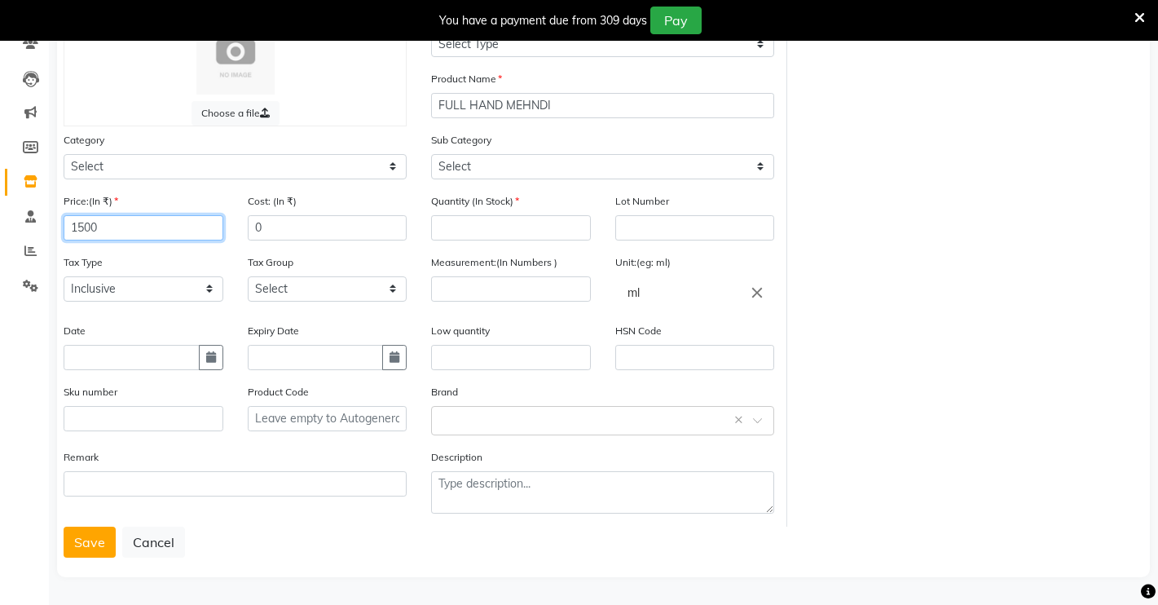
type input "1500"
click at [135, 353] on input "text" at bounding box center [132, 357] width 136 height 25
select select "10"
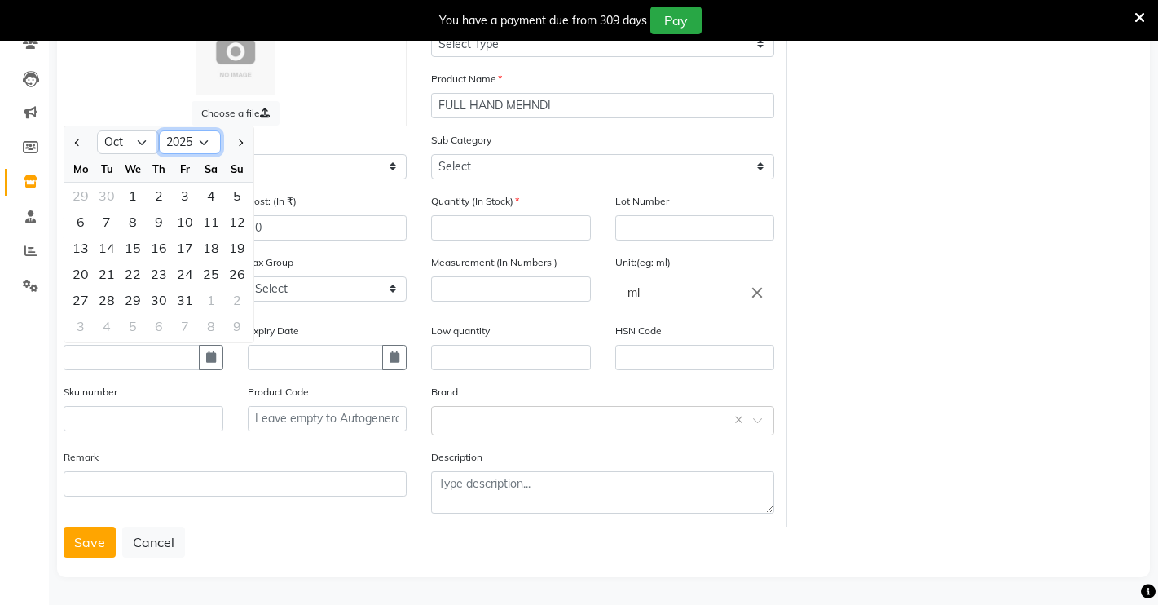
click at [207, 139] on select "2015 2016 2017 2018 2019 2020 2021 2022 2023 2024 2025 2026 2027 2028 2029 2030…" at bounding box center [190, 142] width 62 height 24
select select "2028"
click at [159, 130] on select "2015 2016 2017 2018 2019 2020 2021 2022 2023 2024 2025 2026 2027 2028 2029 2030…" at bounding box center [190, 142] width 62 height 24
click at [236, 190] on div "1" at bounding box center [237, 196] width 26 height 26
type input "[DATE]"
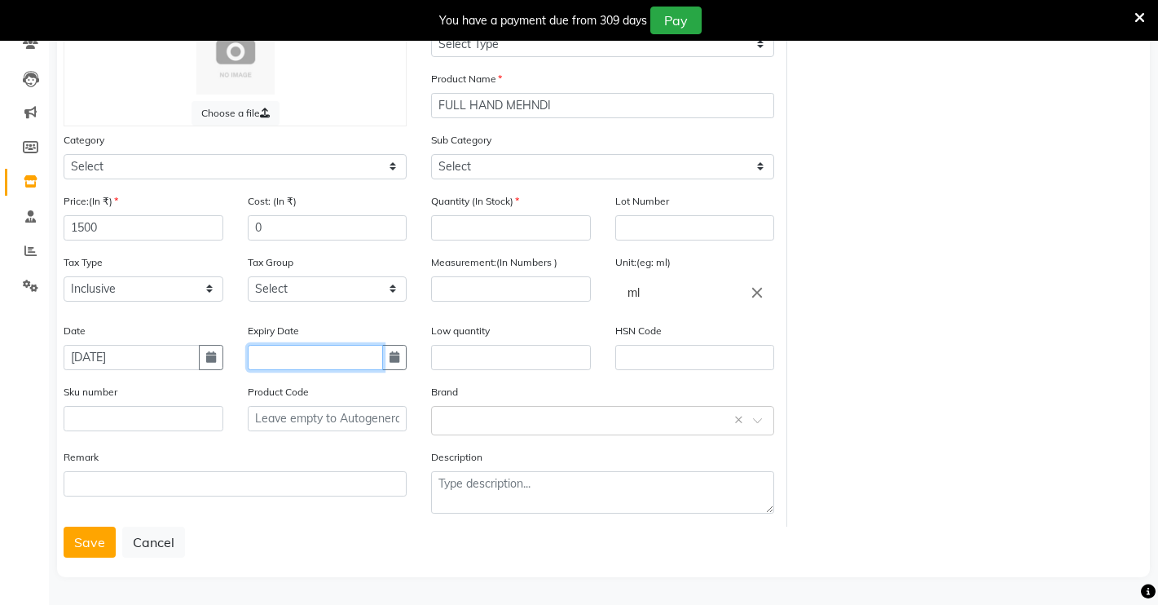
click at [278, 357] on input "text" at bounding box center [316, 357] width 136 height 25
select select "10"
select select "2025"
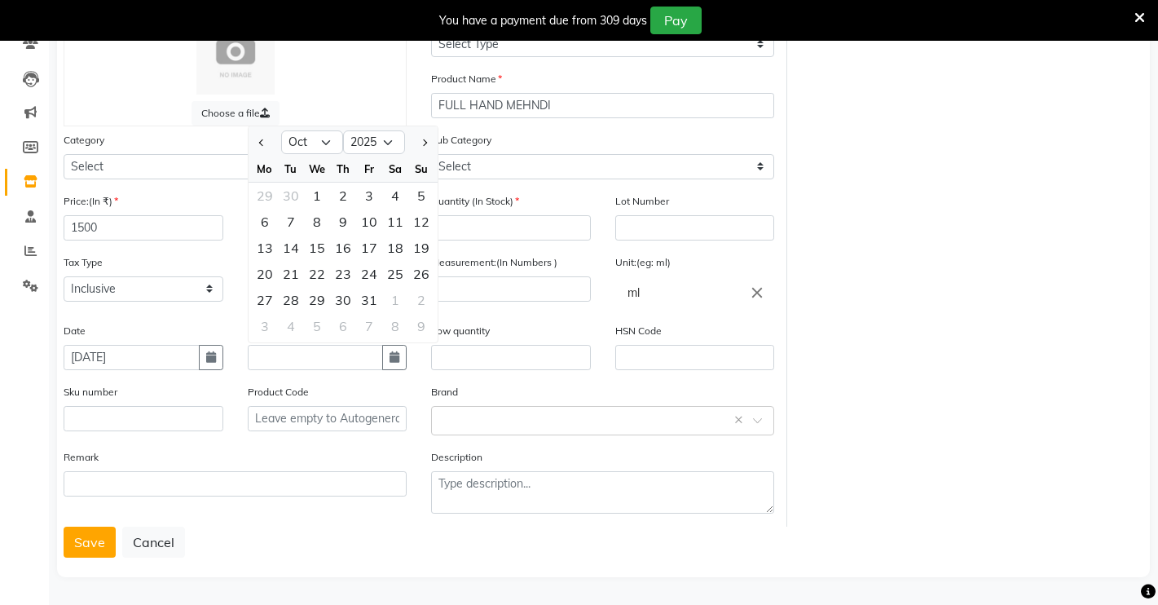
click at [1050, 233] on div "Choose a file Type Select Type Both Retail Consumable Product Name FULL HAND ME…" at bounding box center [603, 267] width 1104 height 517
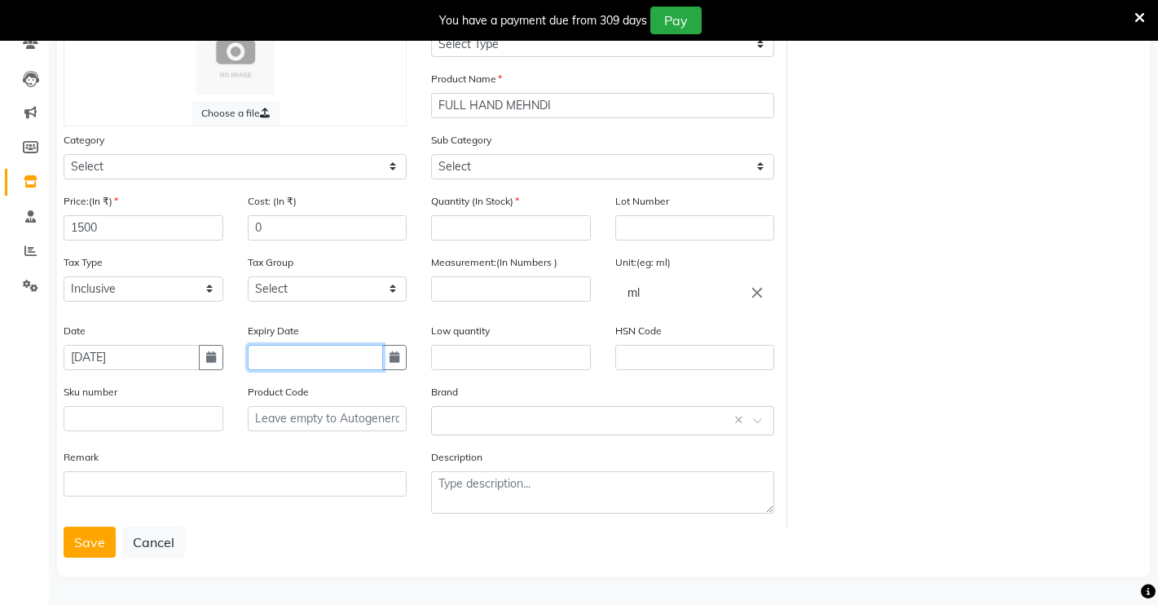
scroll to position [0, 0]
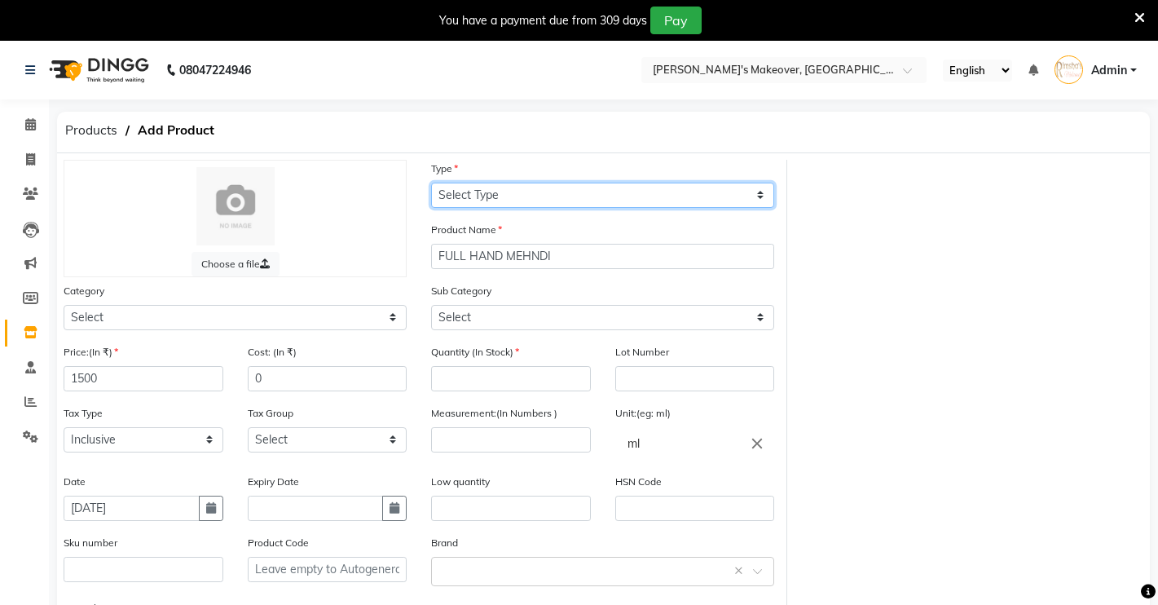
click at [510, 187] on select "Select Type Both Retail Consumable" at bounding box center [602, 195] width 343 height 25
select select "B"
click at [431, 183] on select "Select Type Both Retail Consumable" at bounding box center [602, 195] width 343 height 25
click at [550, 195] on select "Select Type Both Retail Consumable" at bounding box center [602, 195] width 343 height 25
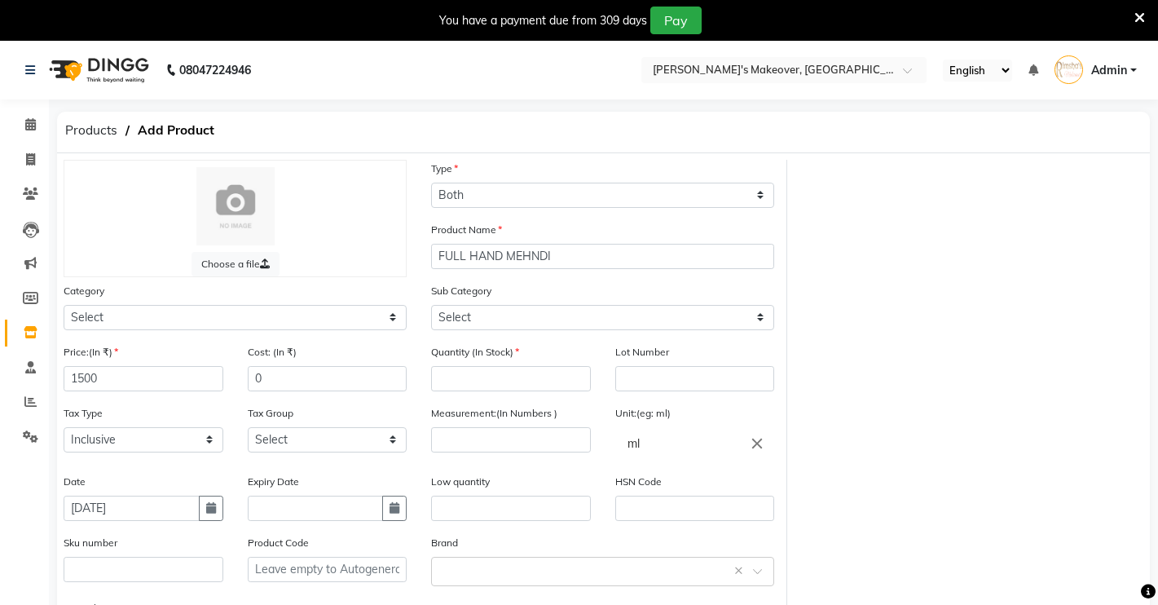
click at [586, 134] on div "Products Add Product" at bounding box center [603, 133] width 1117 height 42
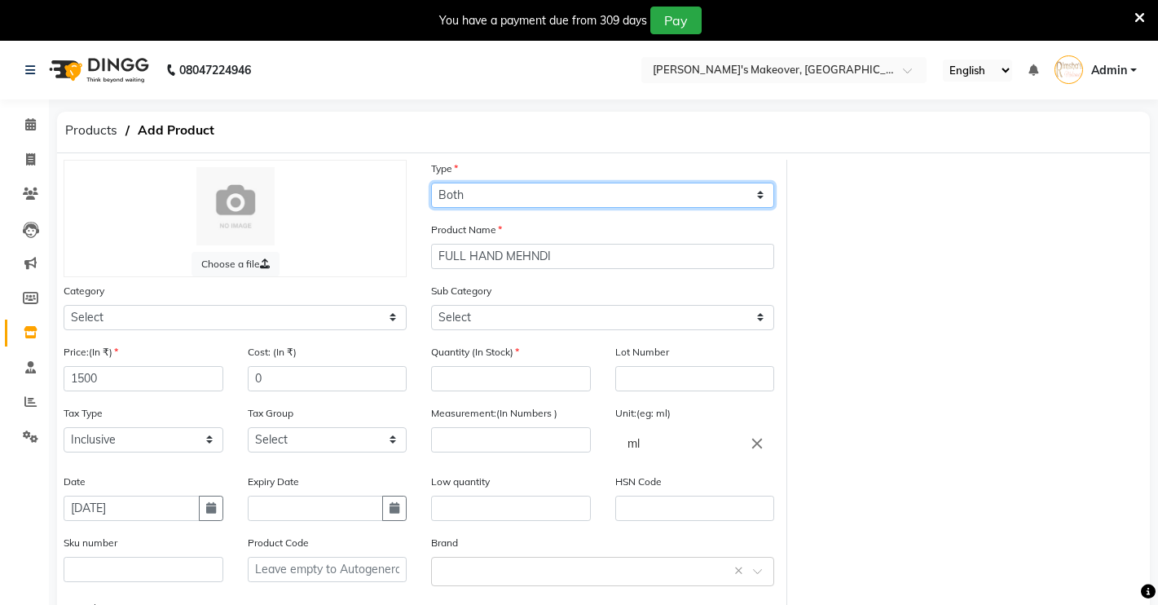
click at [529, 196] on select "Select Type Both Retail Consumable" at bounding box center [602, 195] width 343 height 25
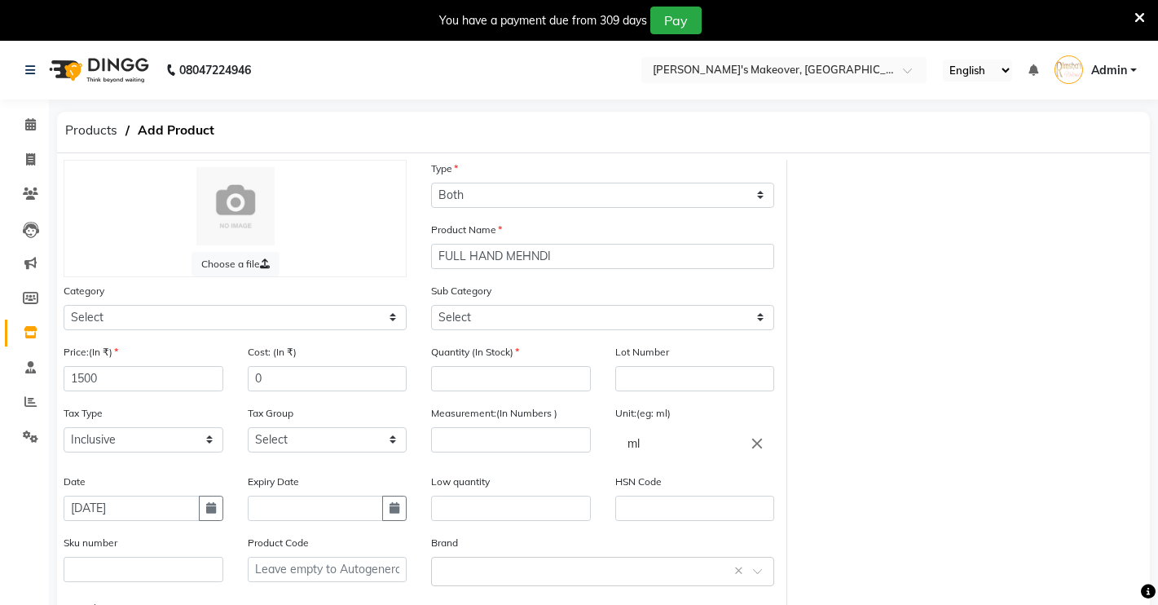
click at [487, 130] on div "Products Add Product" at bounding box center [603, 133] width 1117 height 42
click at [349, 302] on div "Category Select Hair Skin Makeup Personal Care Appliances [PERSON_NAME] Waxing …" at bounding box center [235, 306] width 343 height 48
click at [353, 314] on select "Select Hair Skin Makeup Personal Care Appliances [PERSON_NAME] Waxing Disposabl…" at bounding box center [235, 317] width 343 height 25
select select "1260201950"
click at [64, 305] on select "Select Hair Skin Makeup Personal Care Appliances [PERSON_NAME] Waxing Disposabl…" at bounding box center [235, 317] width 343 height 25
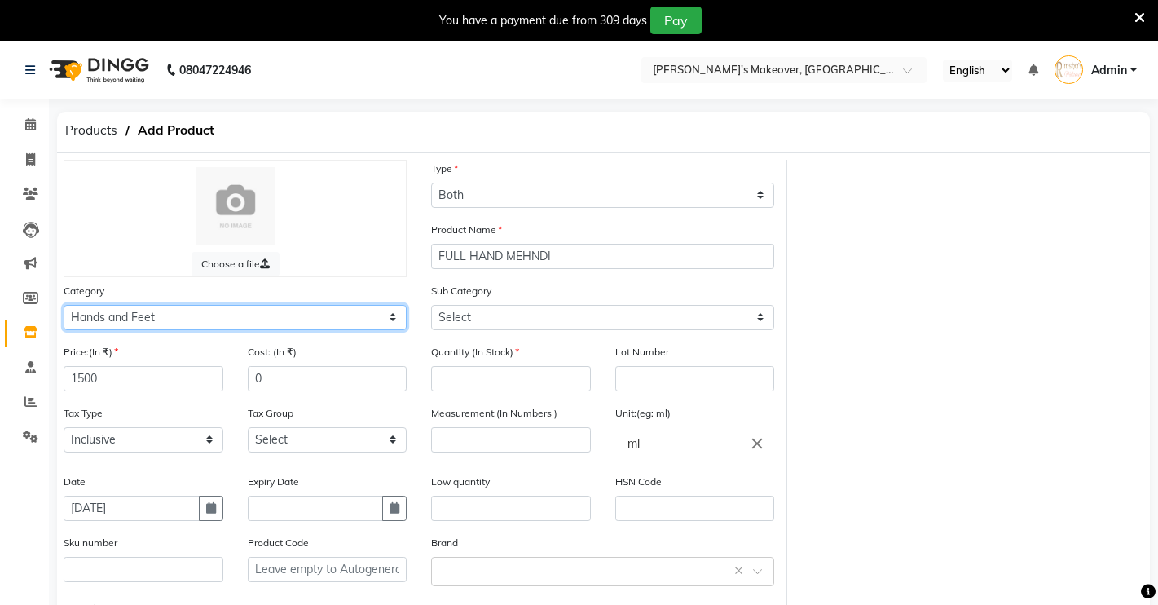
scroll to position [151, 0]
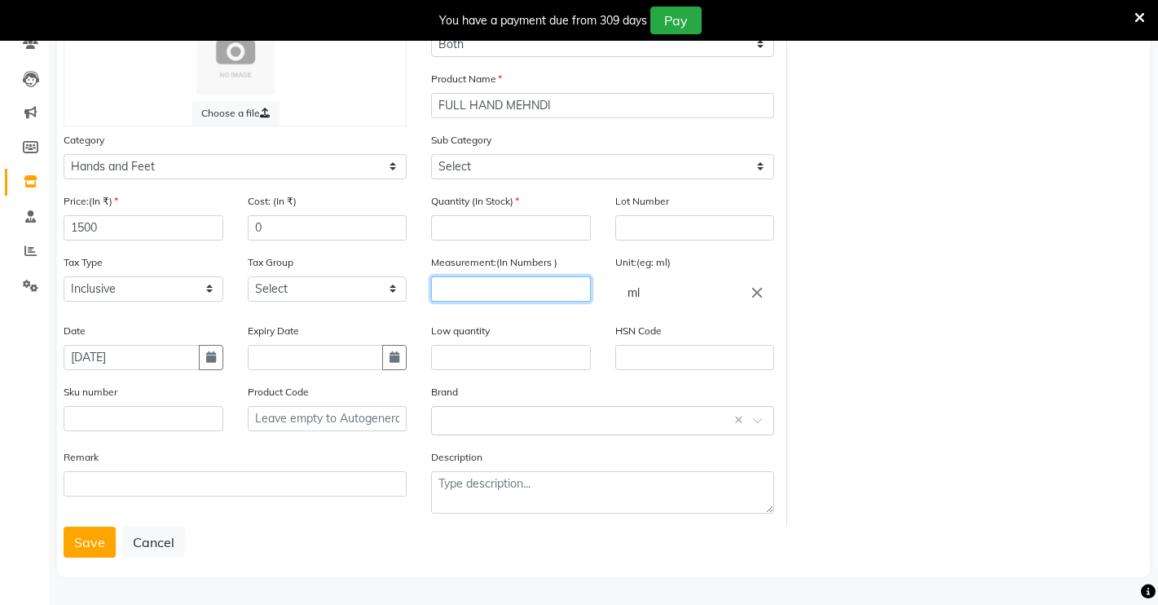
click at [568, 289] on input "number" at bounding box center [511, 288] width 160 height 25
type input "-1"
type input "1"
click at [90, 542] on button "Save" at bounding box center [90, 541] width 52 height 31
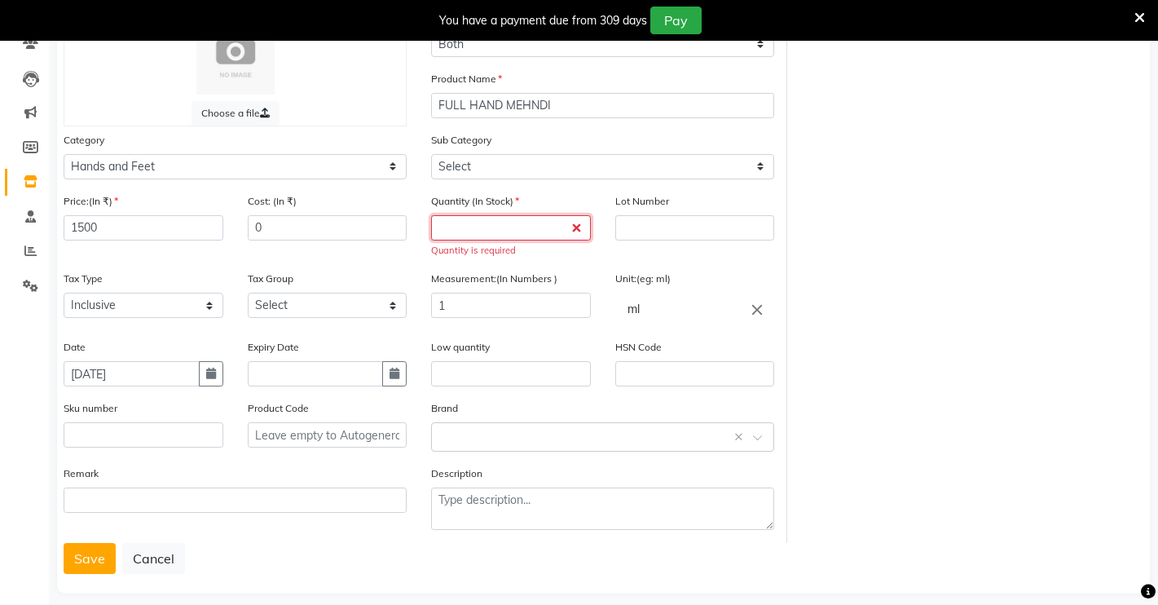
click at [550, 230] on input "number" at bounding box center [511, 227] width 160 height 25
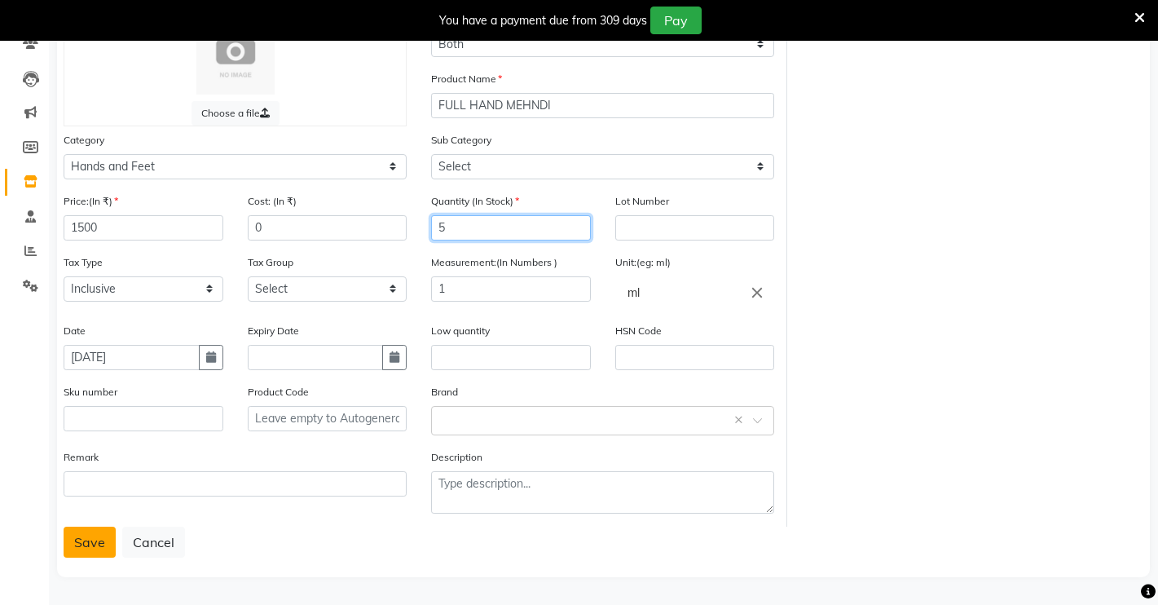
type input "5"
click at [86, 550] on button "Save" at bounding box center [90, 541] width 52 height 31
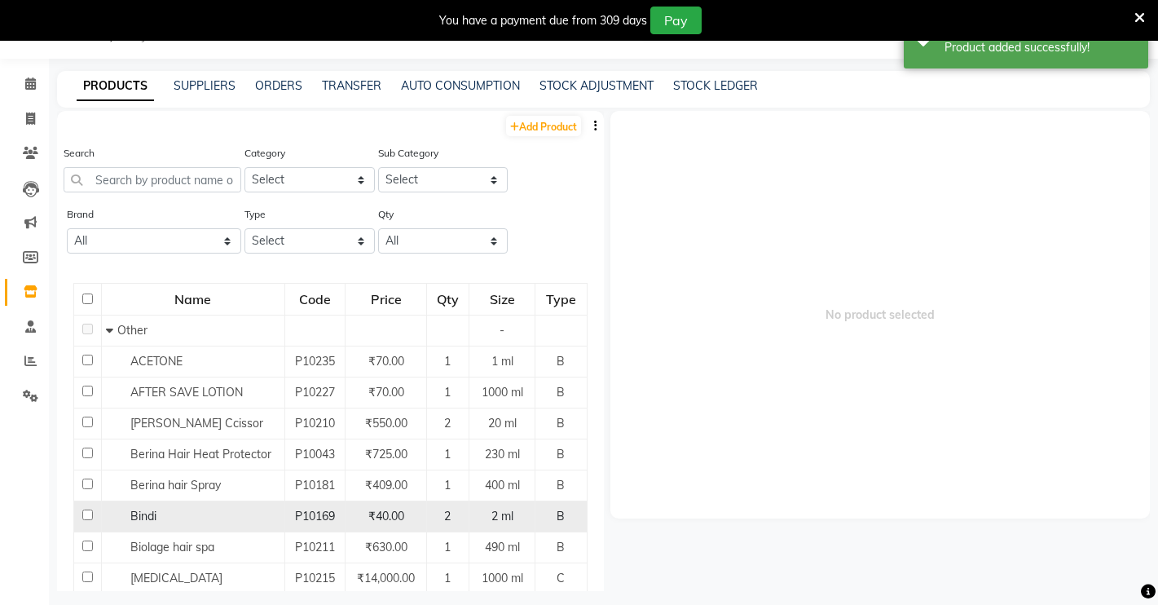
scroll to position [51, 0]
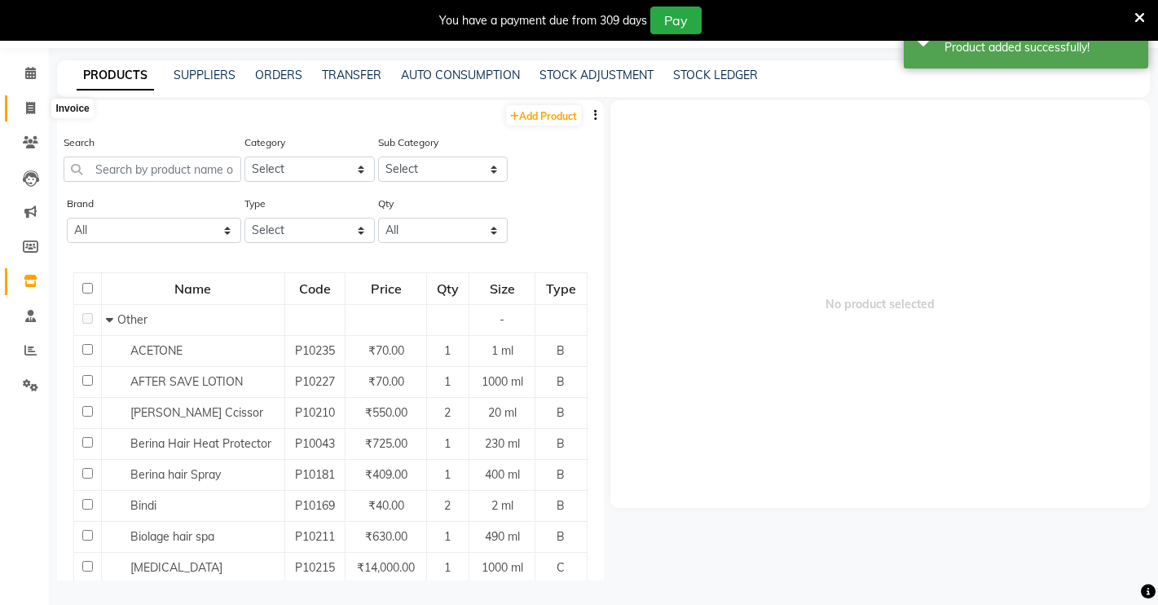
click at [29, 113] on icon at bounding box center [30, 108] width 9 height 12
select select "7317"
select select "service"
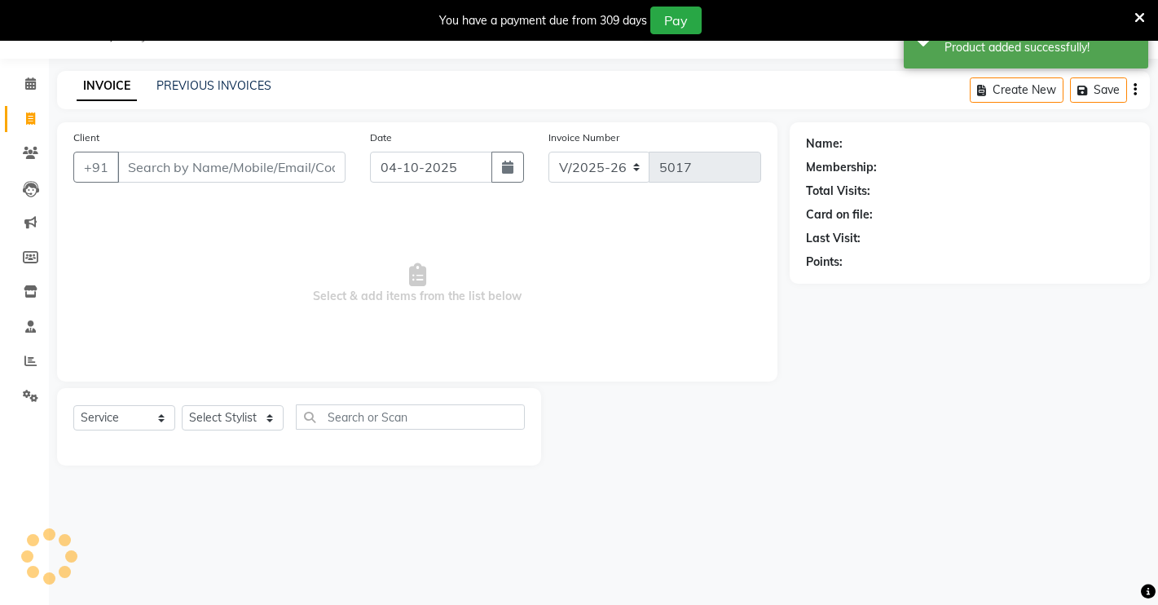
scroll to position [41, 0]
click at [165, 178] on input "Client" at bounding box center [231, 167] width 228 height 31
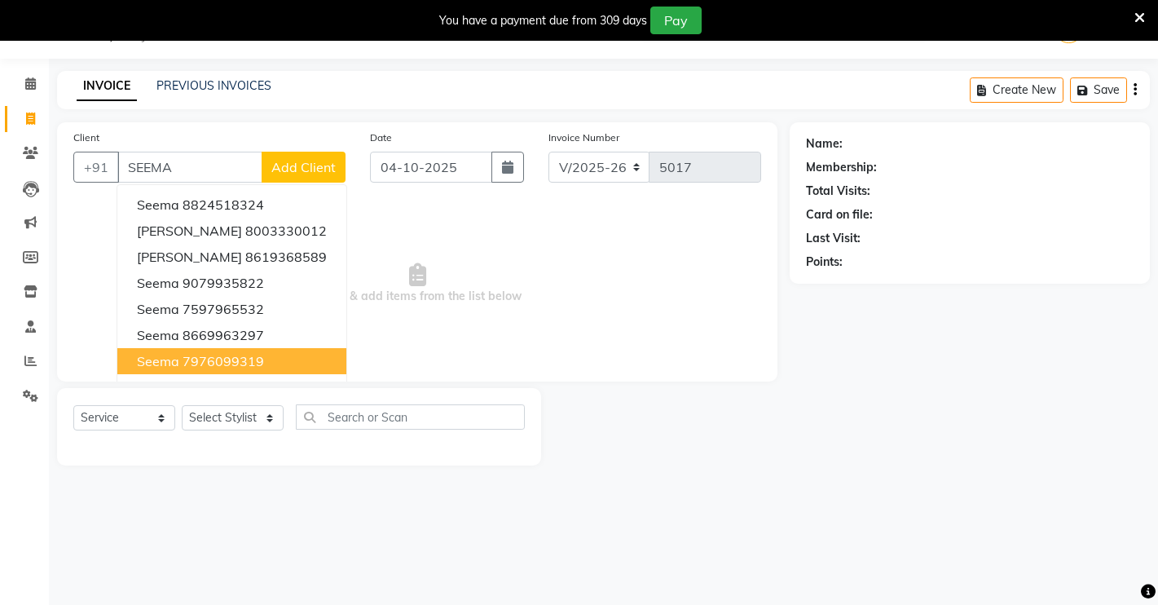
click at [282, 365] on button "seema 7976099319" at bounding box center [231, 361] width 229 height 26
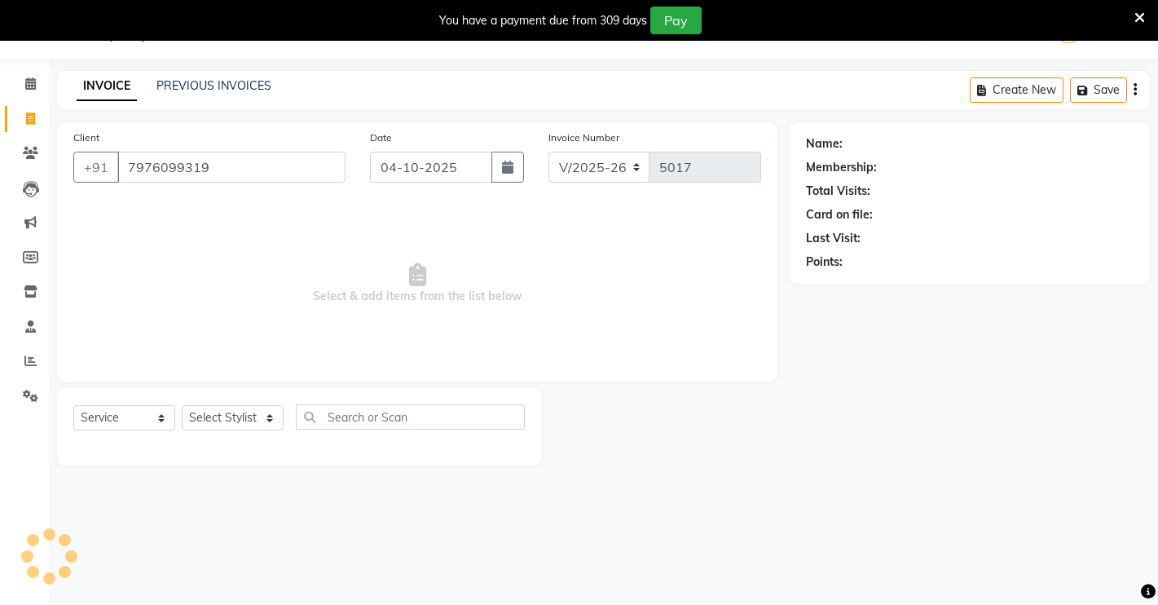
type input "7976099319"
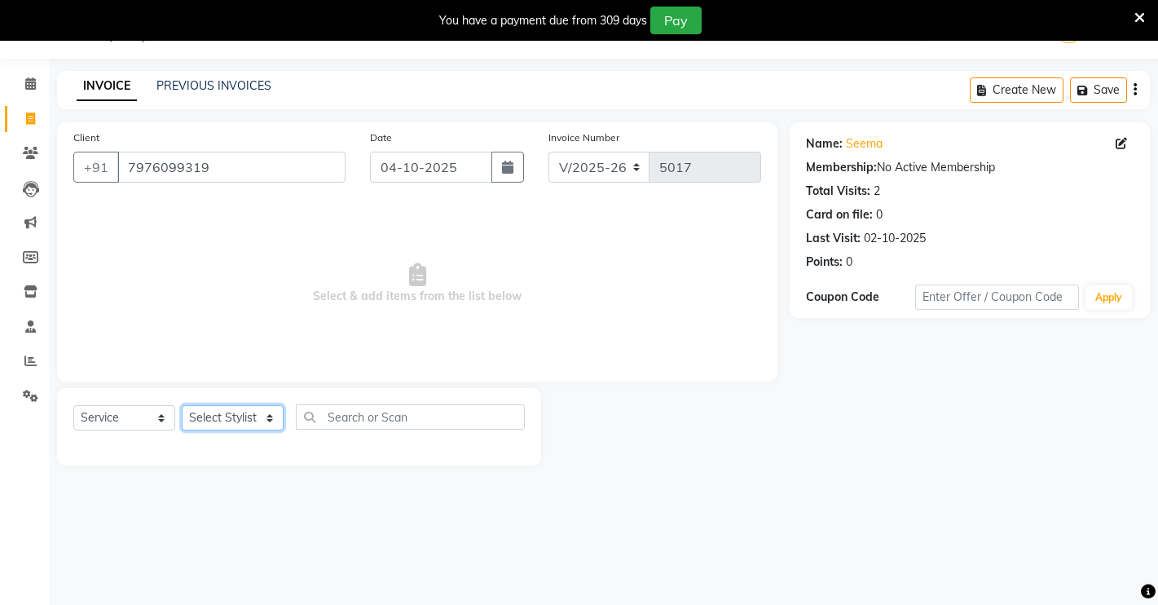
click at [268, 420] on select "Select Stylist [PERSON_NAME] [PERSON_NAME] NAVEEN [MEDICAL_DATA][PERSON_NAME] […" at bounding box center [233, 417] width 102 height 25
select select "77366"
click at [182, 405] on select "Select Stylist [PERSON_NAME] [PERSON_NAME] NAVEEN [MEDICAL_DATA][PERSON_NAME] […" at bounding box center [233, 417] width 102 height 25
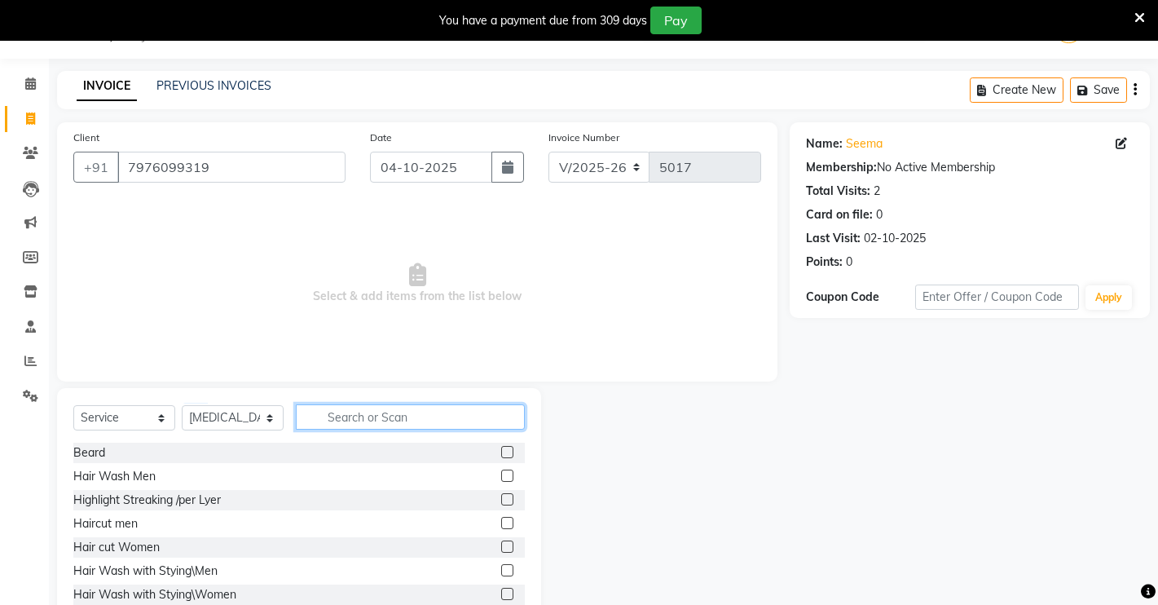
click at [347, 407] on input "text" at bounding box center [410, 416] width 229 height 25
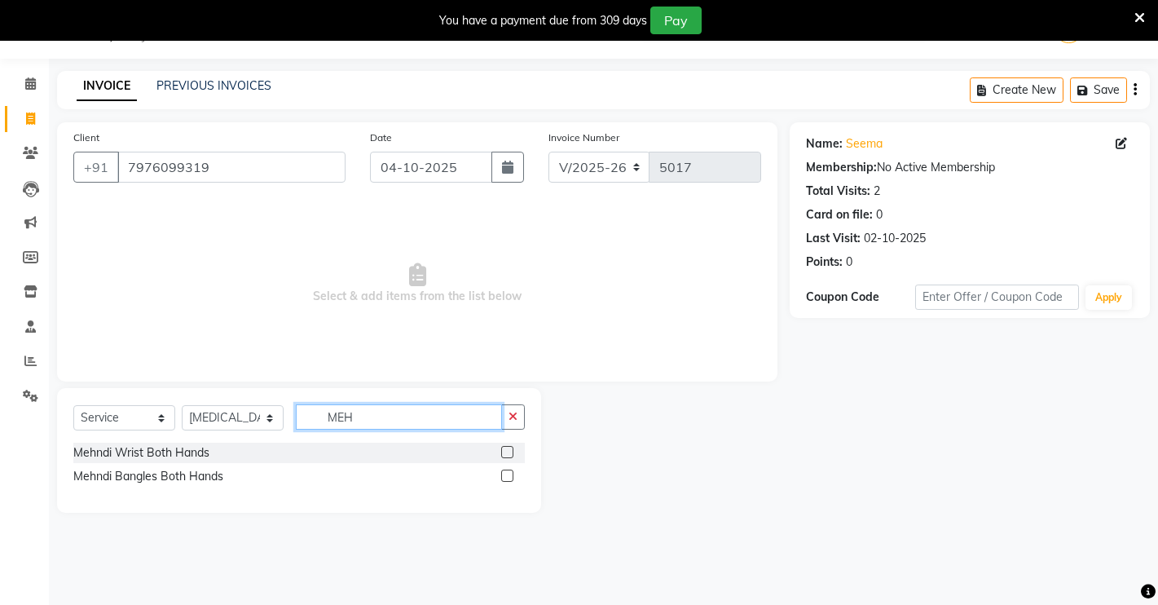
type input "MEH"
click at [511, 448] on label at bounding box center [507, 452] width 12 height 12
click at [511, 448] on input "checkbox" at bounding box center [506, 452] width 11 height 11
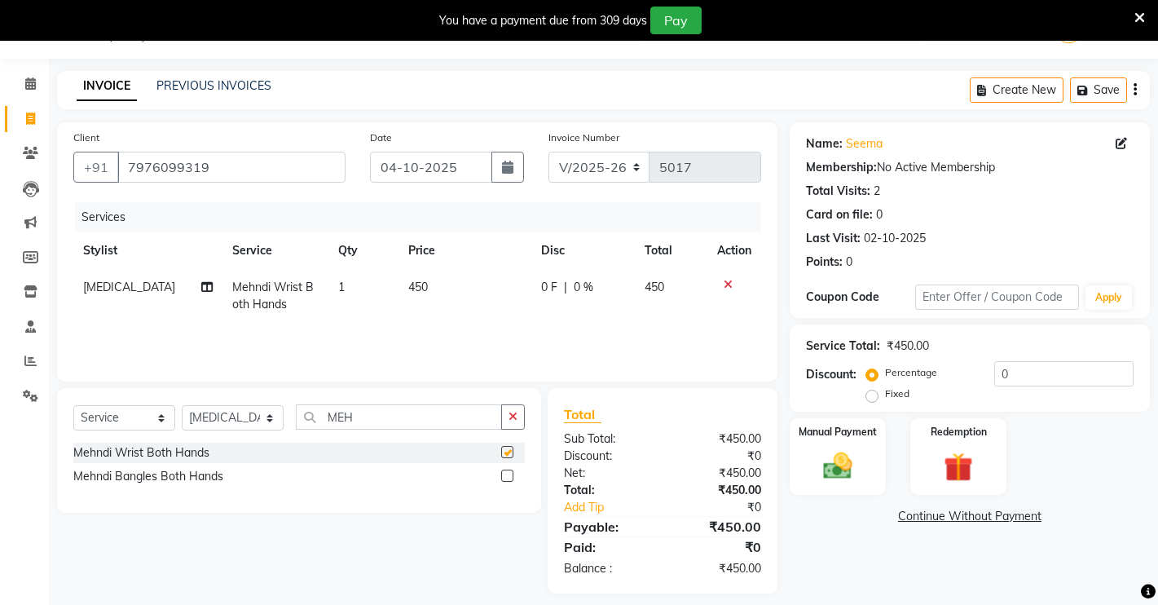
checkbox input "false"
click at [508, 474] on label at bounding box center [507, 475] width 12 height 12
click at [508, 474] on input "checkbox" at bounding box center [506, 476] width 11 height 11
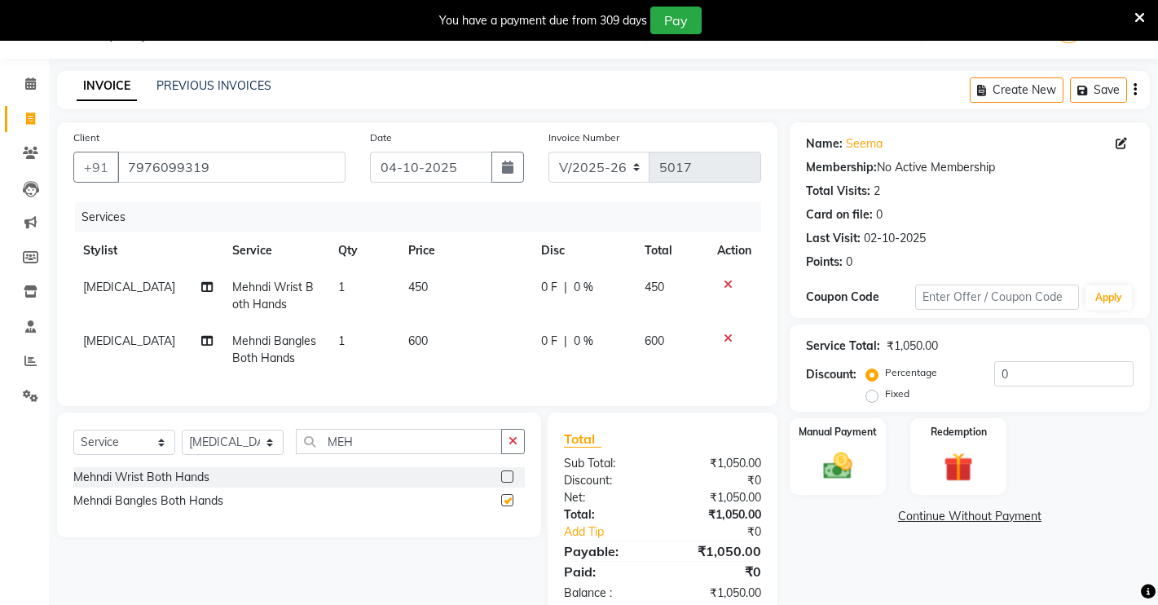
checkbox input "false"
click at [729, 336] on icon at bounding box center [728, 337] width 9 height 11
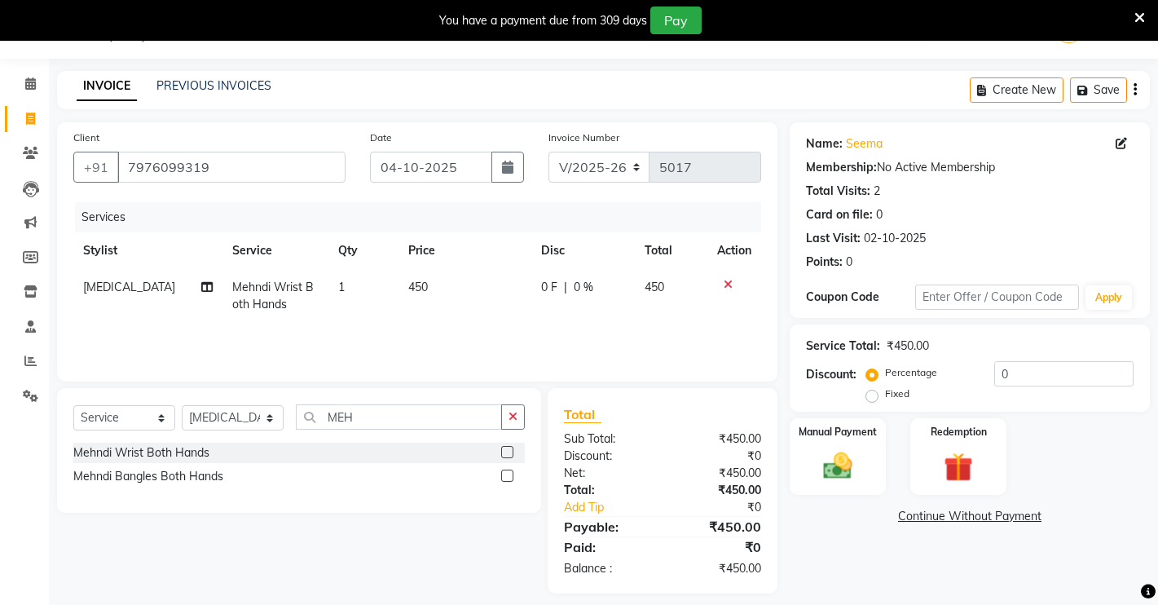
drag, startPoint x: 730, startPoint y: 271, endPoint x: 726, endPoint y: 287, distance: 16.0
click at [733, 278] on td at bounding box center [734, 296] width 54 height 54
click at [727, 280] on icon at bounding box center [728, 284] width 9 height 11
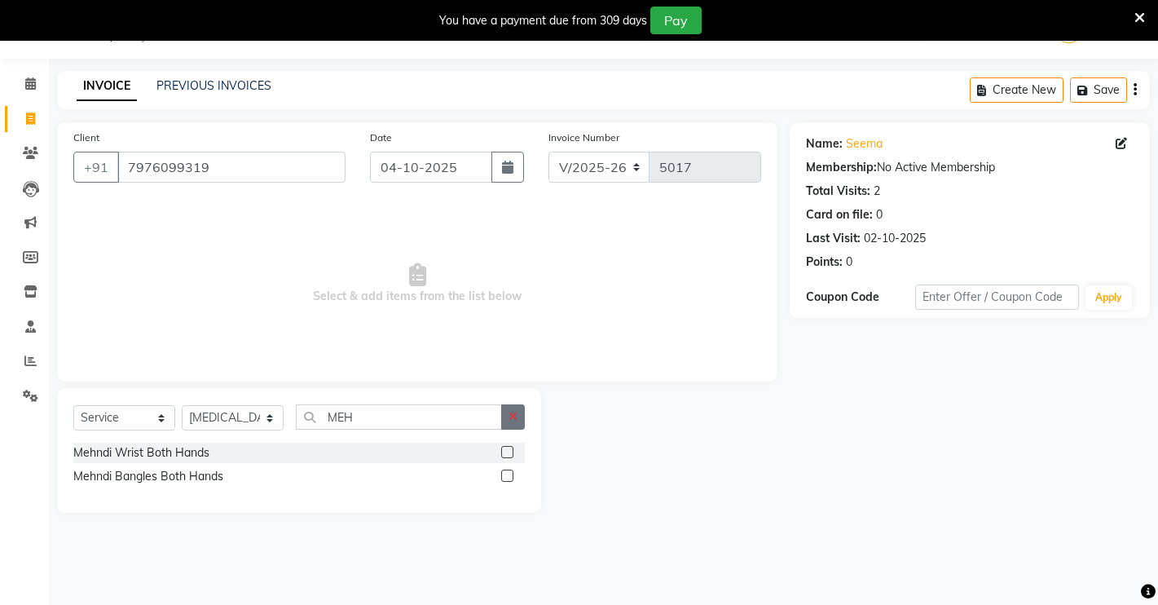
click at [512, 421] on icon "button" at bounding box center [513, 416] width 9 height 11
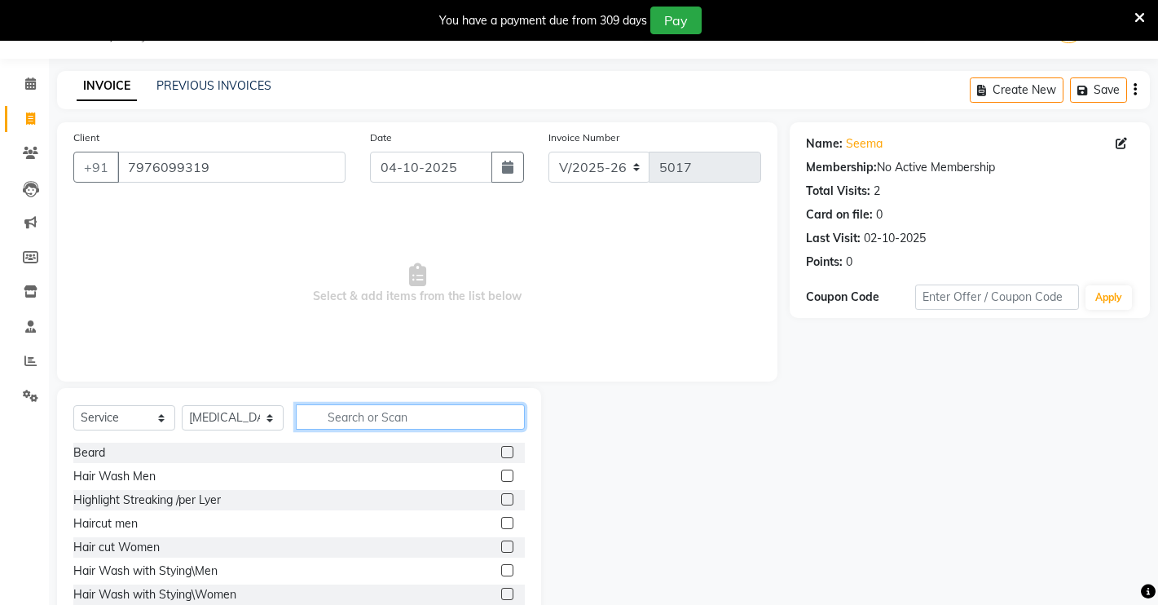
click at [454, 420] on input "text" at bounding box center [410, 416] width 229 height 25
drag, startPoint x: 128, startPoint y: 384, endPoint x: 128, endPoint y: 400, distance: 16.3
click at [128, 400] on div "Client [PHONE_NUMBER] Date [DATE] Invoice Number V/2025 V/[PHONE_NUMBER] Select…" at bounding box center [417, 375] width 745 height 506
click at [128, 400] on div "Select Service Product Membership Package Voucher Prepaid Gift Card Select Styl…" at bounding box center [299, 508] width 484 height 240
click at [128, 405] on select "Select Service Product Membership Package Voucher Prepaid Gift Card" at bounding box center [124, 417] width 102 height 25
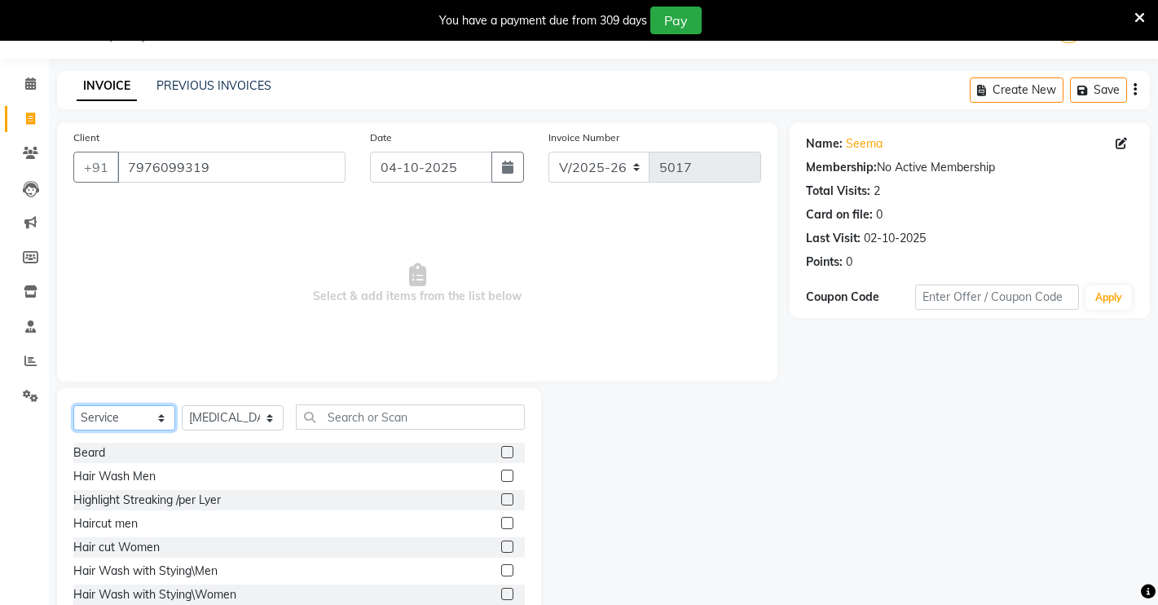
click at [73, 405] on select "Select Service Product Membership Package Voucher Prepaid Gift Card" at bounding box center [124, 417] width 102 height 25
click at [141, 416] on select "Select Service Product Membership Package Voucher Prepaid Gift Card" at bounding box center [124, 417] width 102 height 25
click at [484, 328] on span "Select & add items from the list below" at bounding box center [417, 283] width 688 height 163
click at [416, 420] on input "text" at bounding box center [410, 416] width 229 height 25
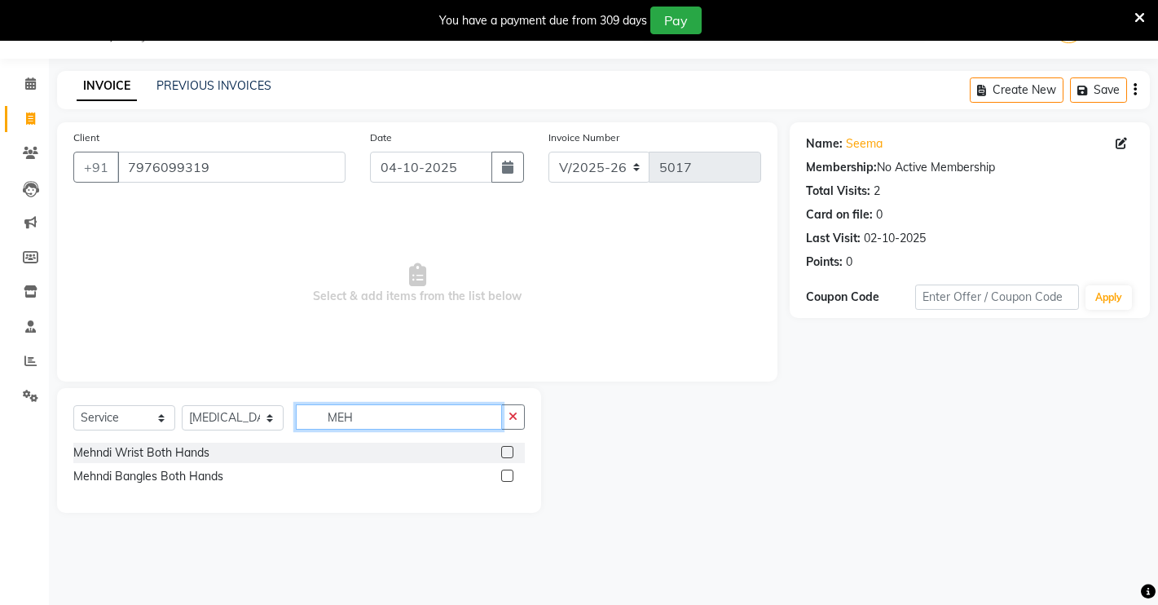
type input "MEH"
click at [500, 446] on div "Mehndi Wrist Both Hands" at bounding box center [298, 453] width 451 height 20
click at [505, 455] on label at bounding box center [507, 452] width 12 height 12
click at [505, 455] on input "checkbox" at bounding box center [506, 452] width 11 height 11
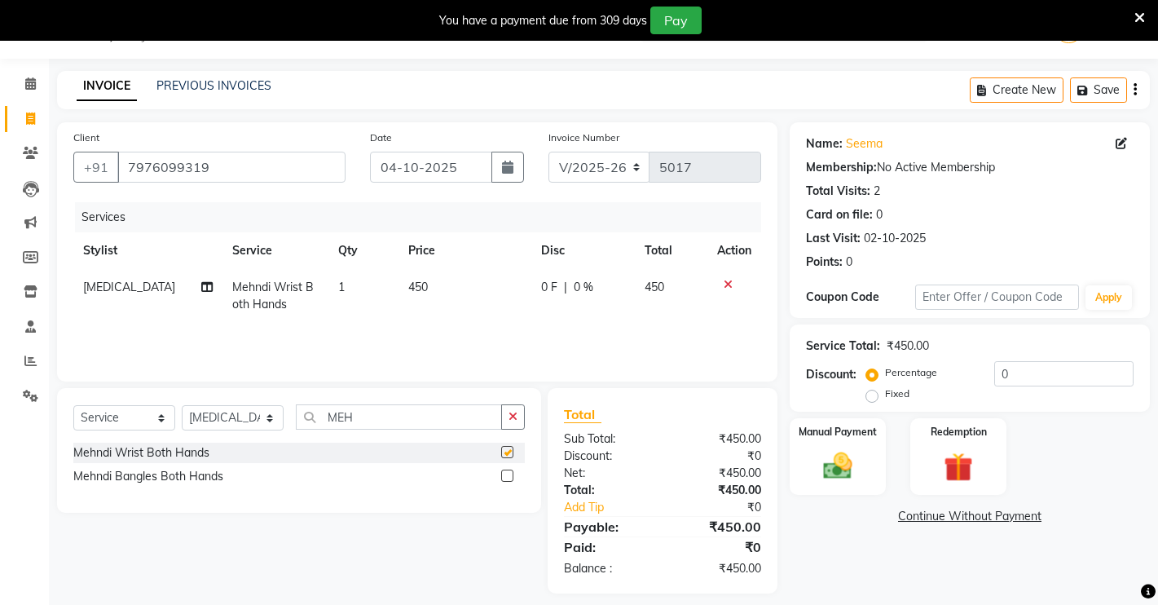
checkbox input "false"
drag, startPoint x: 418, startPoint y: 271, endPoint x: 411, endPoint y: 277, distance: 9.8
click at [413, 276] on td "450" at bounding box center [464, 296] width 132 height 54
select select "77366"
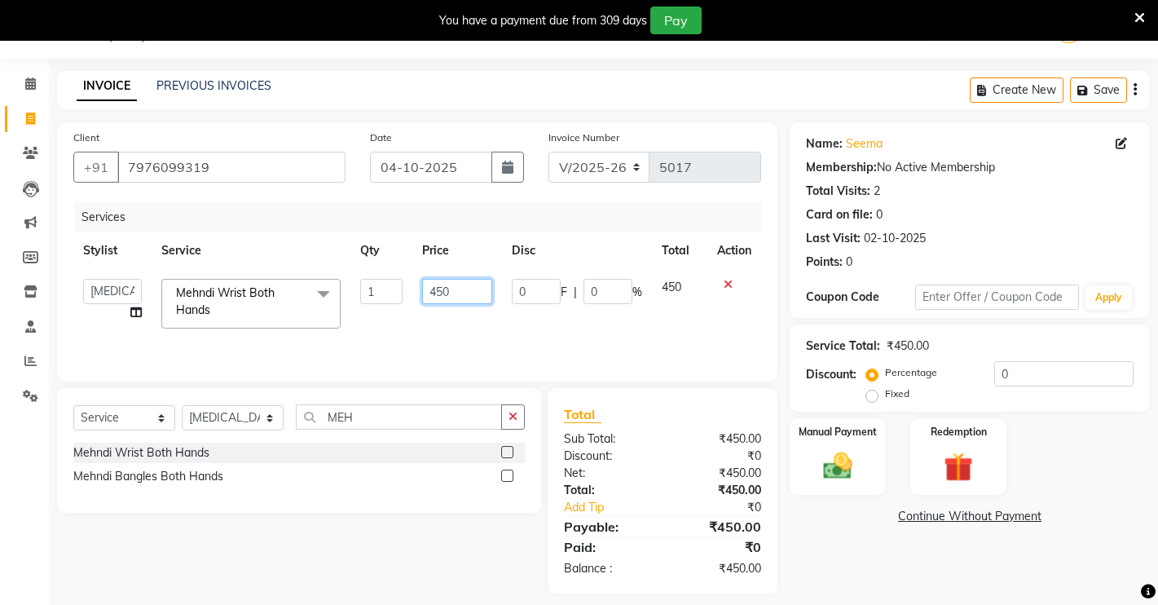
click at [446, 294] on input "450" at bounding box center [457, 291] width 70 height 25
click at [457, 292] on input "450" at bounding box center [457, 291] width 70 height 25
type input "4"
type input "1500"
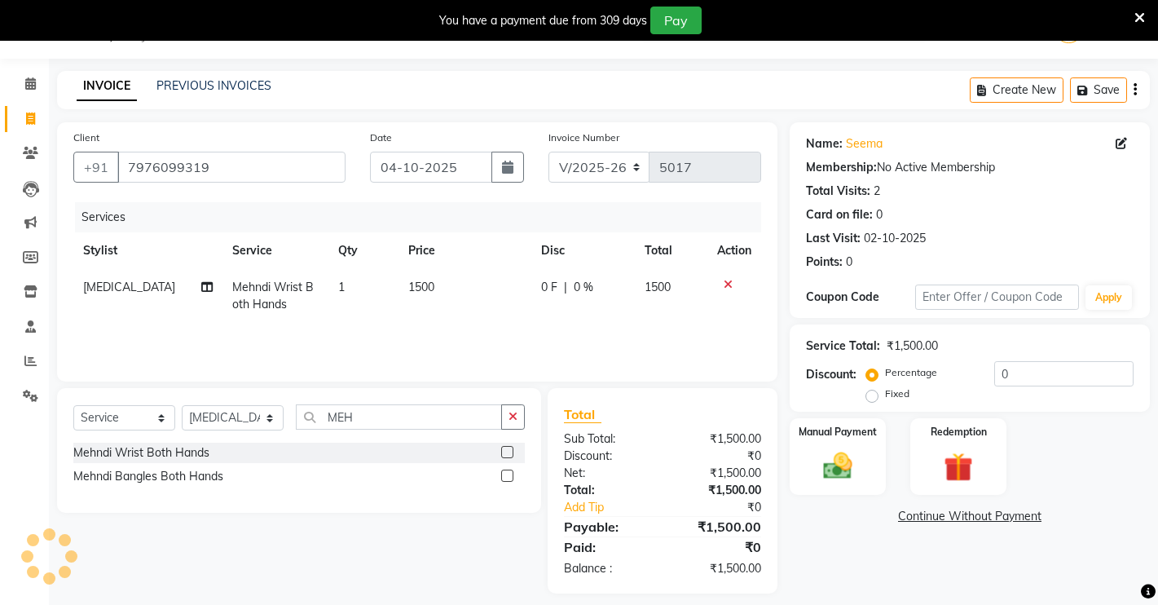
click at [680, 285] on td "1500" at bounding box center [671, 296] width 73 height 54
select select "77366"
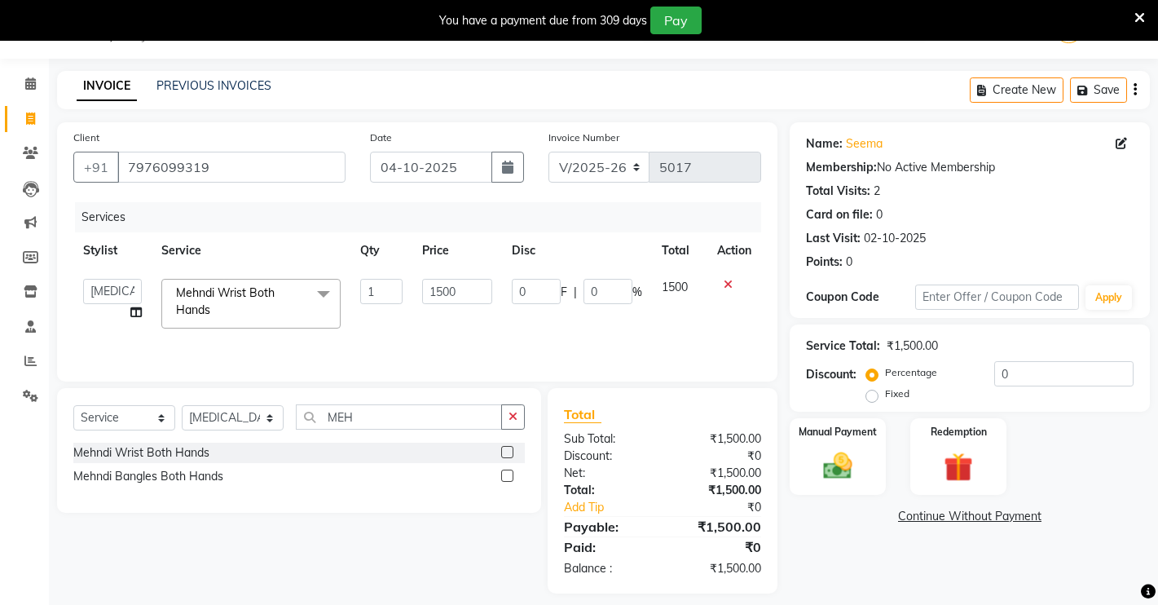
scroll to position [55, 0]
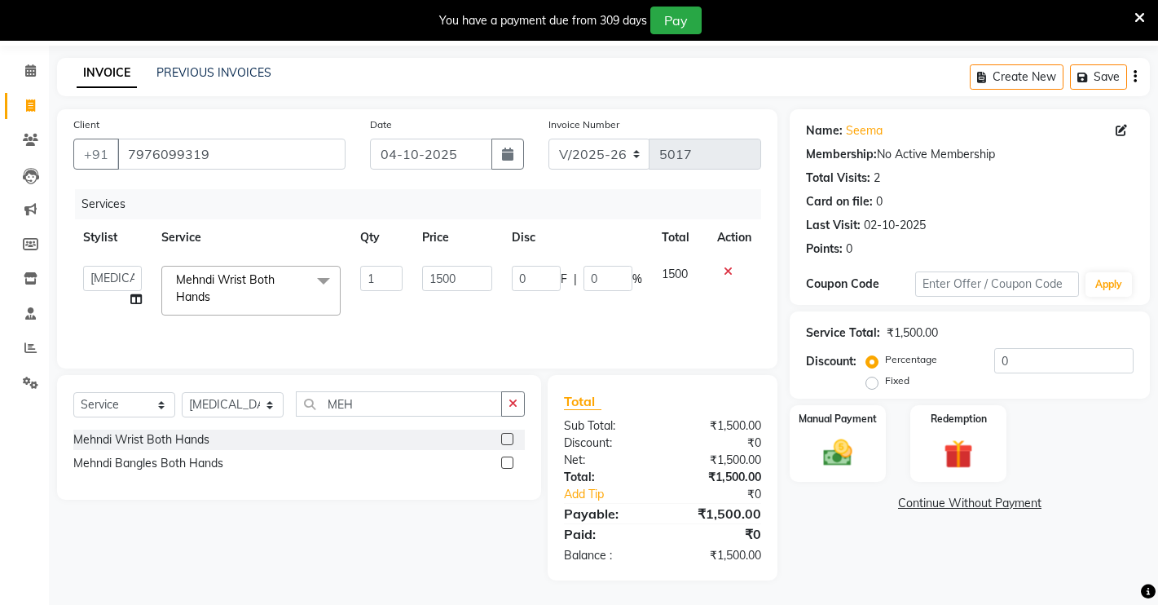
click at [302, 462] on div "Mehndi Bangles Both Hands" at bounding box center [298, 463] width 451 height 20
drag, startPoint x: 293, startPoint y: 445, endPoint x: 286, endPoint y: 471, distance: 26.9
click at [290, 445] on div "Mehndi Wrist Both Hands" at bounding box center [298, 439] width 451 height 20
click at [503, 460] on label at bounding box center [507, 462] width 12 height 12
click at [503, 460] on input "checkbox" at bounding box center [506, 463] width 11 height 11
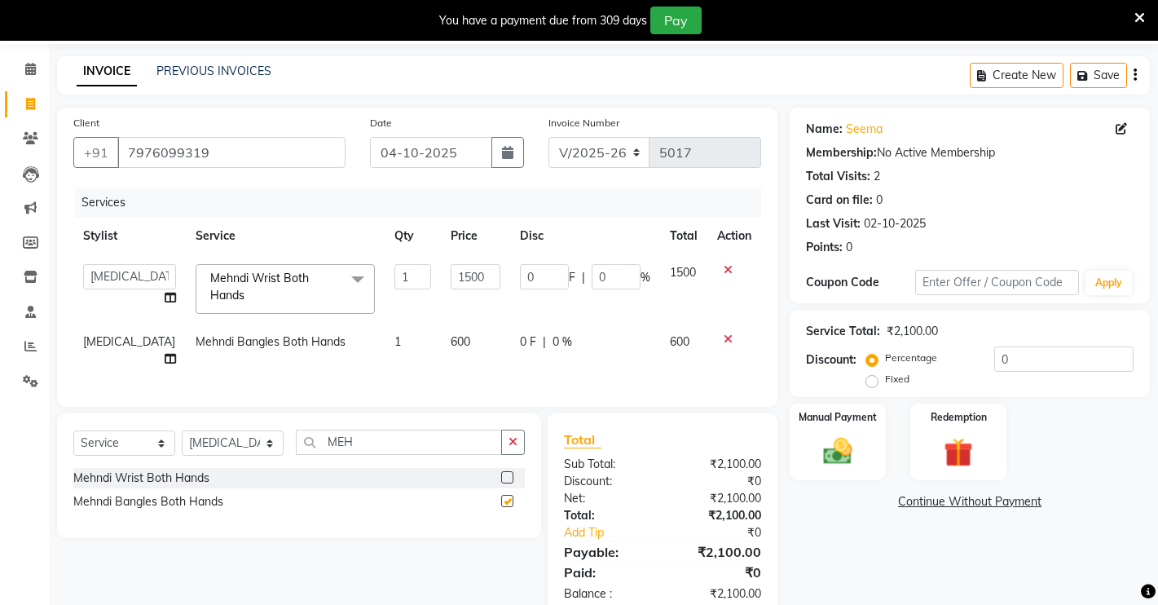
checkbox input "false"
click at [313, 332] on td "Mehndi Bangles Both Hands" at bounding box center [285, 351] width 199 height 54
select select "77366"
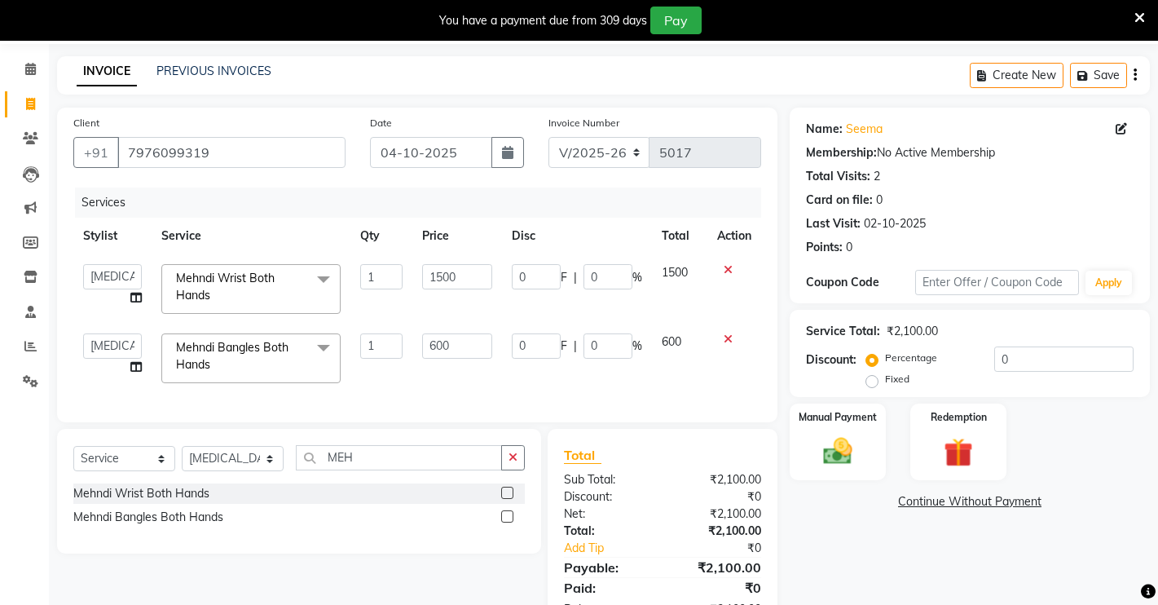
click at [332, 346] on span at bounding box center [323, 348] width 33 height 31
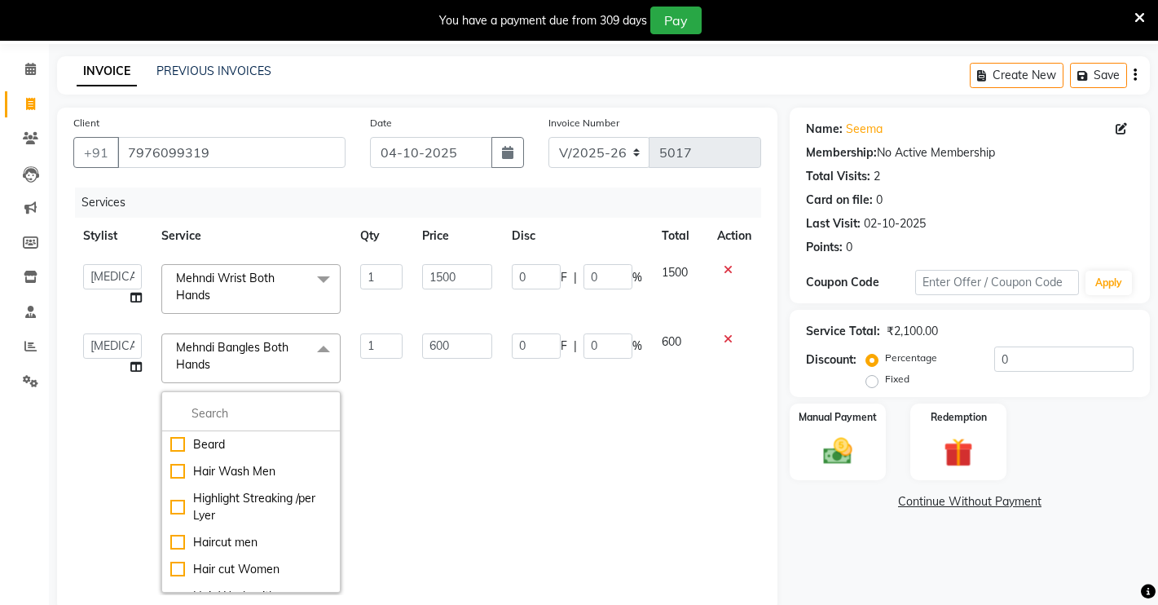
click at [266, 360] on span "Mehndi Bangles Both Hands x" at bounding box center [243, 356] width 143 height 35
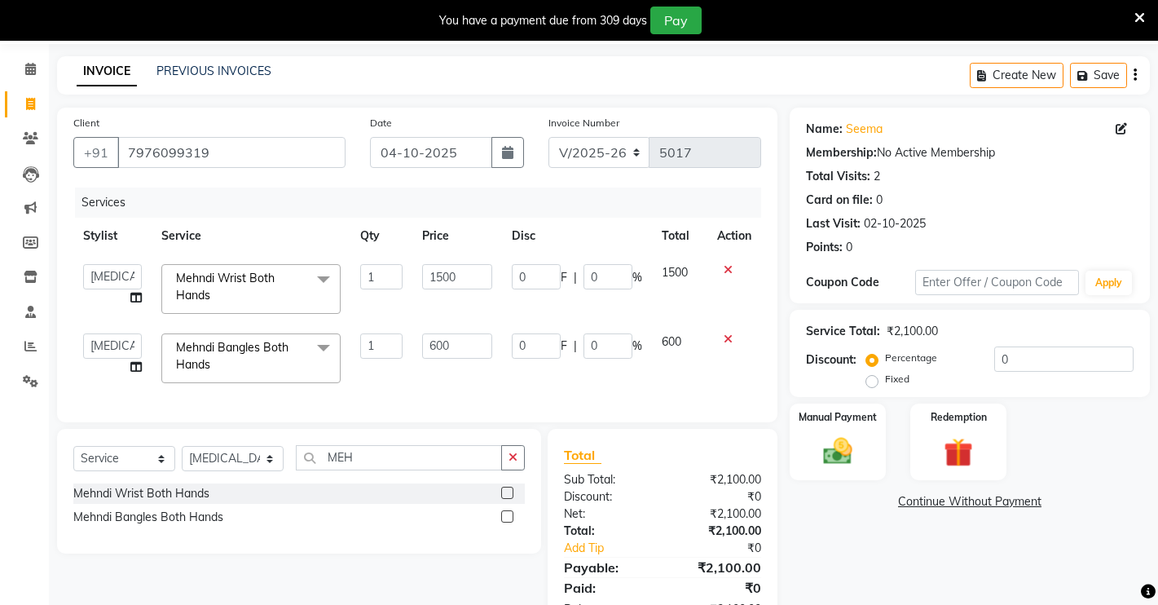
click at [322, 357] on span at bounding box center [323, 348] width 33 height 31
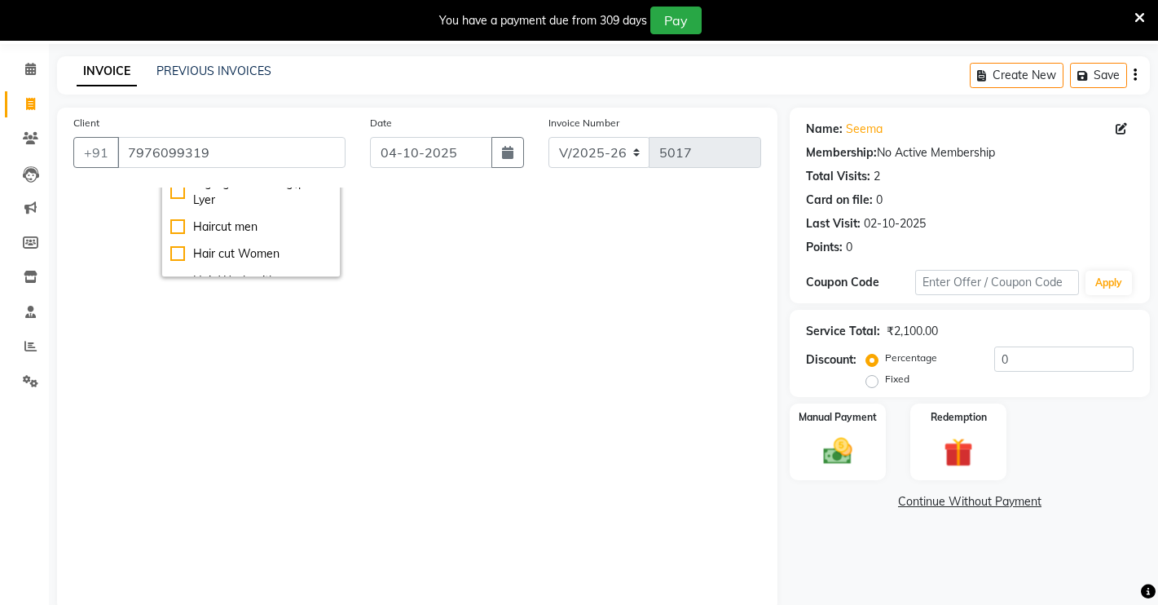
scroll to position [0, 0]
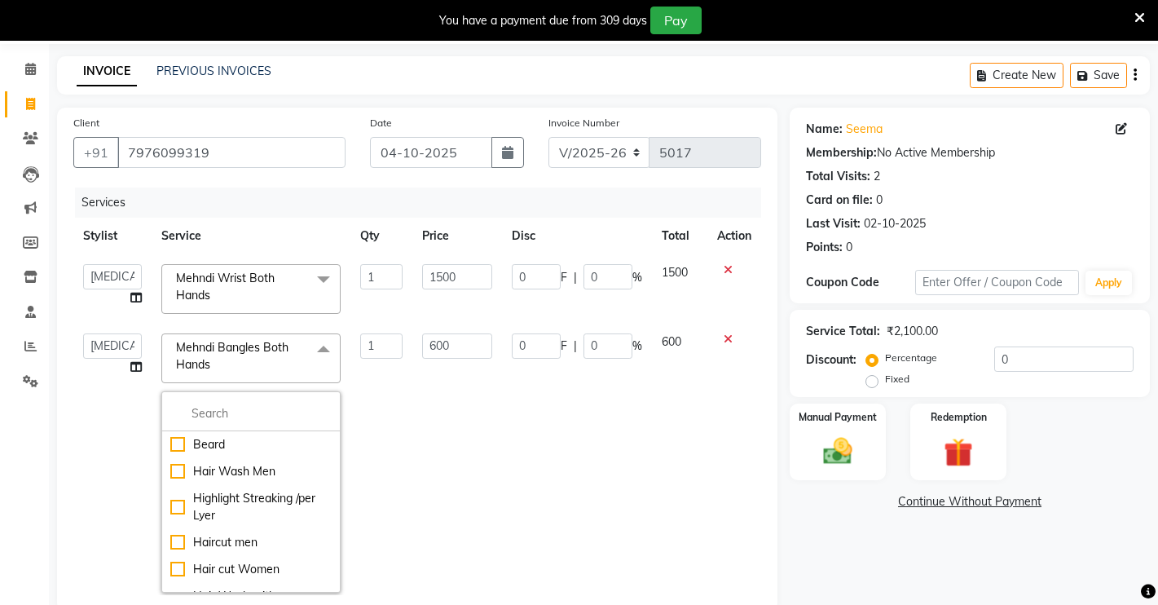
click at [724, 343] on icon at bounding box center [728, 338] width 9 height 11
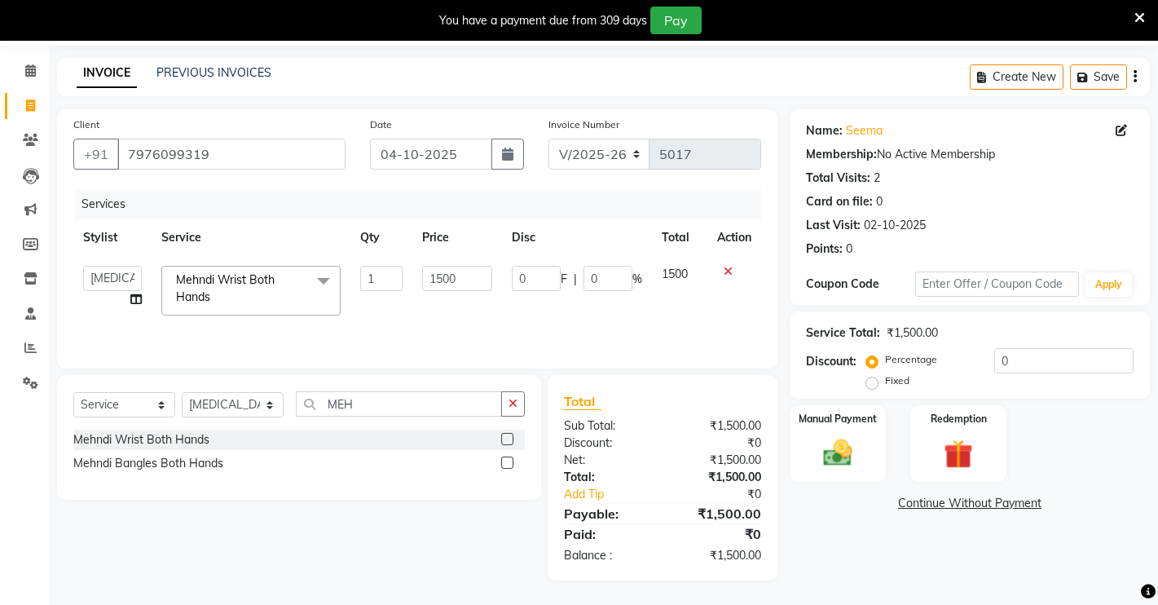
scroll to position [54, 0]
click at [42, 270] on span at bounding box center [30, 279] width 29 height 19
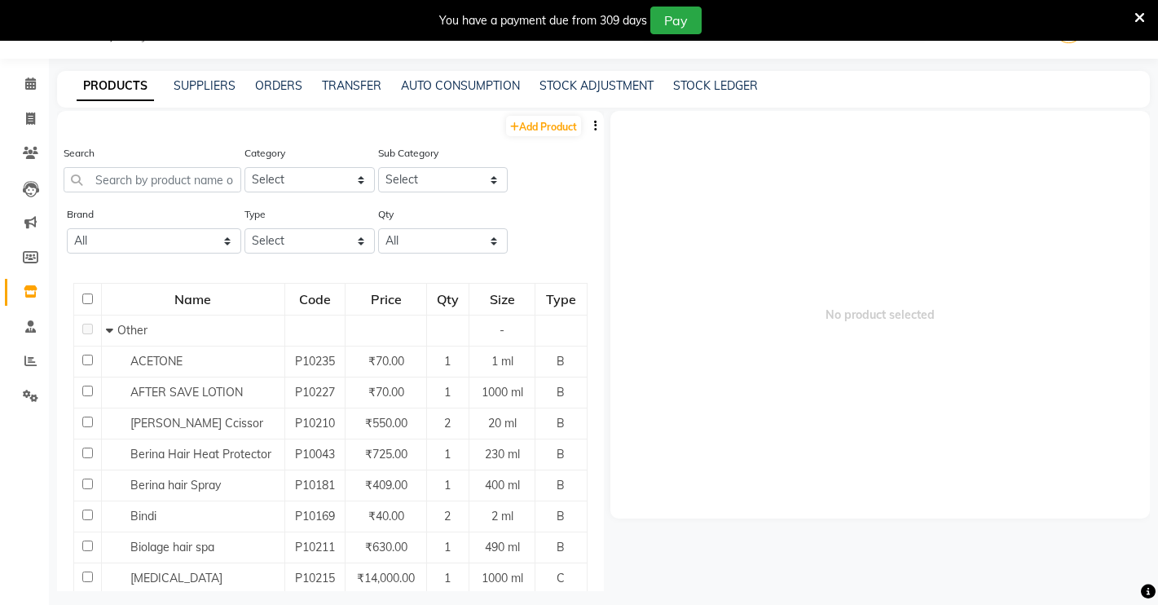
scroll to position [51, 0]
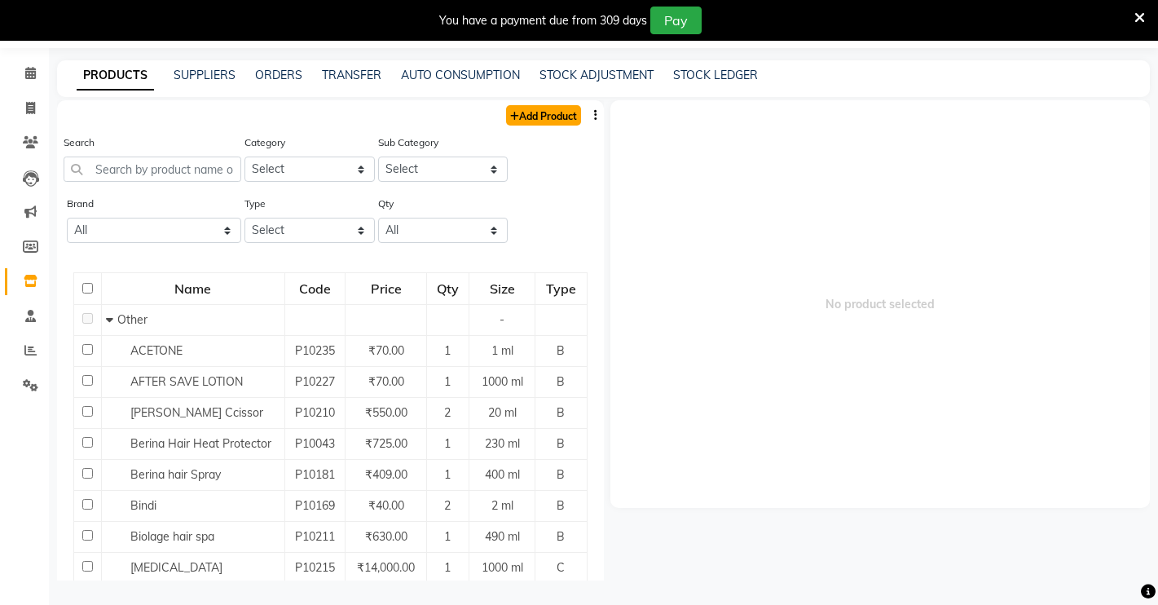
click at [544, 116] on link "Add Product" at bounding box center [543, 115] width 75 height 20
select select "true"
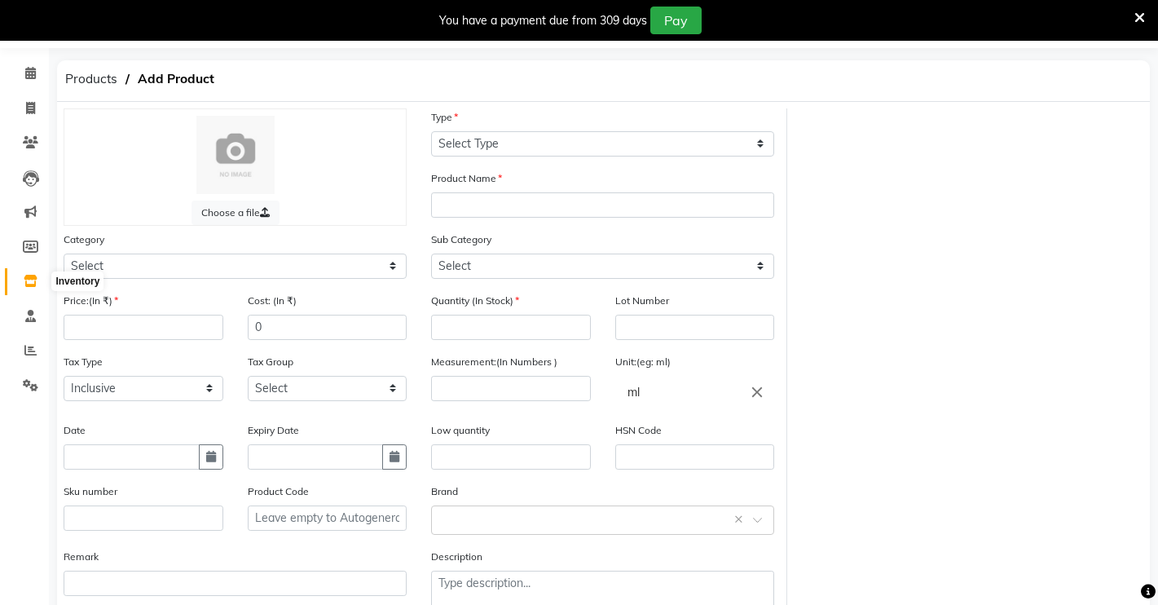
drag, startPoint x: 33, startPoint y: 280, endPoint x: 2, endPoint y: 262, distance: 35.4
click at [32, 278] on icon at bounding box center [31, 281] width 14 height 12
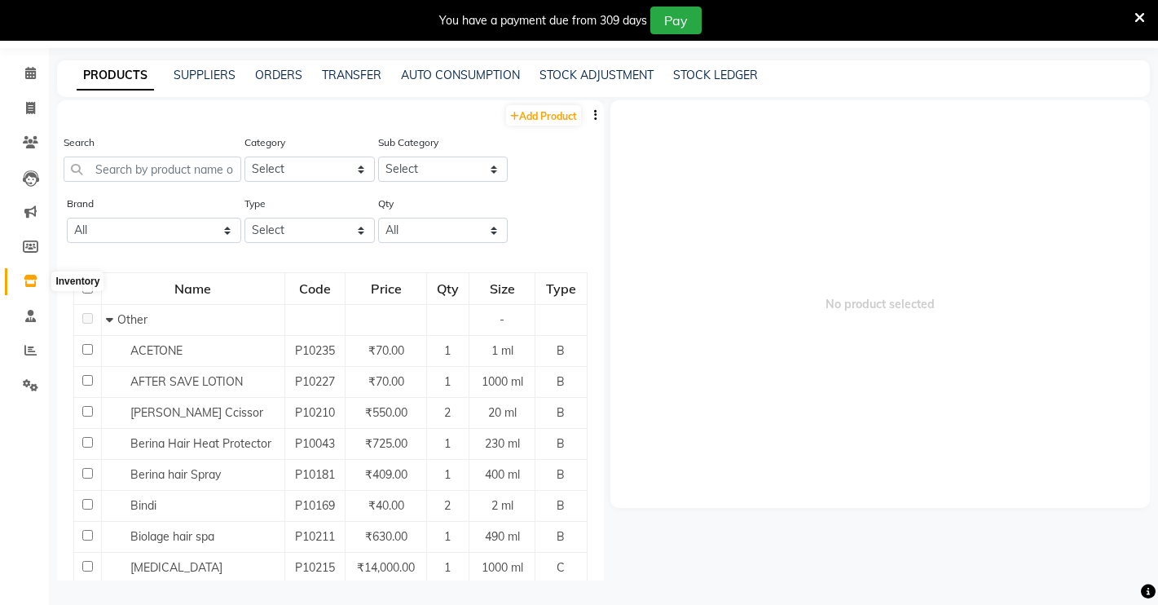
click at [27, 275] on icon at bounding box center [31, 281] width 14 height 12
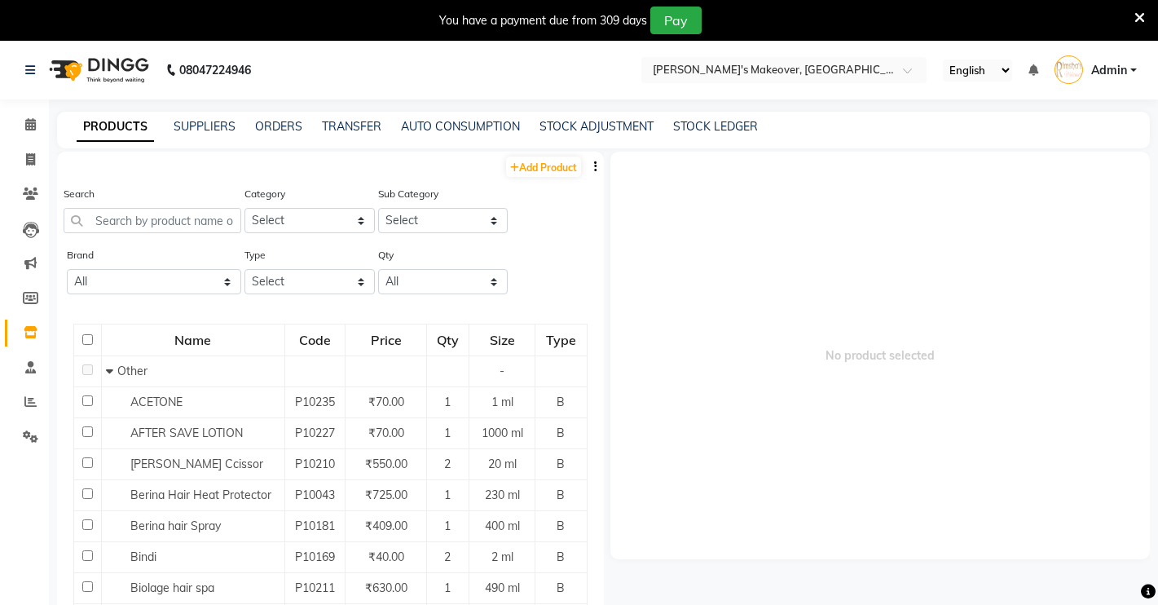
click at [226, 140] on div "PRODUCTS SUPPLIERS ORDERS TRANSFER AUTO CONSUMPTION STOCK ADJUSTMENT STOCK LEDG…" at bounding box center [603, 130] width 1093 height 37
click at [225, 126] on link "SUPPLIERS" at bounding box center [205, 126] width 62 height 15
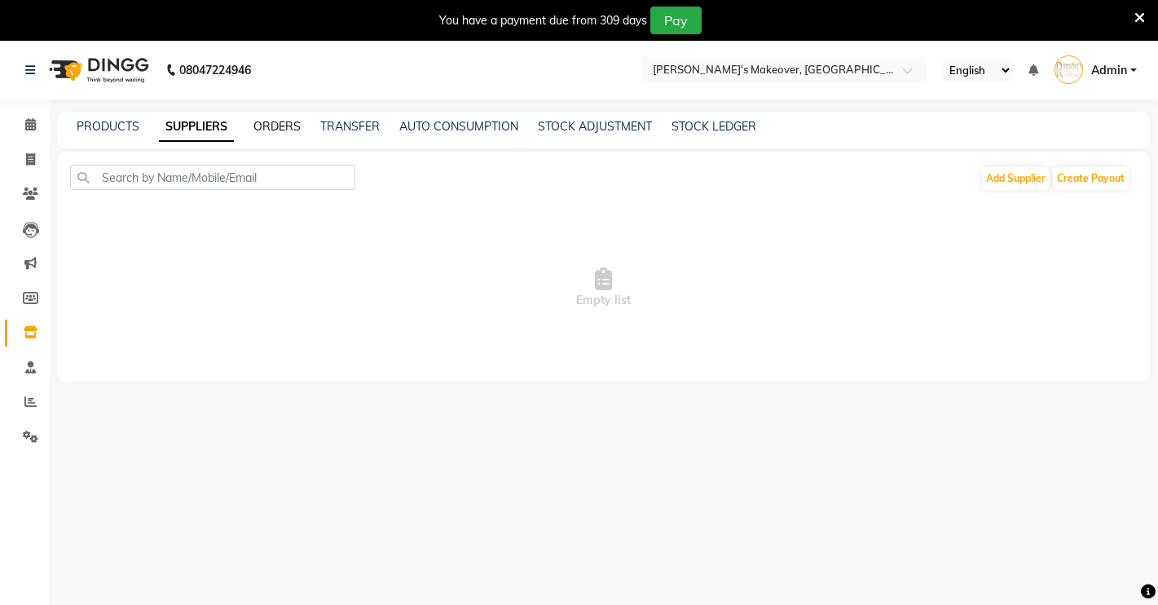
click at [299, 133] on link "ORDERS" at bounding box center [276, 126] width 47 height 15
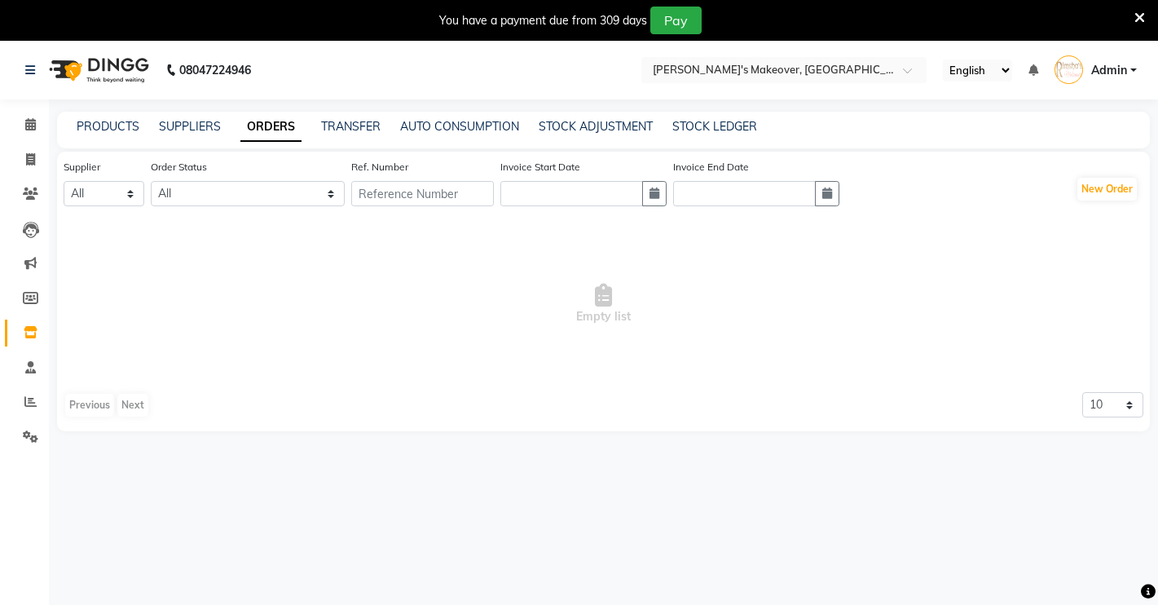
click at [191, 134] on div "SUPPLIERS" at bounding box center [190, 126] width 62 height 17
click at [192, 130] on link "SUPPLIERS" at bounding box center [190, 126] width 62 height 15
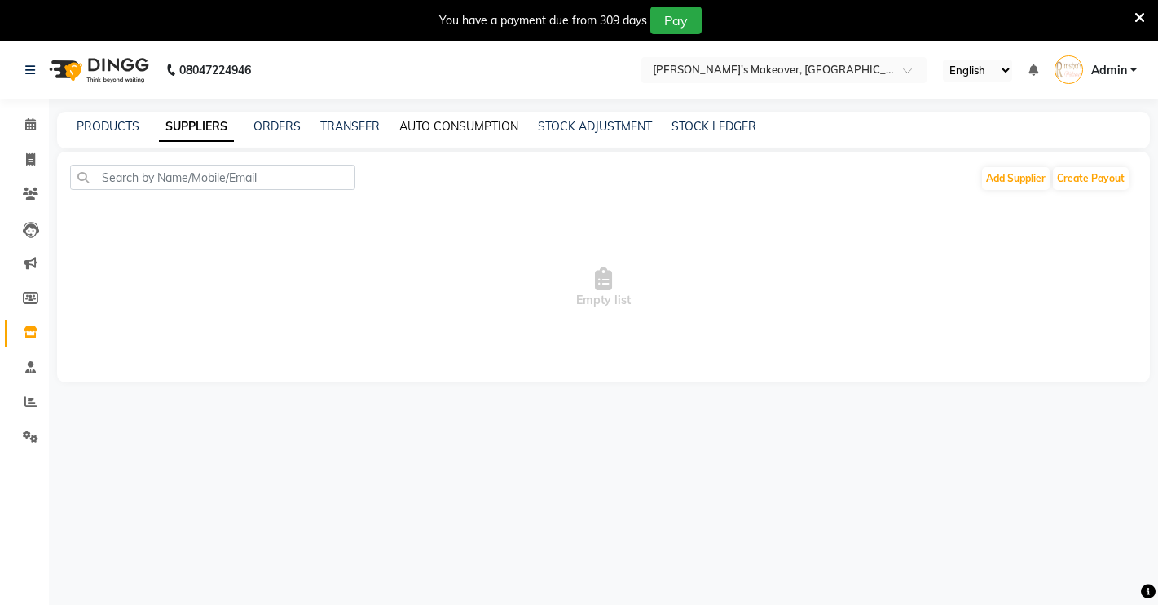
click at [410, 120] on link "AUTO CONSUMPTION" at bounding box center [458, 126] width 119 height 15
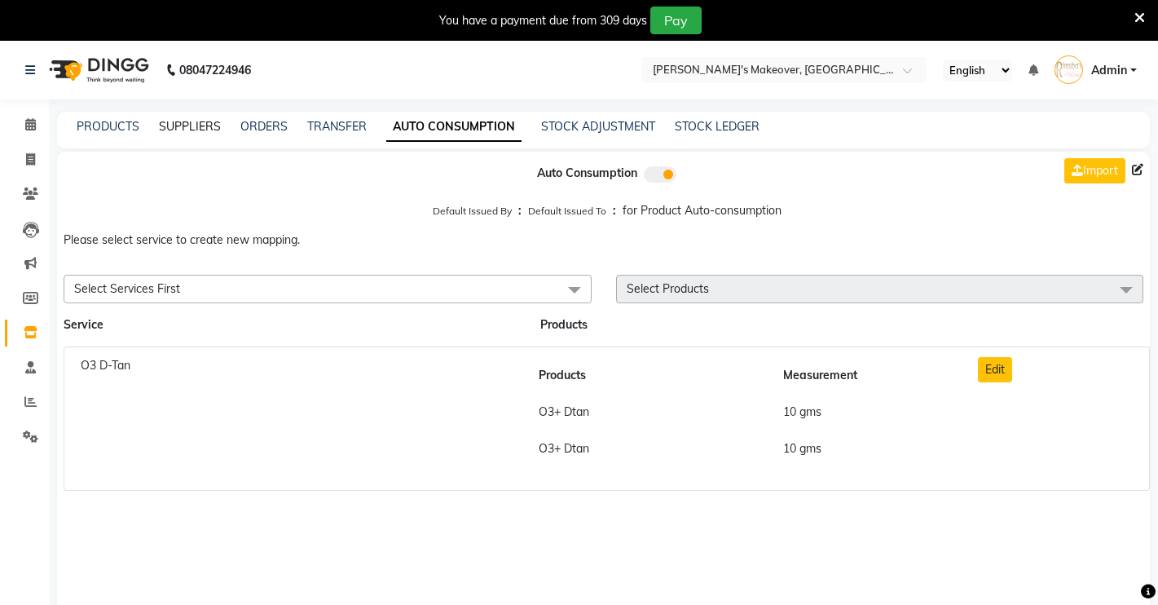
click at [195, 128] on link "SUPPLIERS" at bounding box center [190, 126] width 62 height 15
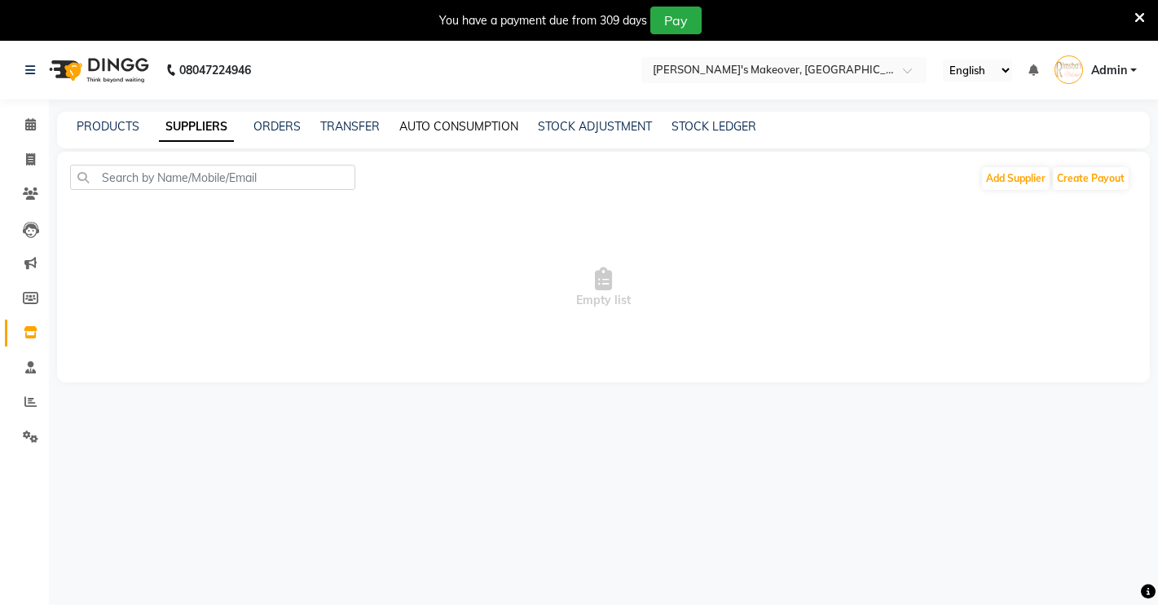
click at [473, 121] on link "AUTO CONSUMPTION" at bounding box center [458, 126] width 119 height 15
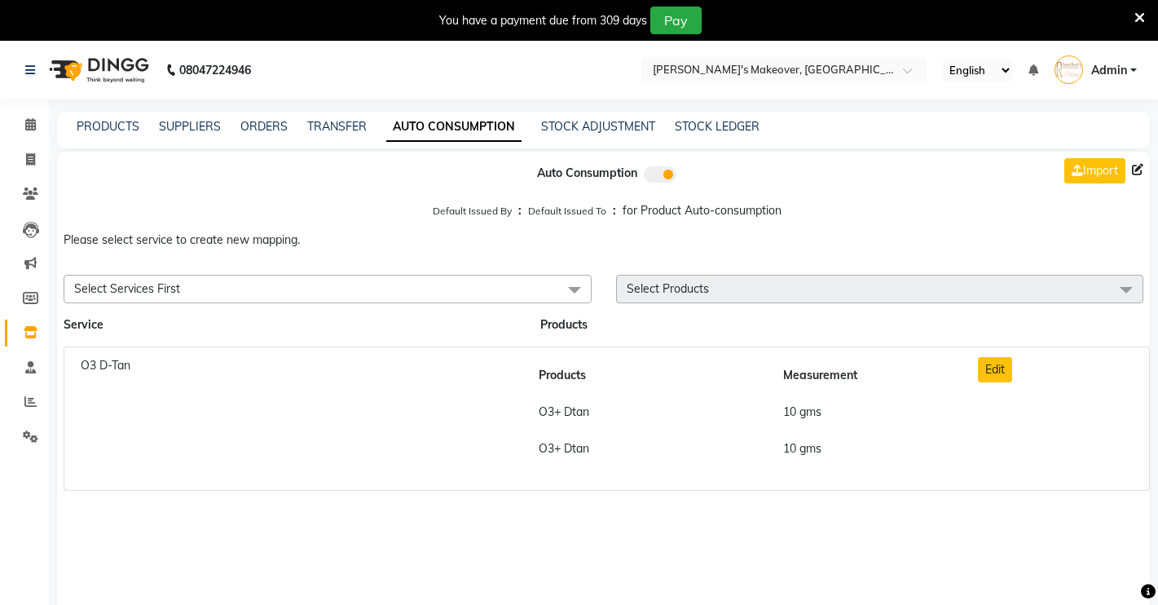
click at [121, 118] on div "PRODUCTS" at bounding box center [108, 126] width 63 height 17
click at [119, 130] on link "PRODUCTS" at bounding box center [108, 126] width 63 height 15
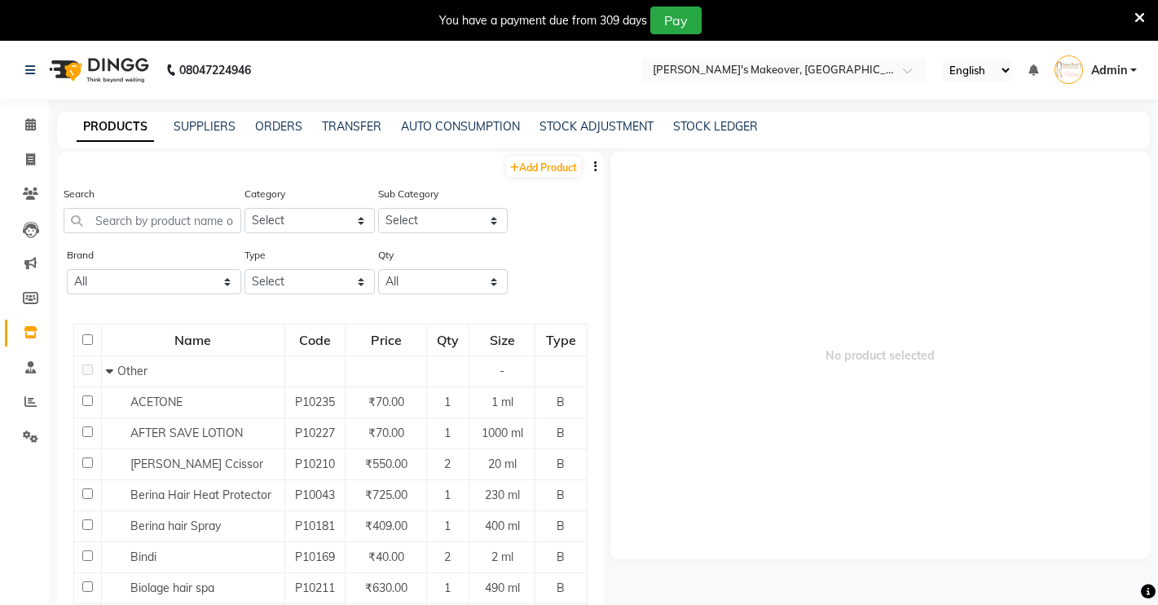
click at [588, 168] on button "button" at bounding box center [596, 166] width 16 height 17
click at [639, 241] on span "No product selected" at bounding box center [880, 355] width 540 height 407
click at [16, 439] on span at bounding box center [30, 437] width 29 height 19
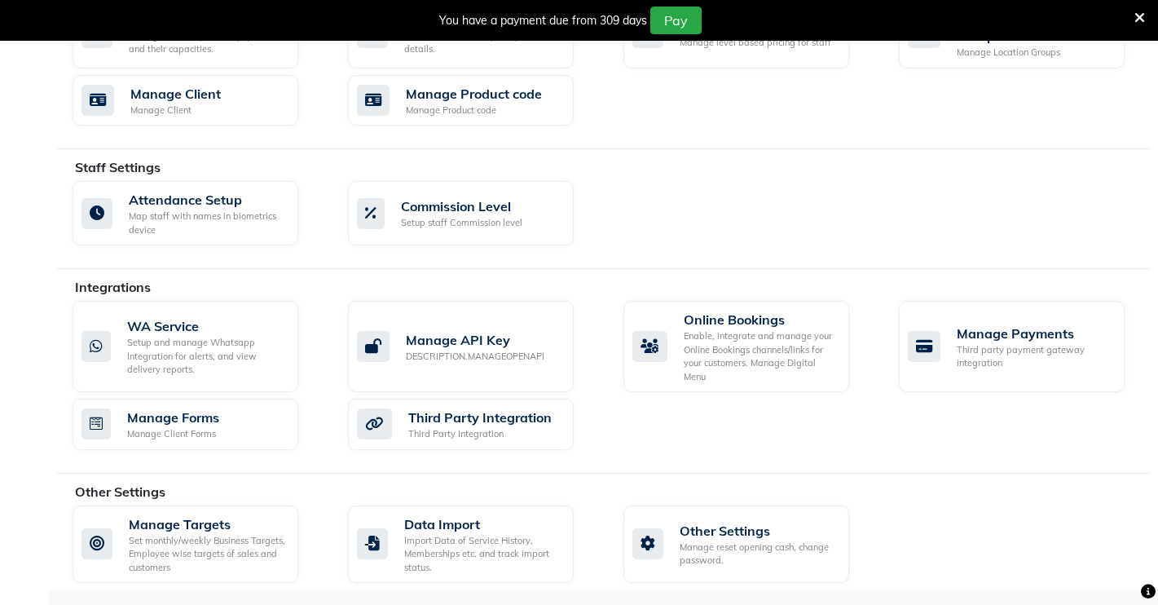
scroll to position [490, 0]
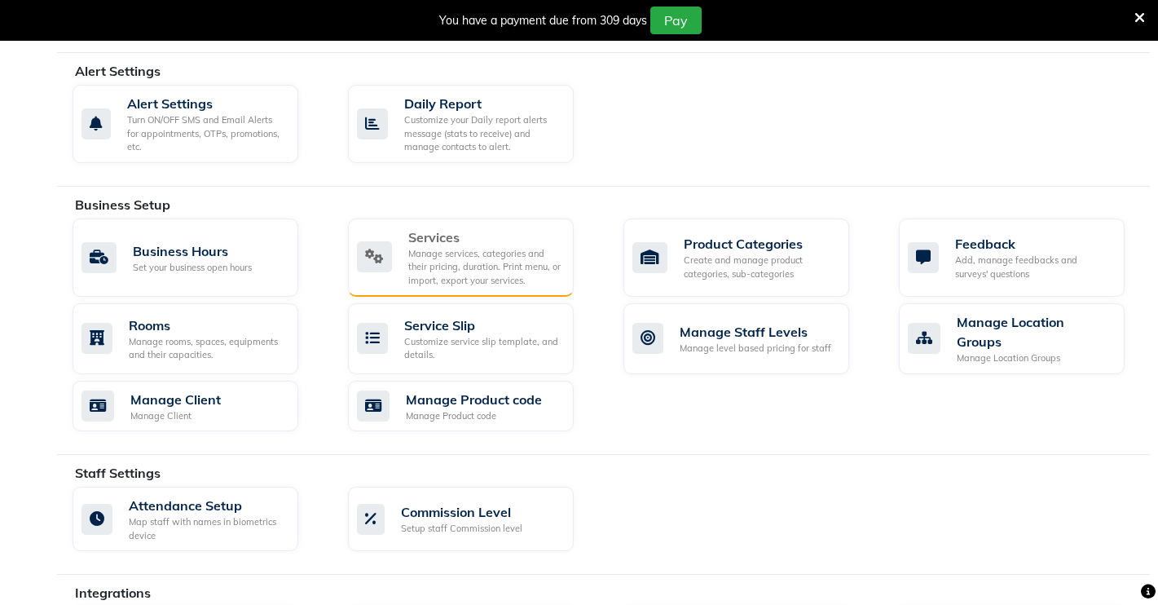
click at [454, 279] on div "Manage services, categories and their pricing, duration. Print menu, or import,…" at bounding box center [484, 267] width 152 height 41
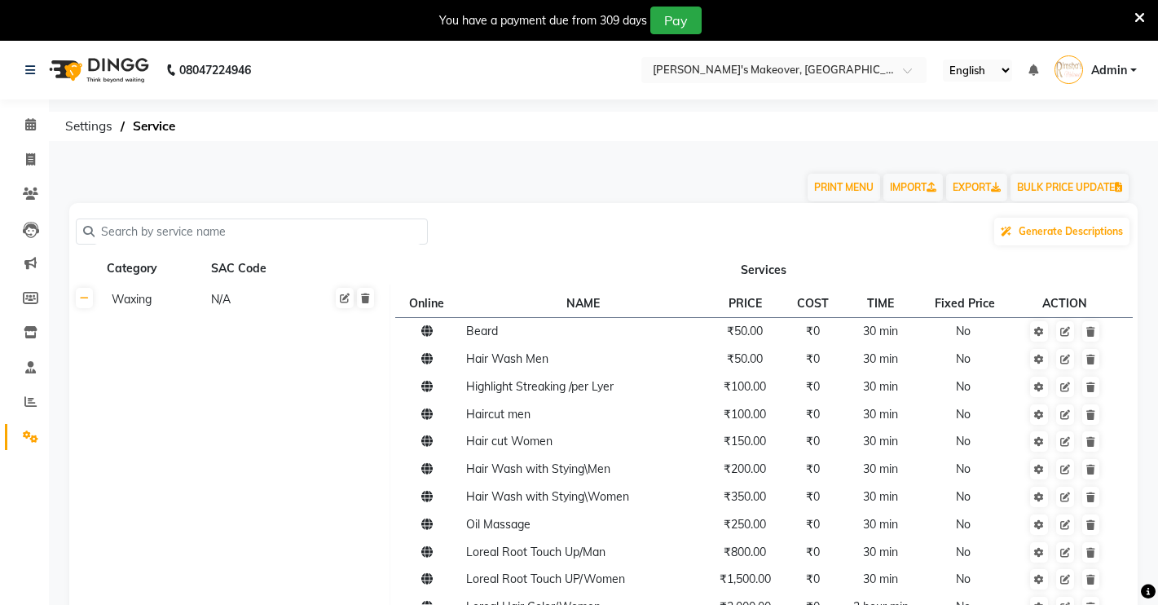
click at [189, 240] on input "text" at bounding box center [258, 231] width 326 height 25
click at [293, 231] on input "text" at bounding box center [258, 231] width 326 height 25
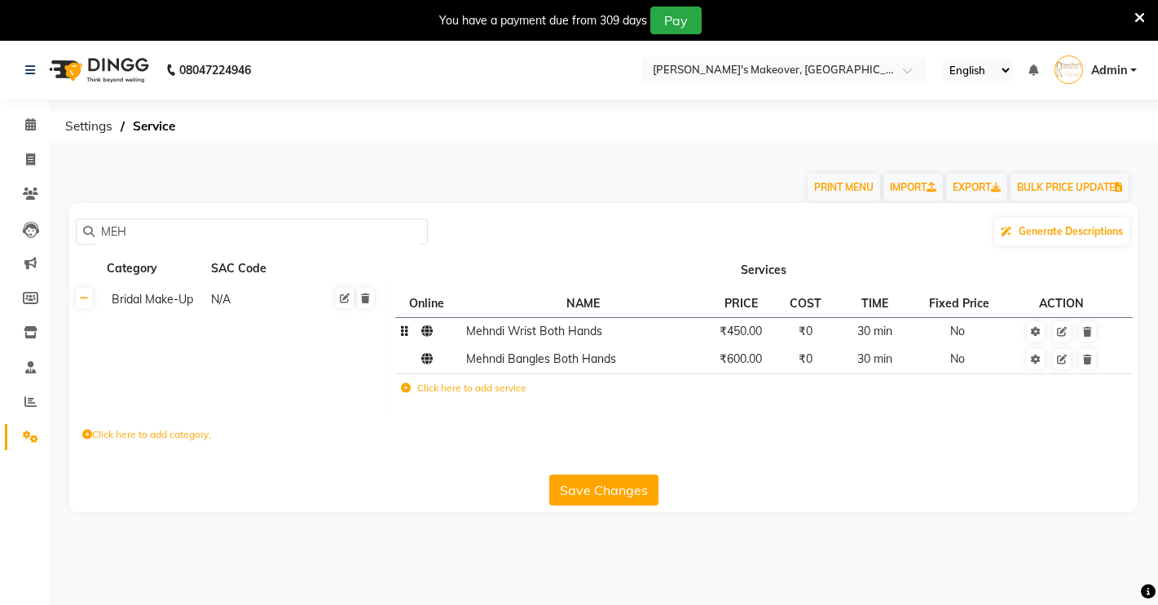
type input "MEH"
click at [736, 333] on span "₹450.00" at bounding box center [741, 331] width 42 height 15
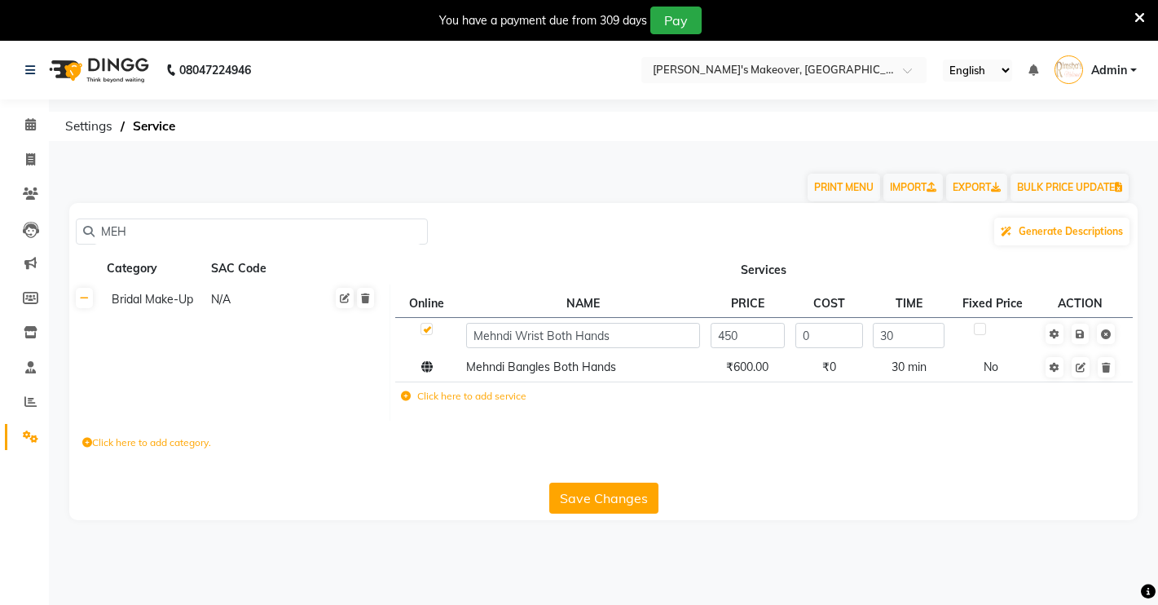
click at [773, 352] on td "450" at bounding box center [747, 335] width 85 height 36
click at [779, 337] on input "450" at bounding box center [748, 335] width 75 height 25
type input "4"
type input "1500"
click at [598, 362] on span "Mehndi Bangles Both Hands" at bounding box center [541, 366] width 150 height 15
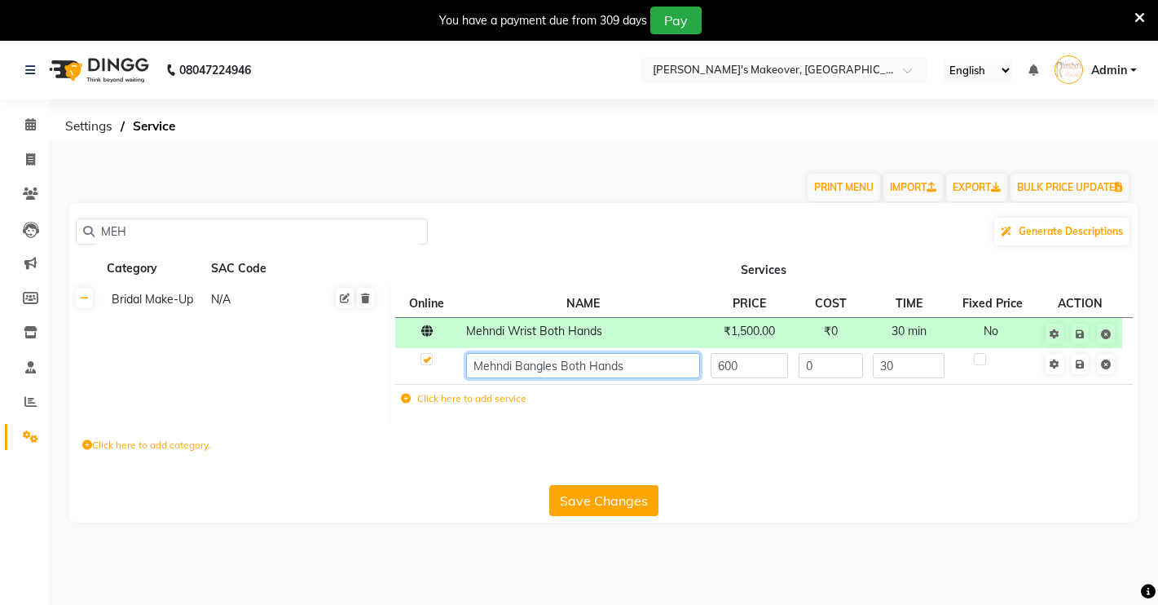
click at [636, 367] on input "Mehndi Bangles Both Hands" at bounding box center [583, 365] width 234 height 25
click at [531, 336] on span "Mehndi Wrist Both Hands" at bounding box center [534, 331] width 136 height 15
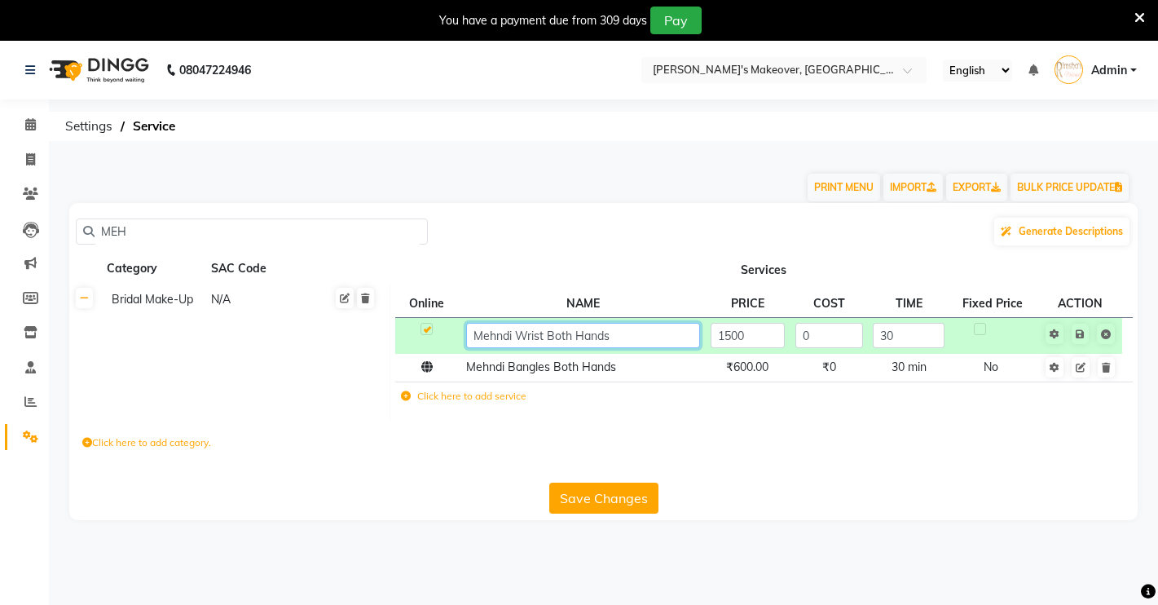
click at [541, 335] on input "Mehndi Wrist Both Hands" at bounding box center [583, 335] width 234 height 25
click at [546, 335] on input "Mehndi Wrist Both Hands" at bounding box center [583, 335] width 234 height 25
type input "Mehndi FULL Both Hands"
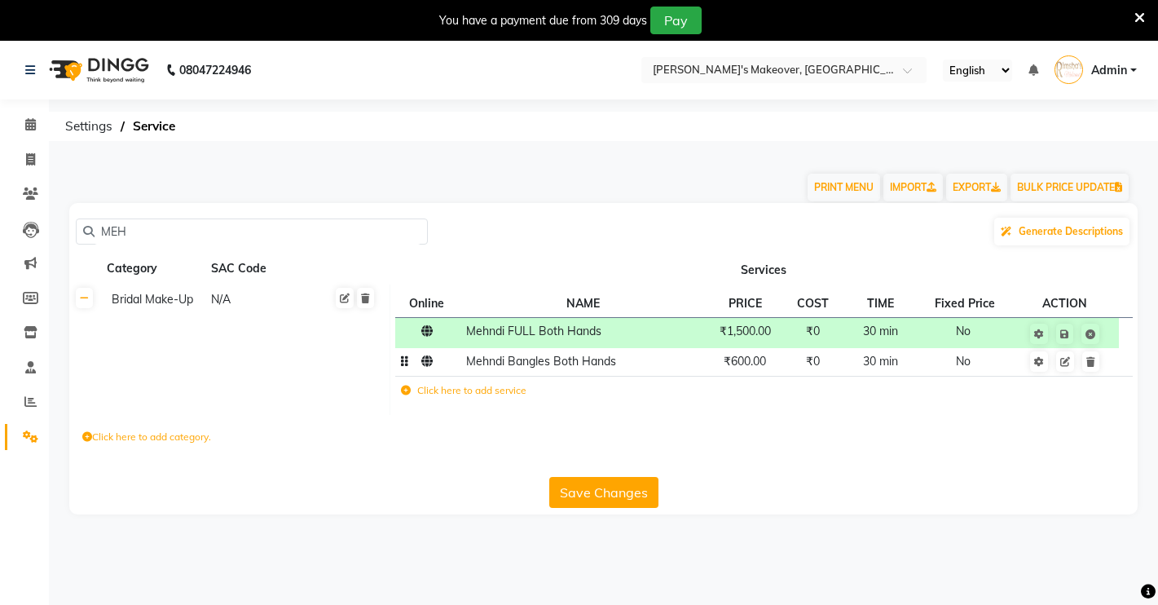
click at [641, 372] on td "Mehndi Bangles Both Hands" at bounding box center [582, 362] width 244 height 28
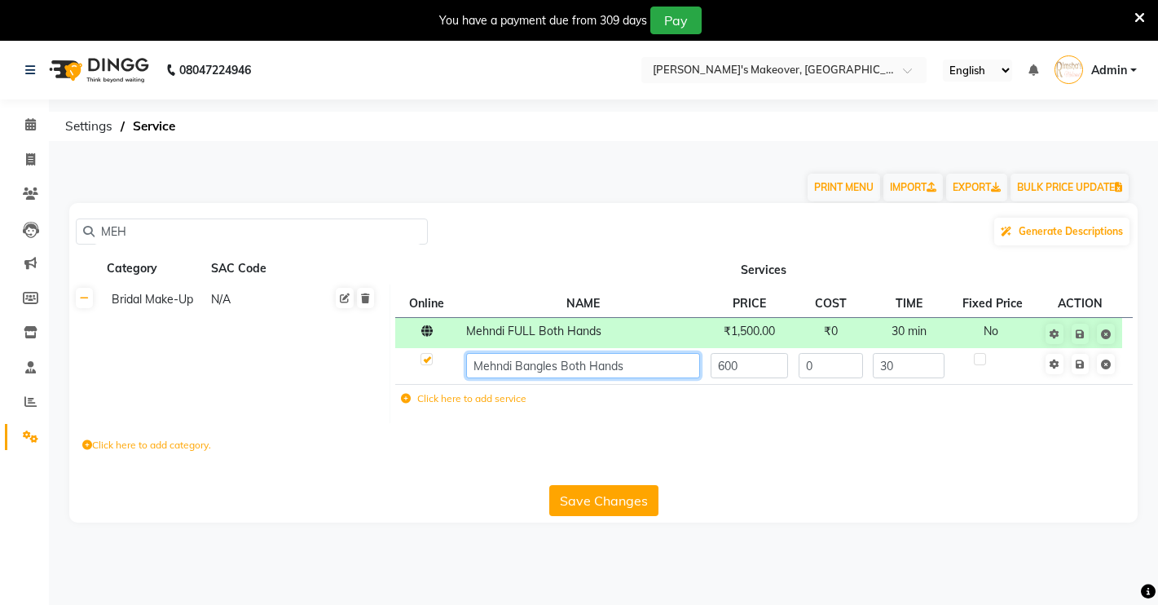
click at [641, 372] on input "Mehndi Bangles Both Hands" at bounding box center [583, 365] width 234 height 25
type input "Mehndi foot both legs"
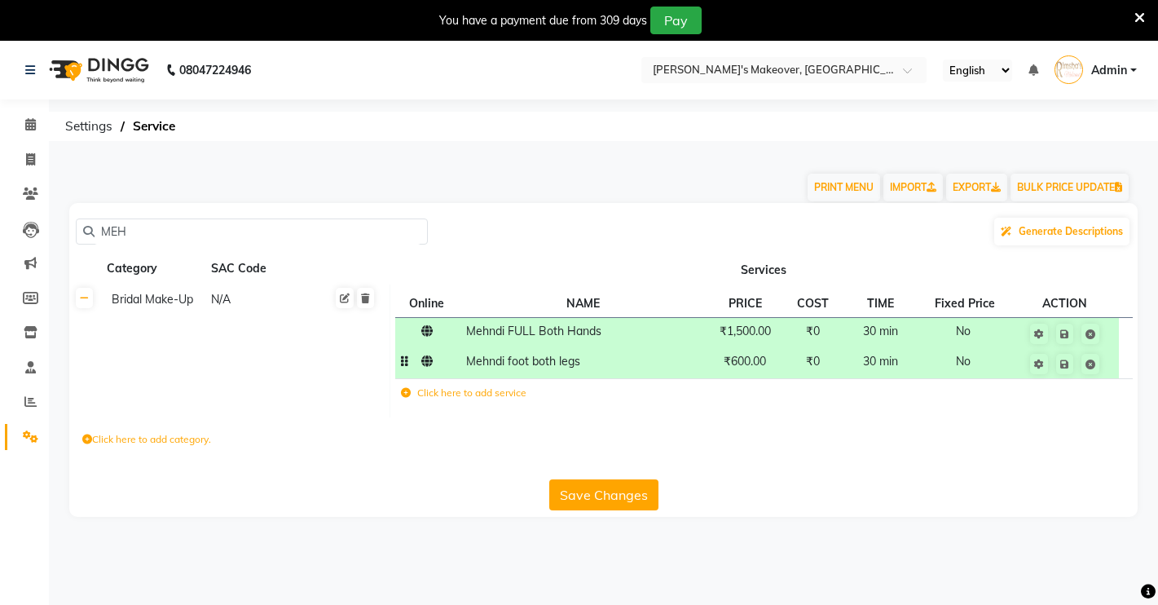
click at [765, 361] on span "₹600.00" at bounding box center [745, 361] width 42 height 15
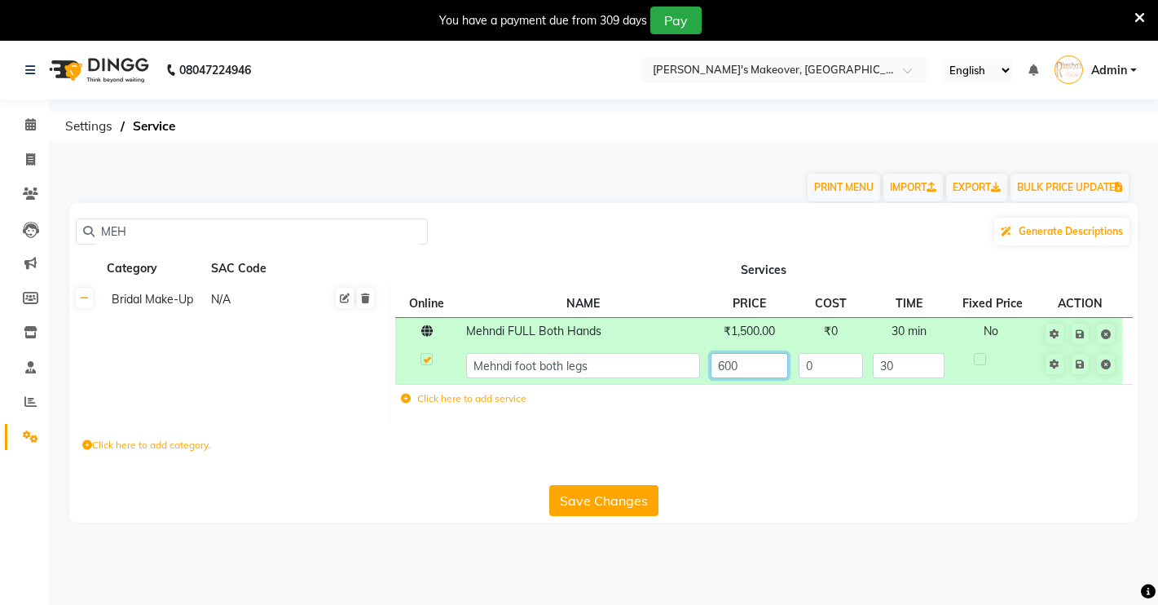
click at [765, 361] on input "600" at bounding box center [750, 365] width 78 height 25
type input "6"
type input "1200"
click at [610, 508] on button "Save Changes" at bounding box center [603, 500] width 109 height 31
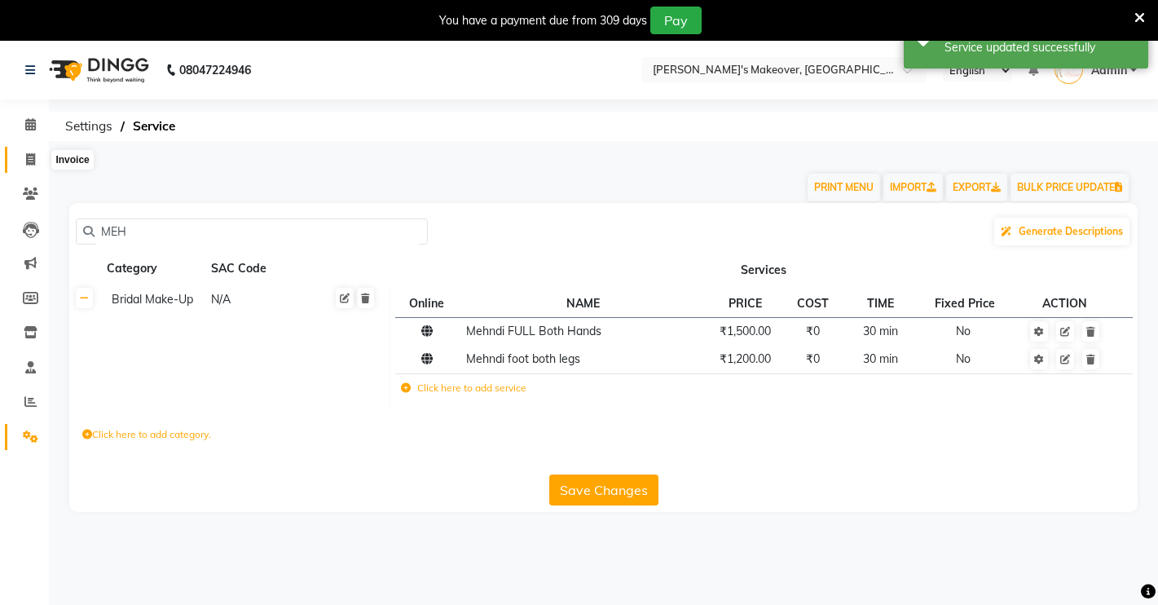
click at [40, 154] on span at bounding box center [30, 160] width 29 height 19
select select "service"
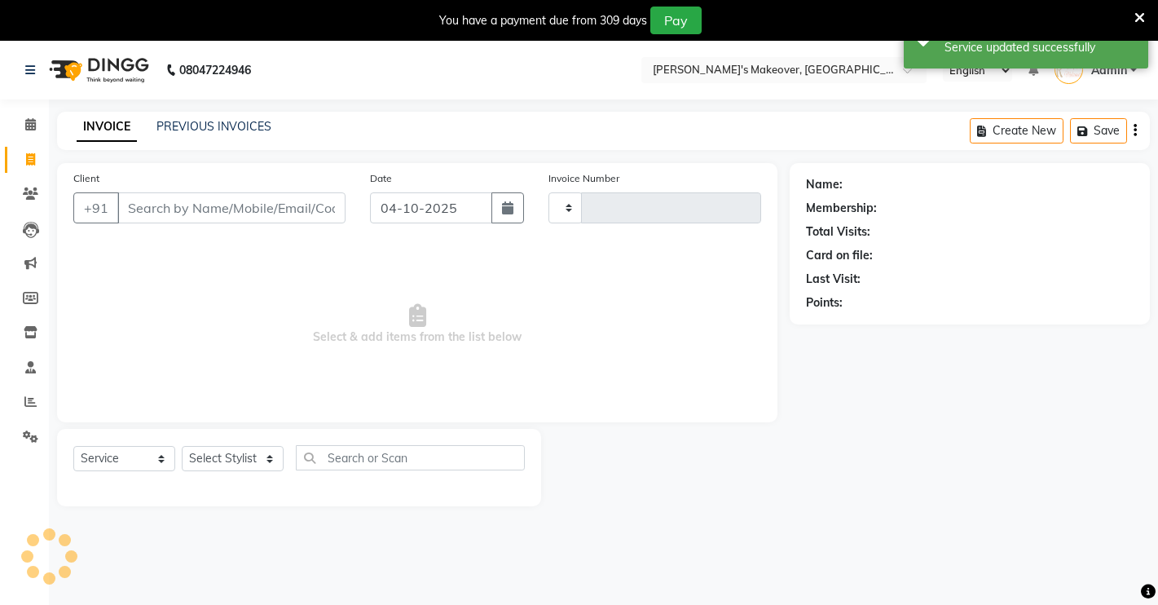
click at [213, 192] on input "Client" at bounding box center [231, 207] width 228 height 31
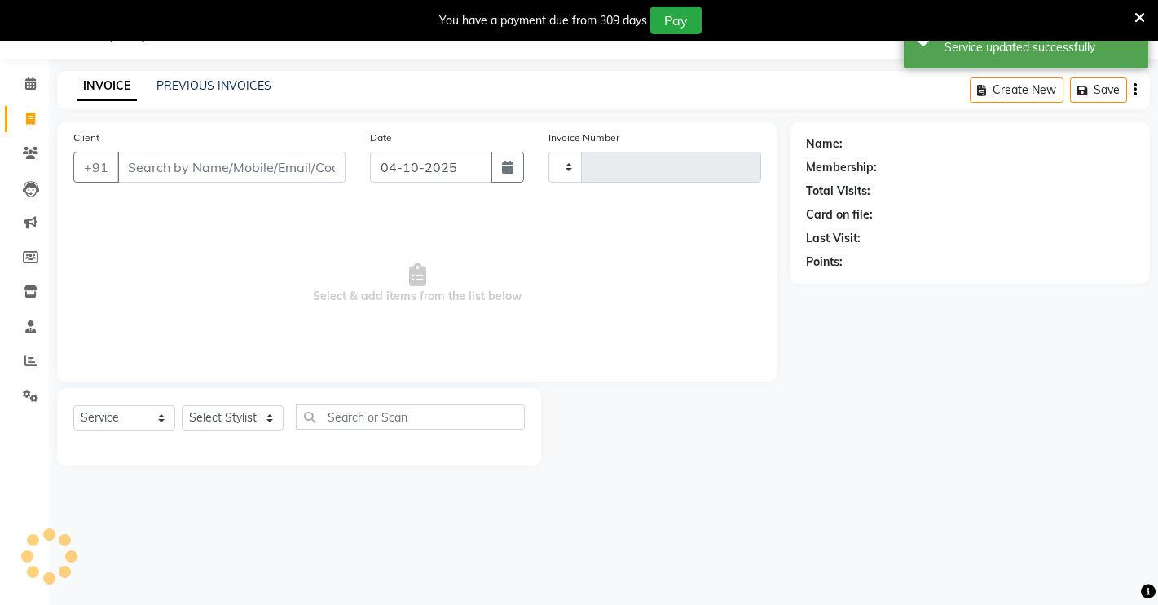
type input "5017"
select select "7317"
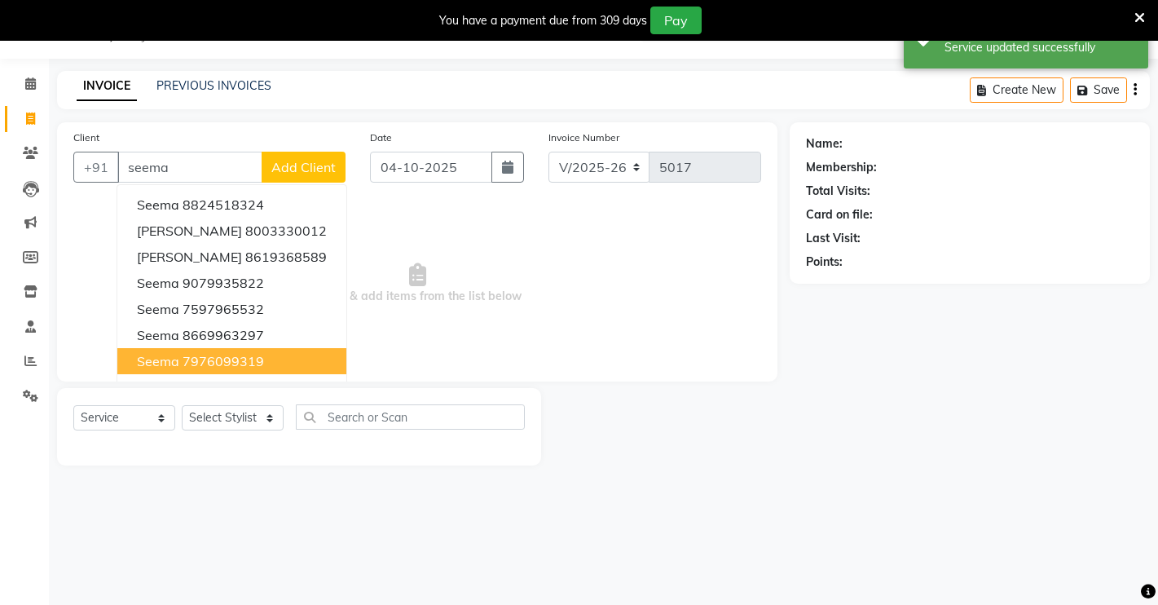
click at [287, 366] on button "seema 7976099319" at bounding box center [231, 361] width 229 height 26
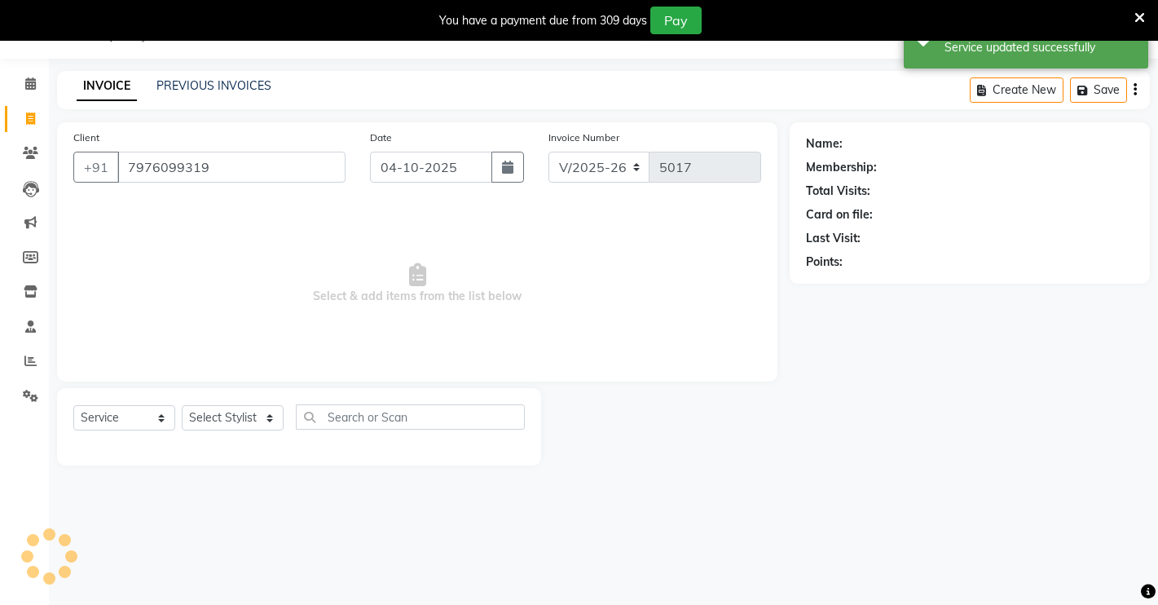
type input "7976099319"
click at [249, 411] on select "Select Stylist [PERSON_NAME] [PERSON_NAME] NAVEEN [MEDICAL_DATA][PERSON_NAME] […" at bounding box center [233, 417] width 102 height 25
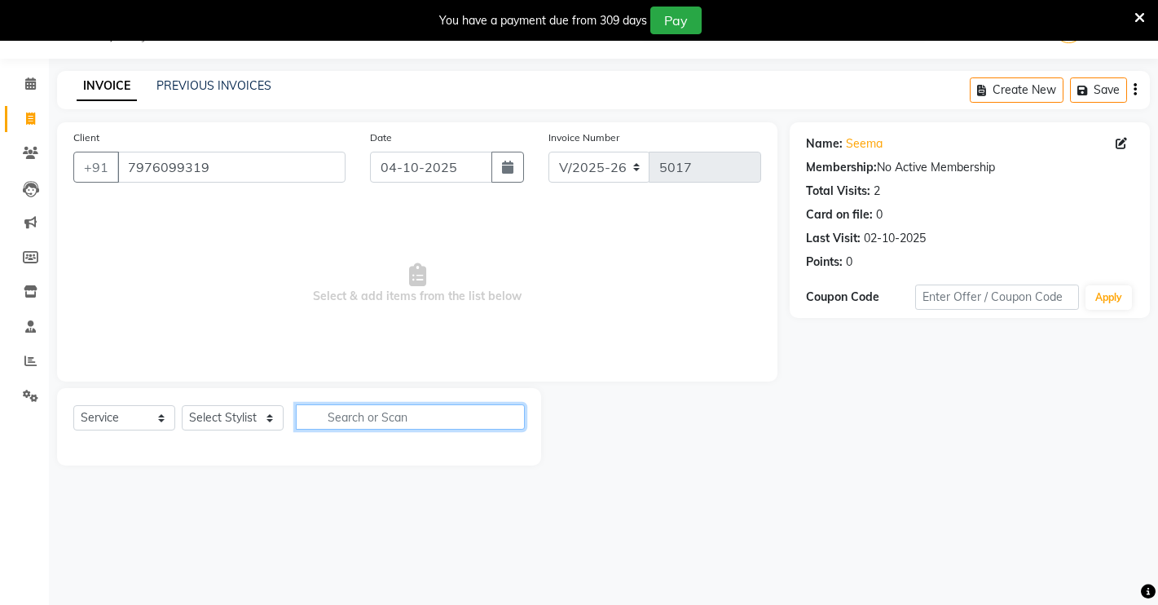
click at [419, 420] on input "text" at bounding box center [410, 416] width 229 height 25
type input "m"
click at [233, 429] on select "Select Stylist [PERSON_NAME] [PERSON_NAME] NAVEEN [MEDICAL_DATA][PERSON_NAME] […" at bounding box center [233, 417] width 102 height 25
select select "77366"
click at [182, 405] on select "Select Stylist [PERSON_NAME] [PERSON_NAME] NAVEEN [MEDICAL_DATA][PERSON_NAME] […" at bounding box center [233, 417] width 102 height 25
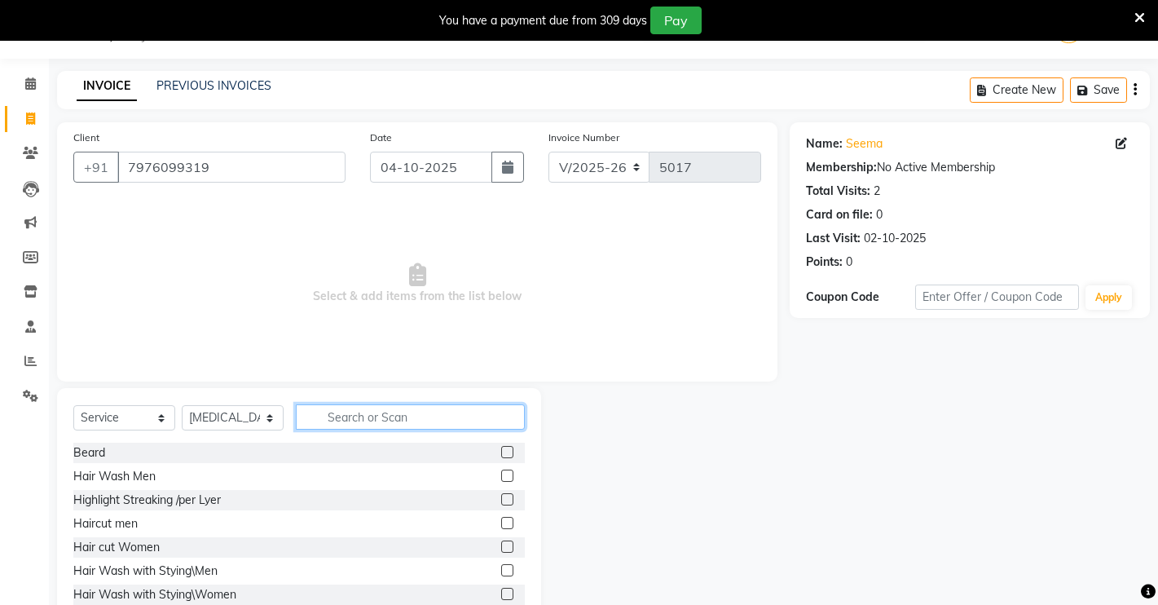
click at [399, 410] on input "text" at bounding box center [410, 416] width 229 height 25
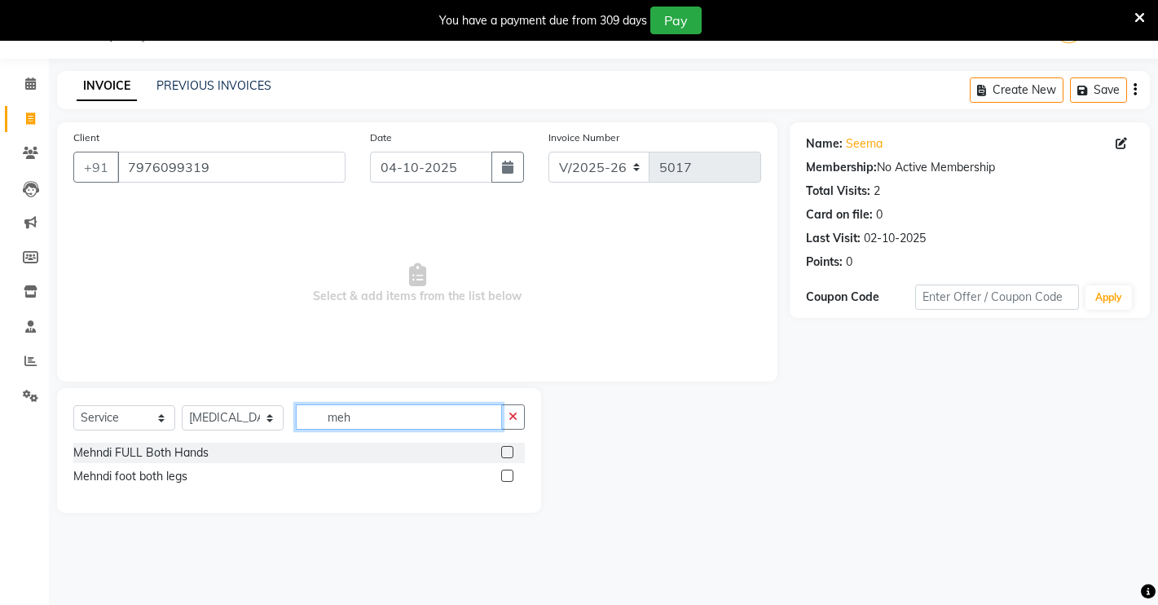
type input "meh"
click at [507, 451] on label at bounding box center [507, 452] width 12 height 12
click at [507, 451] on input "checkbox" at bounding box center [506, 452] width 11 height 11
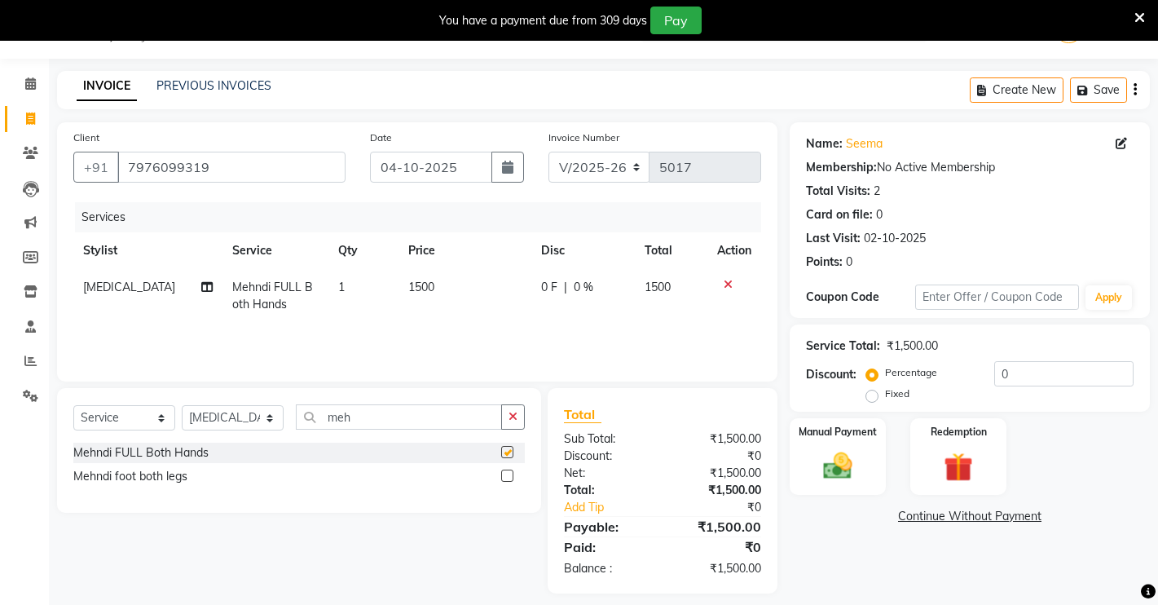
checkbox input "false"
click at [507, 474] on label at bounding box center [507, 475] width 12 height 12
click at [507, 474] on input "checkbox" at bounding box center [506, 476] width 11 height 11
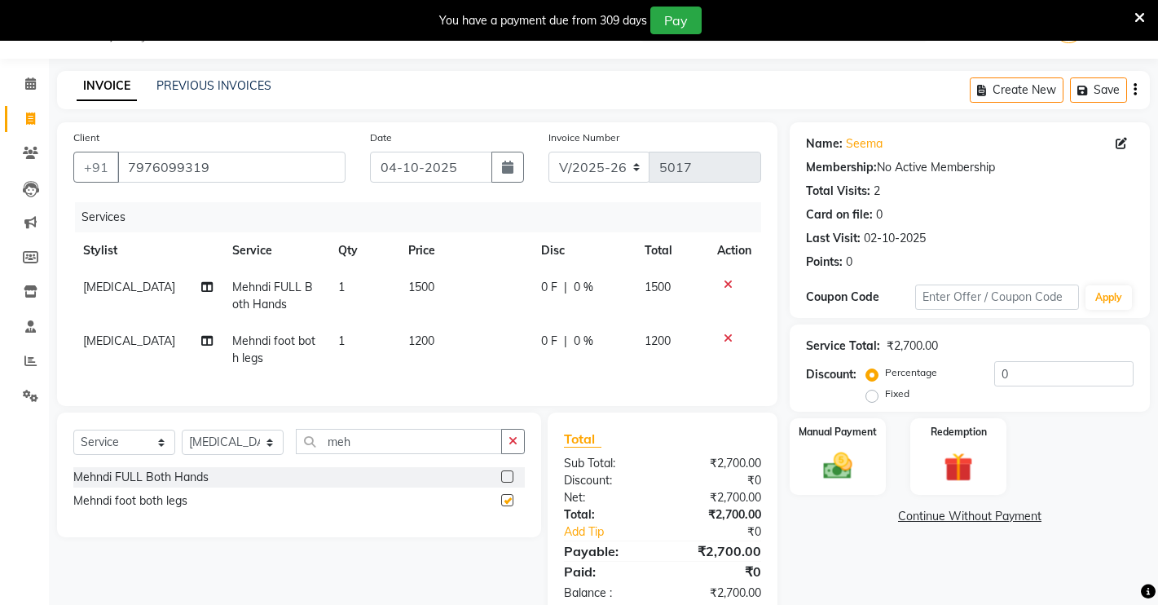
checkbox input "false"
click at [826, 455] on img at bounding box center [838, 465] width 50 height 35
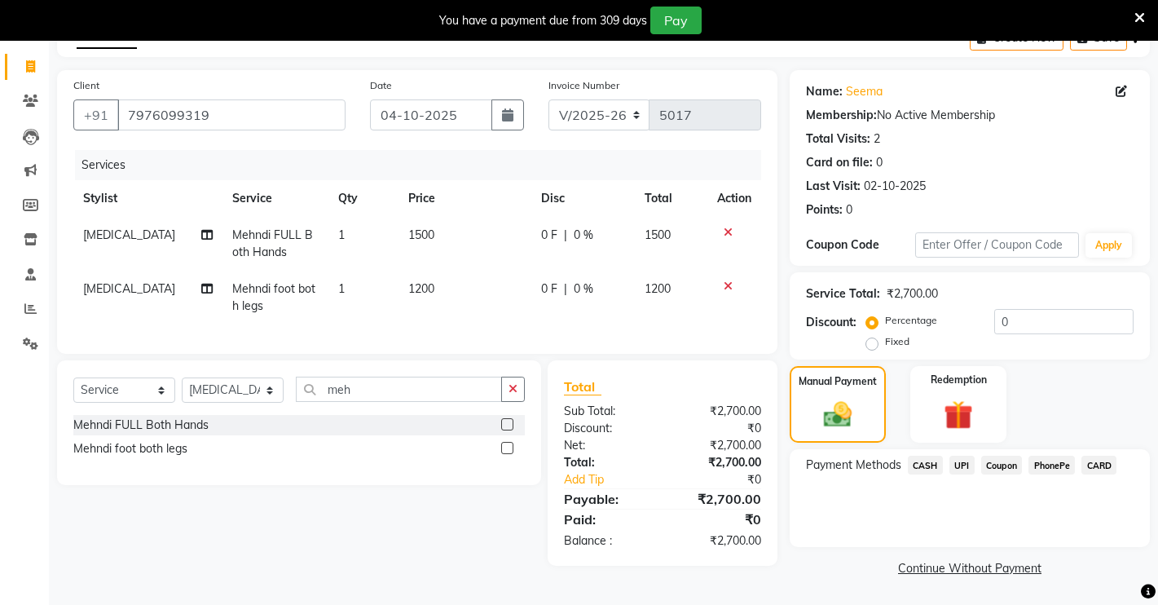
click at [924, 460] on span "CASH" at bounding box center [925, 465] width 35 height 19
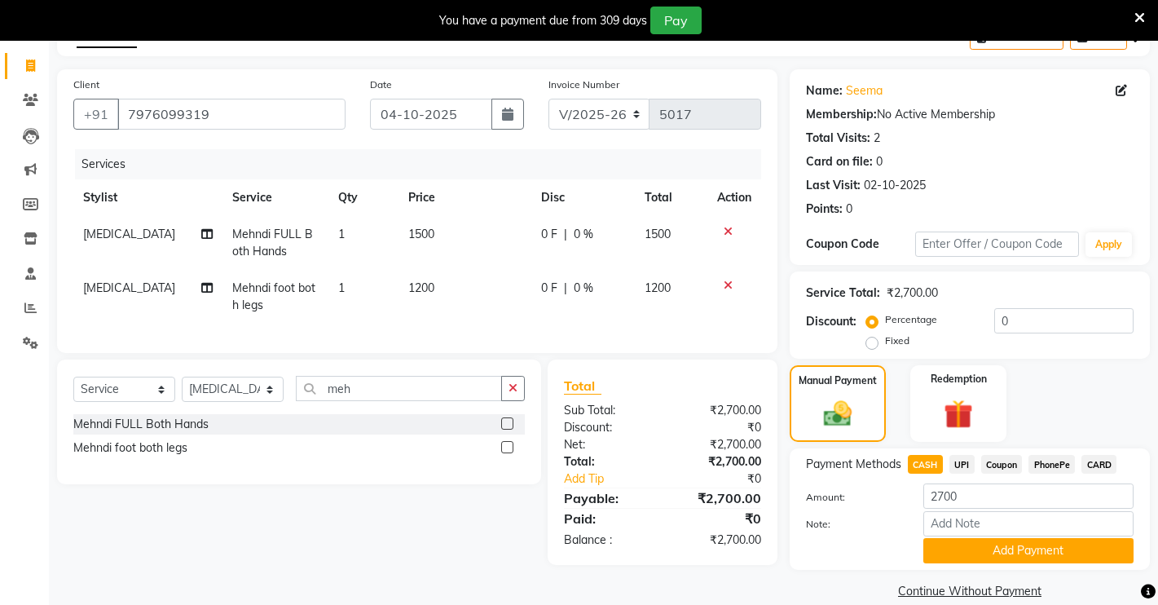
click at [1046, 299] on div "Service Total: ₹2,700.00" at bounding box center [970, 292] width 328 height 17
click at [1053, 322] on input "0" at bounding box center [1063, 320] width 139 height 25
type input "50"
click at [999, 526] on input "Note:" at bounding box center [1028, 523] width 210 height 25
type input "a"
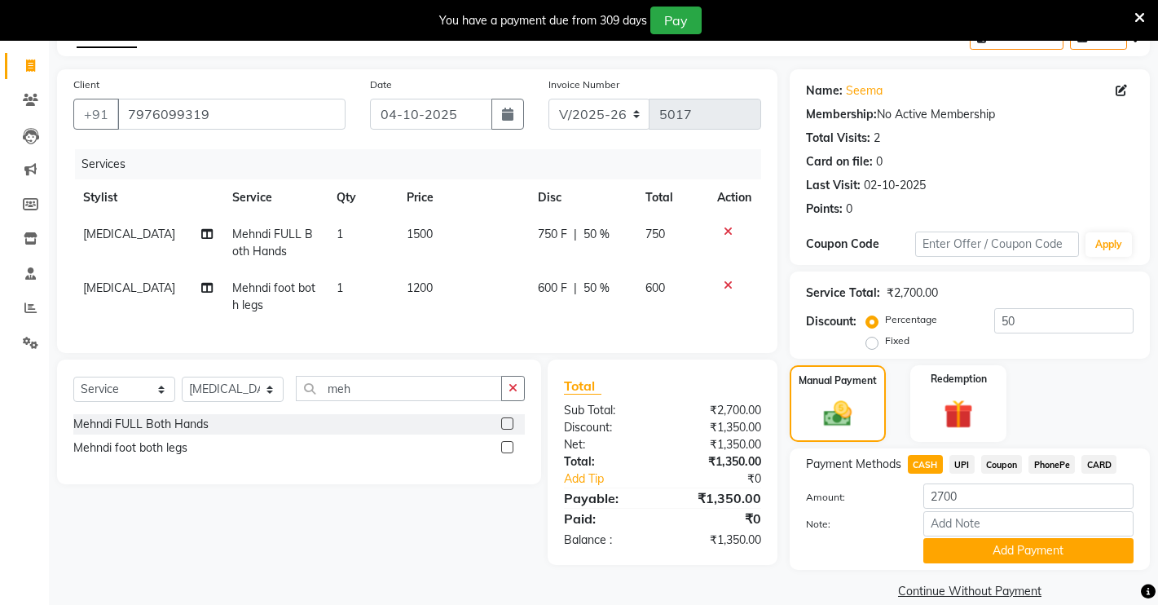
drag, startPoint x: 823, startPoint y: 557, endPoint x: 826, endPoint y: 572, distance: 14.9
click at [826, 572] on div "Name: Seema Membership: No Active Membership Total Visits: 2 Card on file: 0 La…" at bounding box center [976, 336] width 372 height 534
click at [981, 500] on input "2700" at bounding box center [1028, 495] width 210 height 25
type input "2"
type input "1000"
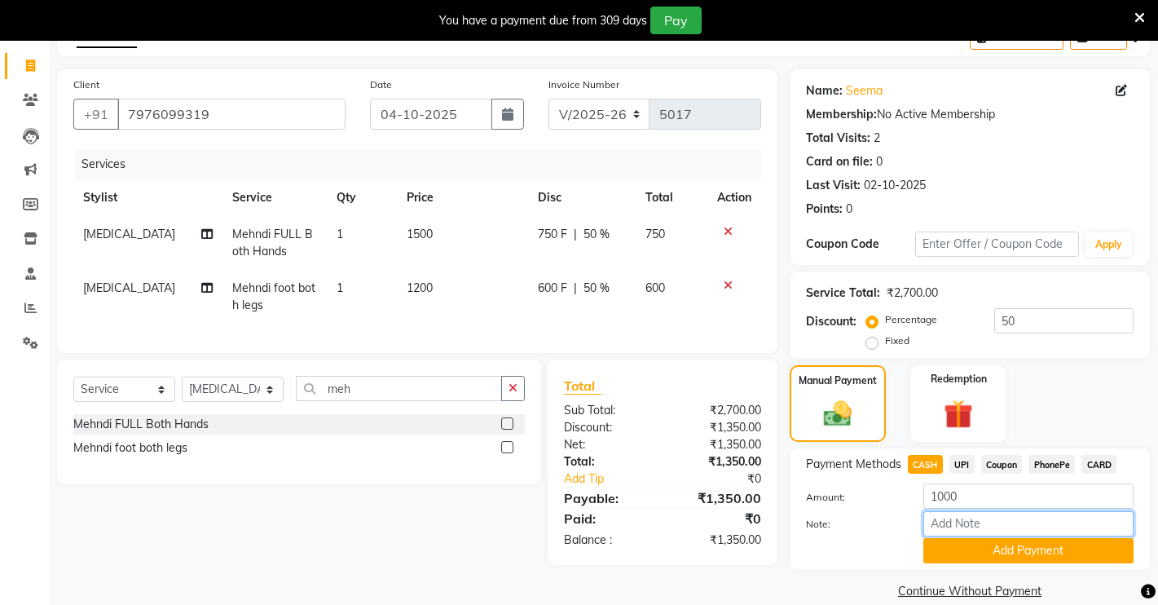
click at [971, 523] on input "Note:" at bounding box center [1028, 523] width 210 height 25
type input "d"
type input "DUE PAYMENT 350"
click at [1002, 551] on button "Add Payment" at bounding box center [1028, 550] width 210 height 25
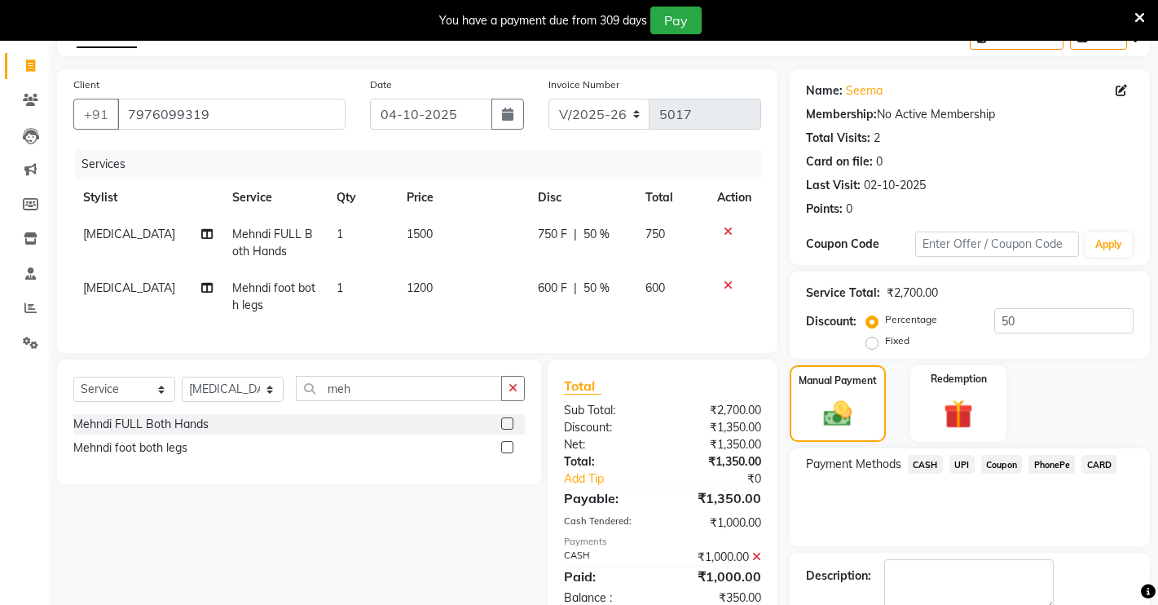
scroll to position [185, 0]
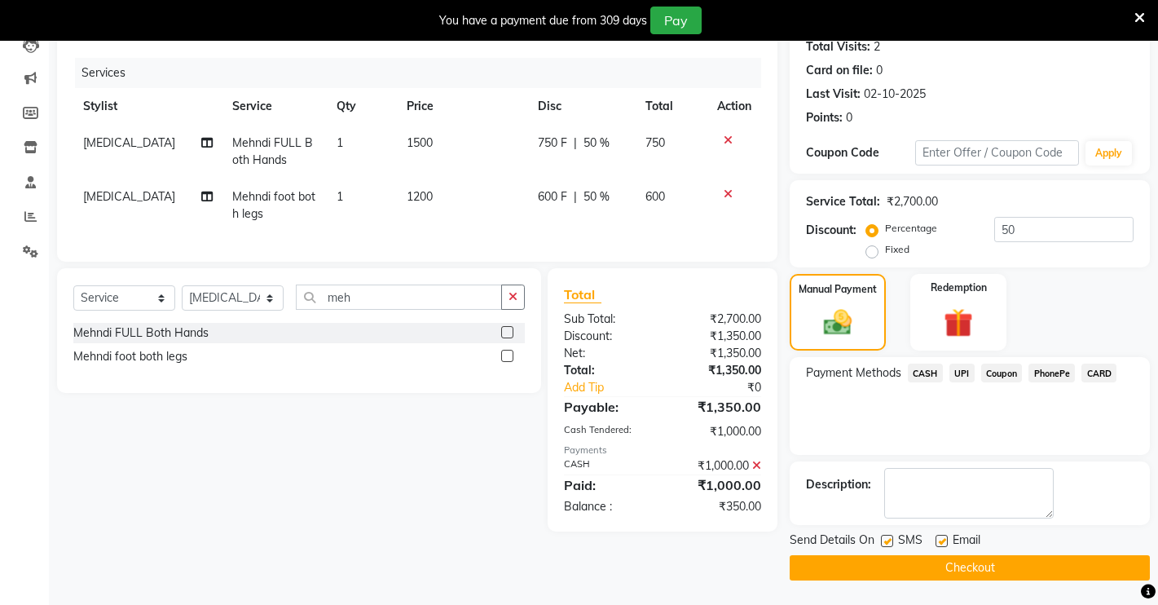
click at [953, 570] on button "Checkout" at bounding box center [970, 567] width 360 height 25
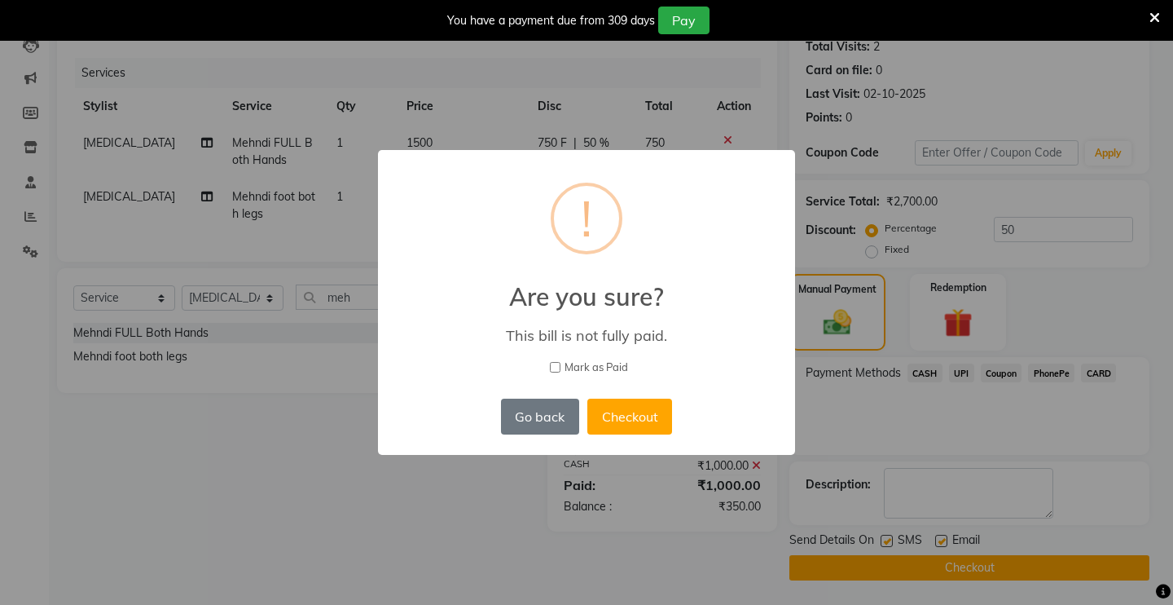
click at [570, 419] on button "Go back" at bounding box center [540, 416] width 78 height 36
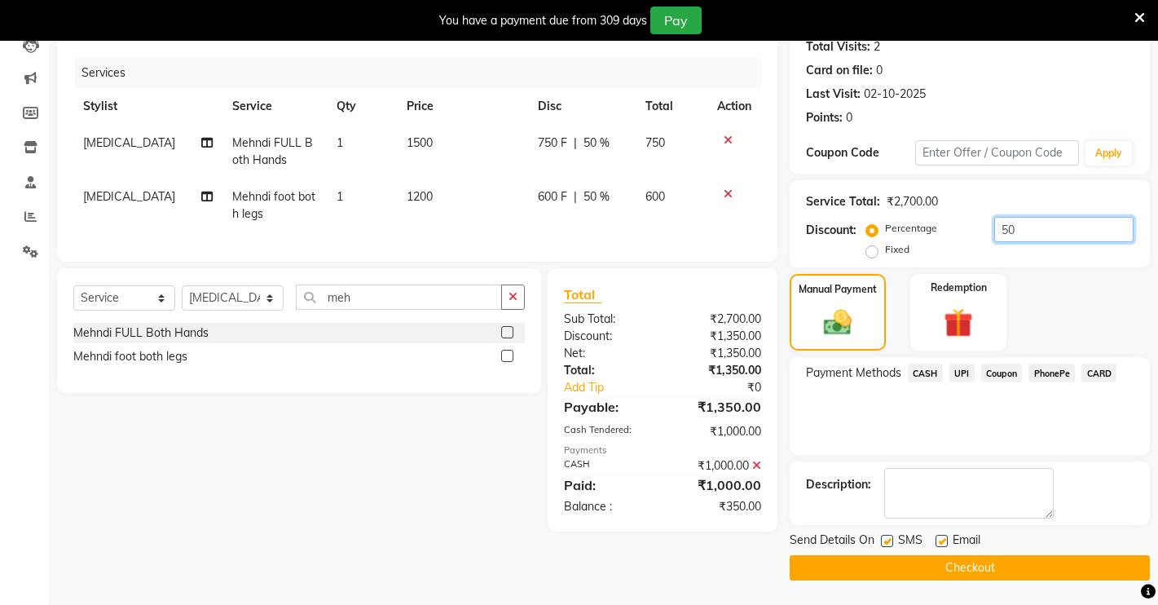
click at [1028, 225] on input "50" at bounding box center [1063, 229] width 139 height 25
type input "5"
click at [885, 249] on label "Fixed" at bounding box center [897, 249] width 24 height 15
click at [870, 249] on input "Fixed" at bounding box center [875, 249] width 11 height 11
radio input "true"
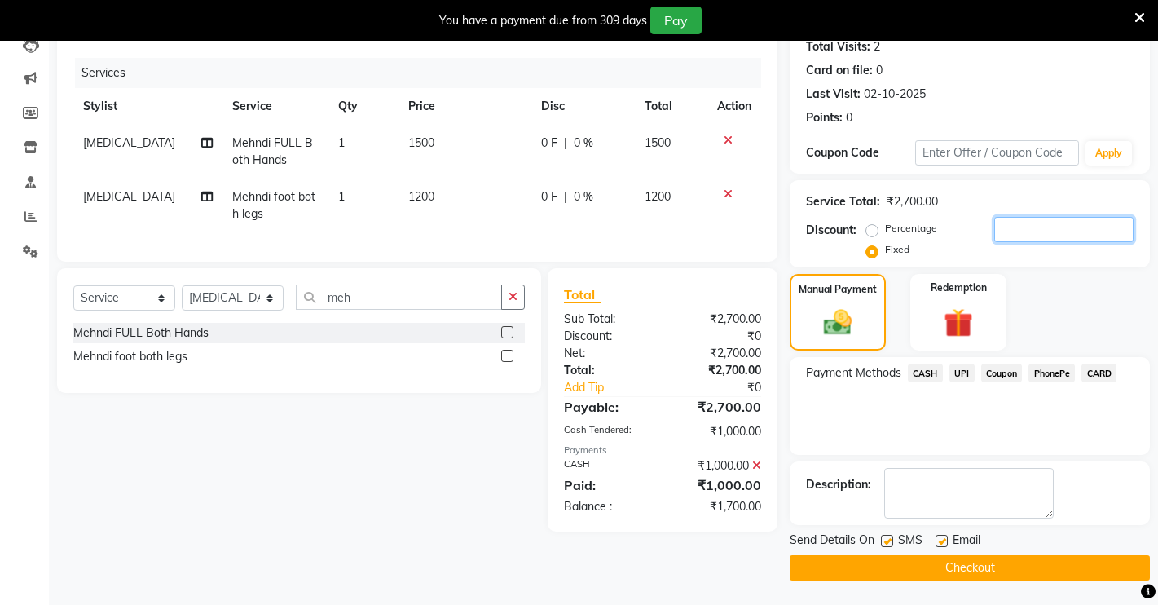
click at [1017, 233] on input "number" at bounding box center [1063, 229] width 139 height 25
type input "1700"
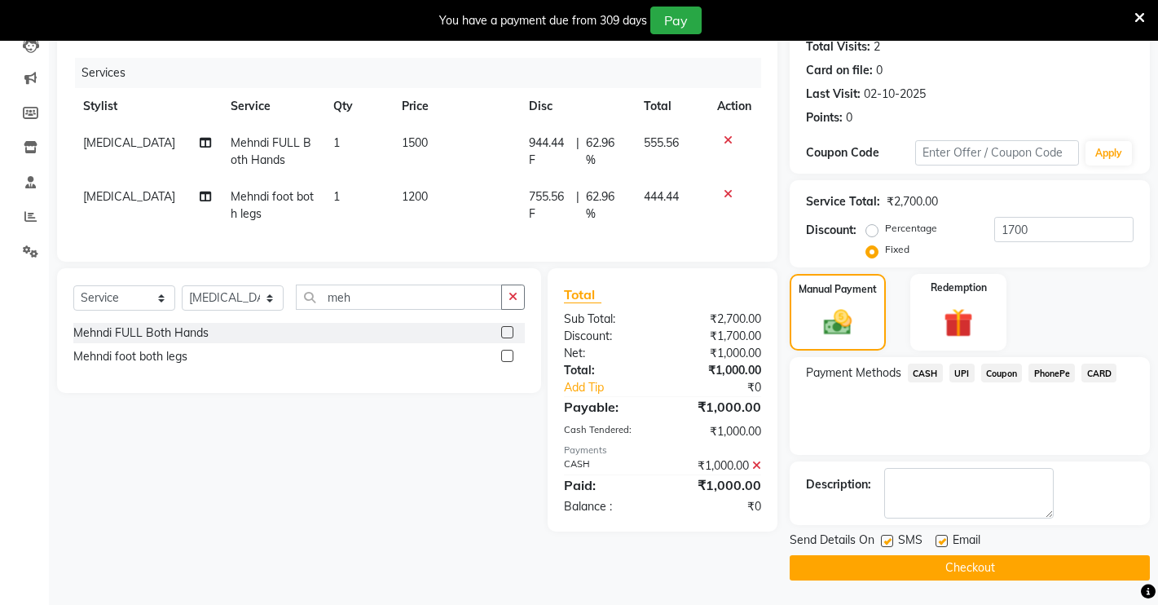
click at [728, 553] on div "Client [PHONE_NUMBER] Date [DATE] Invoice Number V/2025 V/[PHONE_NUMBER] Servic…" at bounding box center [417, 279] width 745 height 602
click at [906, 500] on textarea at bounding box center [969, 493] width 170 height 51
type textarea "DUE PAYMENT 350"
click at [863, 575] on button "Checkout" at bounding box center [970, 567] width 360 height 25
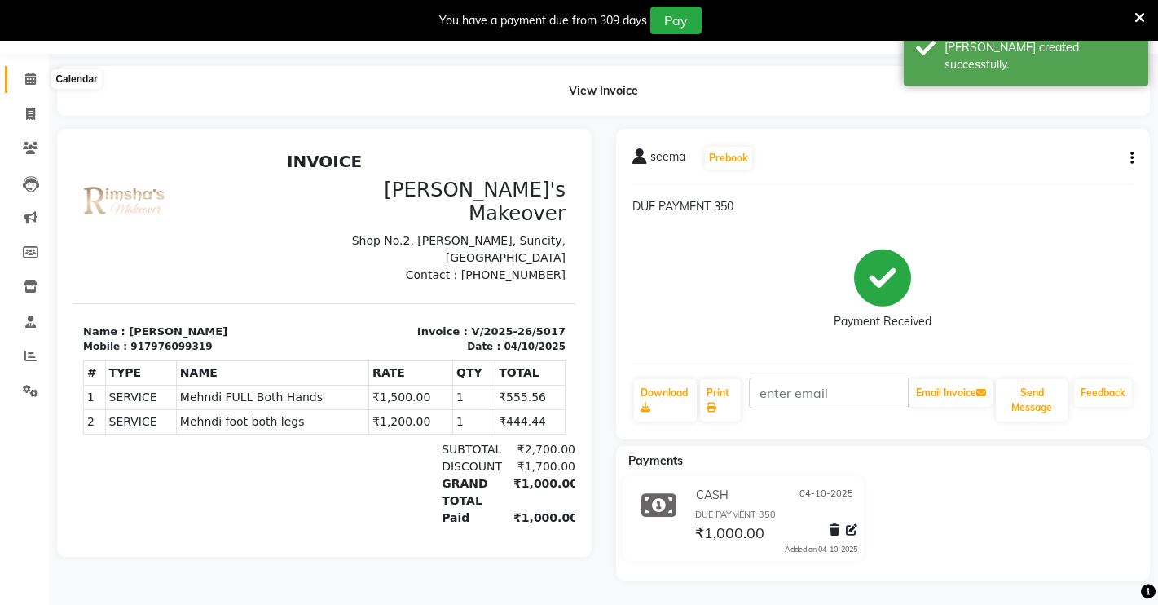
click at [39, 81] on span at bounding box center [30, 79] width 29 height 19
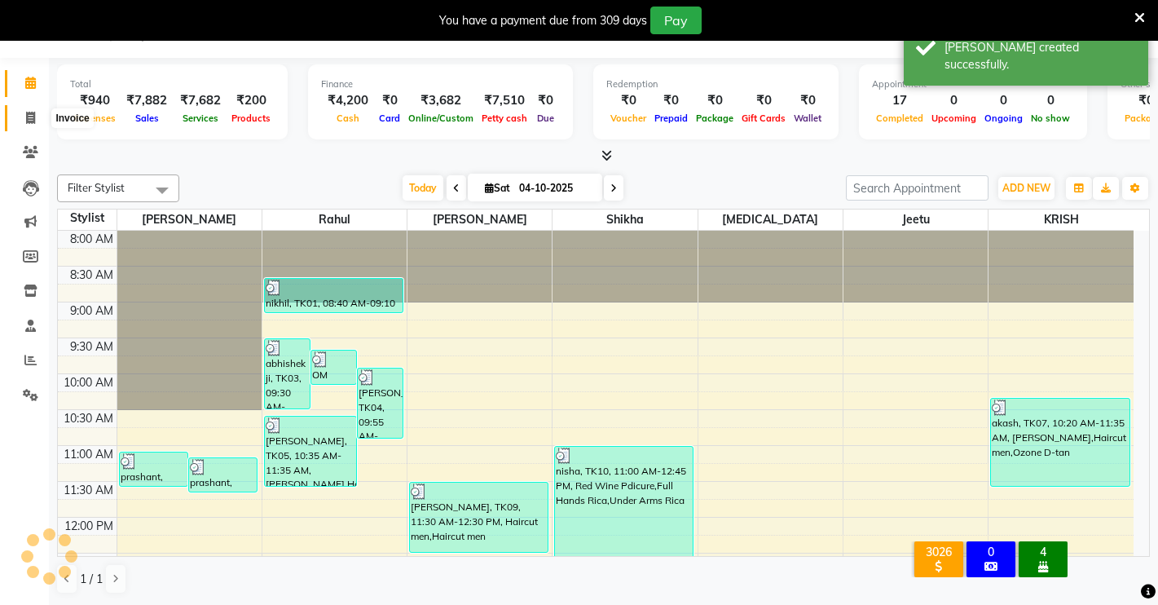
scroll to position [41, 0]
click at [28, 121] on icon at bounding box center [30, 118] width 9 height 12
select select "service"
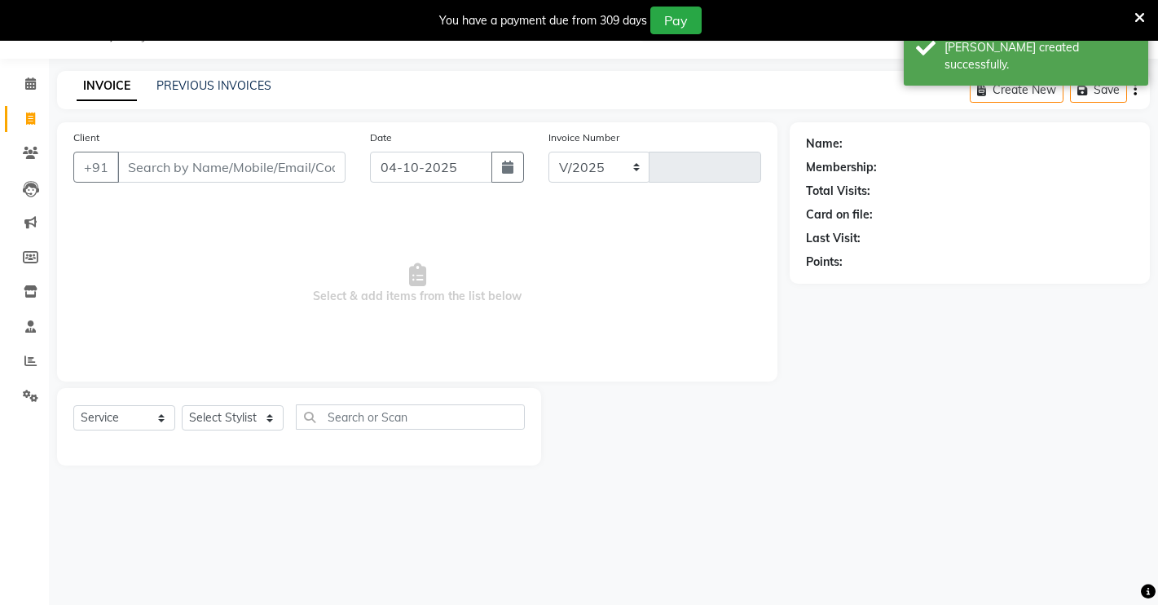
select select "7317"
type input "5018"
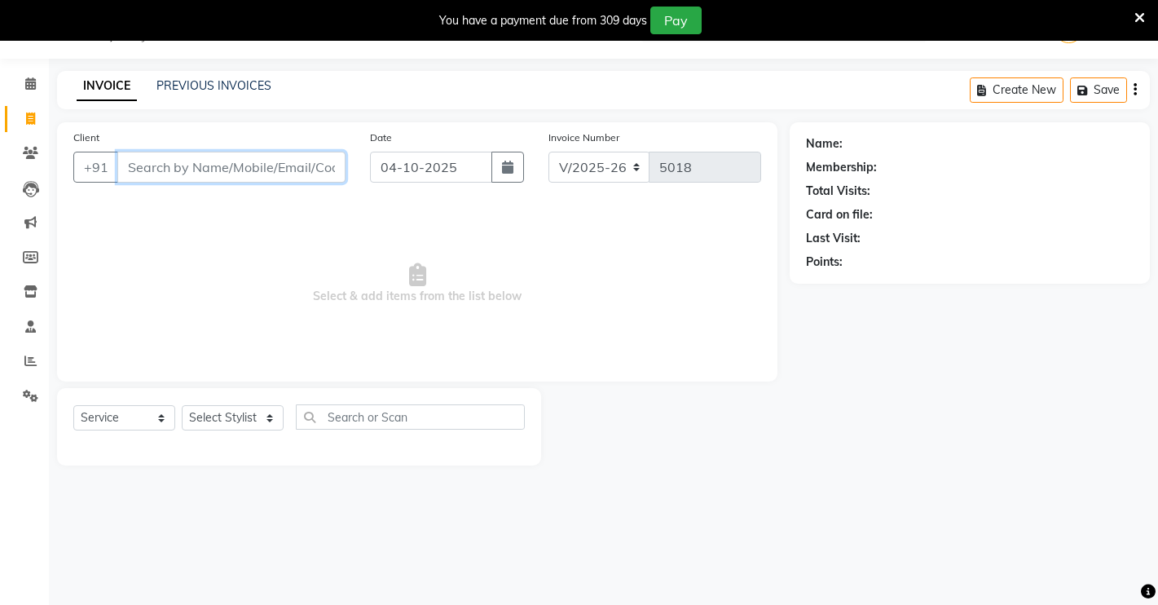
click at [181, 174] on input "Client" at bounding box center [231, 167] width 228 height 31
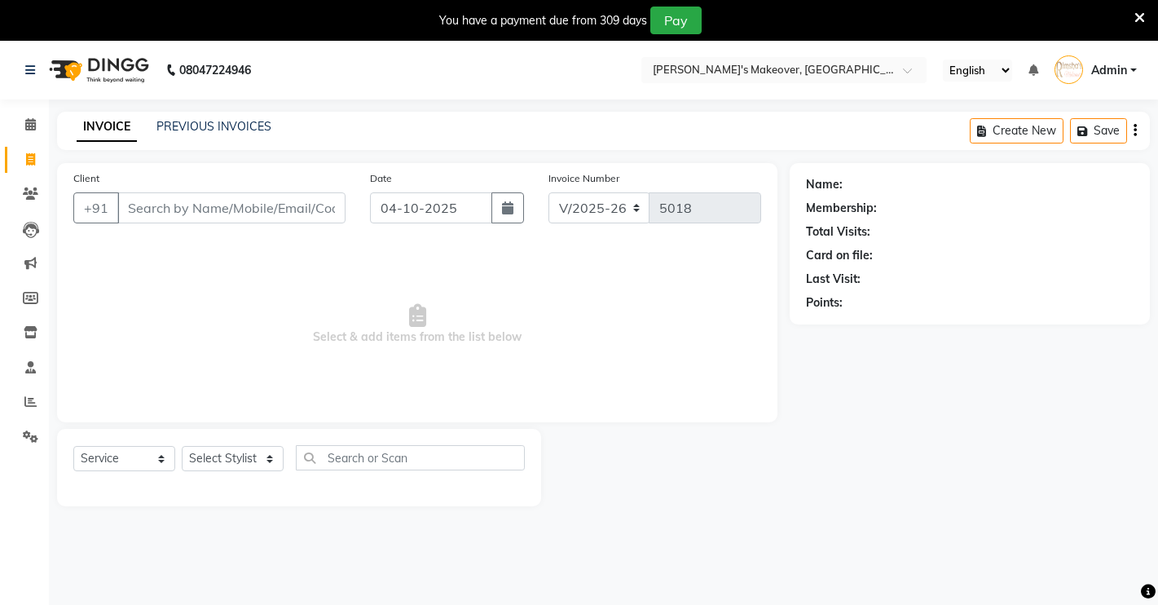
drag, startPoint x: 870, startPoint y: 205, endPoint x: 764, endPoint y: 276, distance: 127.5
click at [764, 276] on div "Client +91 Date [DATE] Invoice Number V/2025 V/[PHONE_NUMBER] Select & add item…" at bounding box center [603, 334] width 1117 height 343
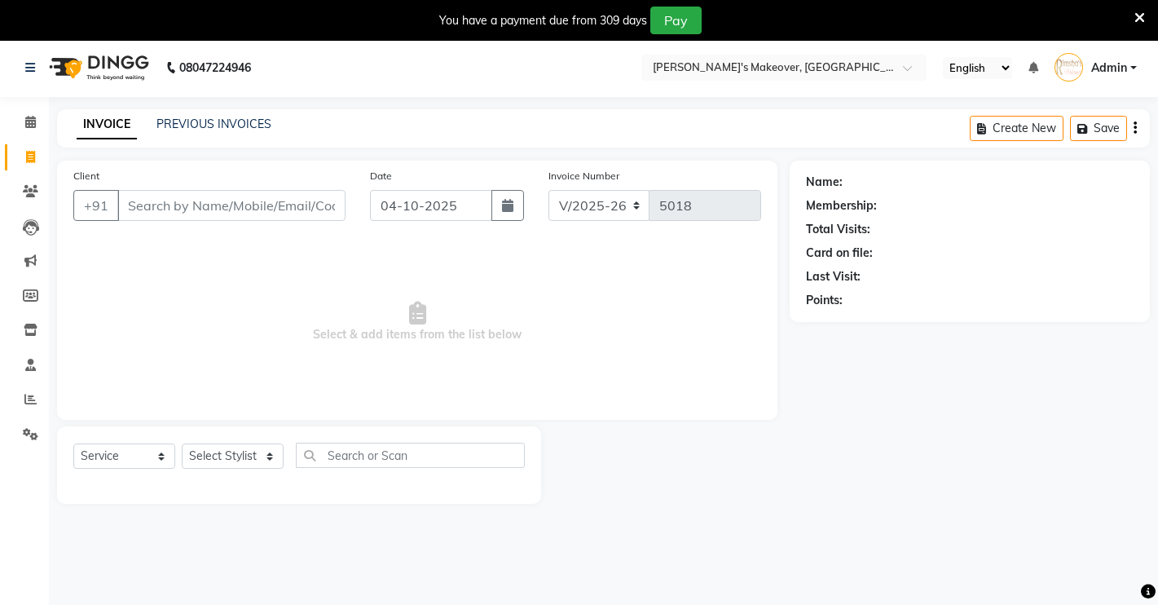
drag, startPoint x: 1044, startPoint y: 465, endPoint x: 1046, endPoint y: 494, distance: 28.6
click at [1046, 494] on div "Name: Membership: Total Visits: Card on file: Last Visit: Points:" at bounding box center [976, 332] width 372 height 343
click at [1071, 534] on div "08047224946 Select Location × [PERSON_NAME]'s Makeover, [GEOGRAPHIC_DATA], Sunc…" at bounding box center [579, 340] width 1158 height 605
click at [1072, 535] on div "08047224946 Select Location × [PERSON_NAME]'s Makeover, [GEOGRAPHIC_DATA], Sunc…" at bounding box center [579, 340] width 1158 height 605
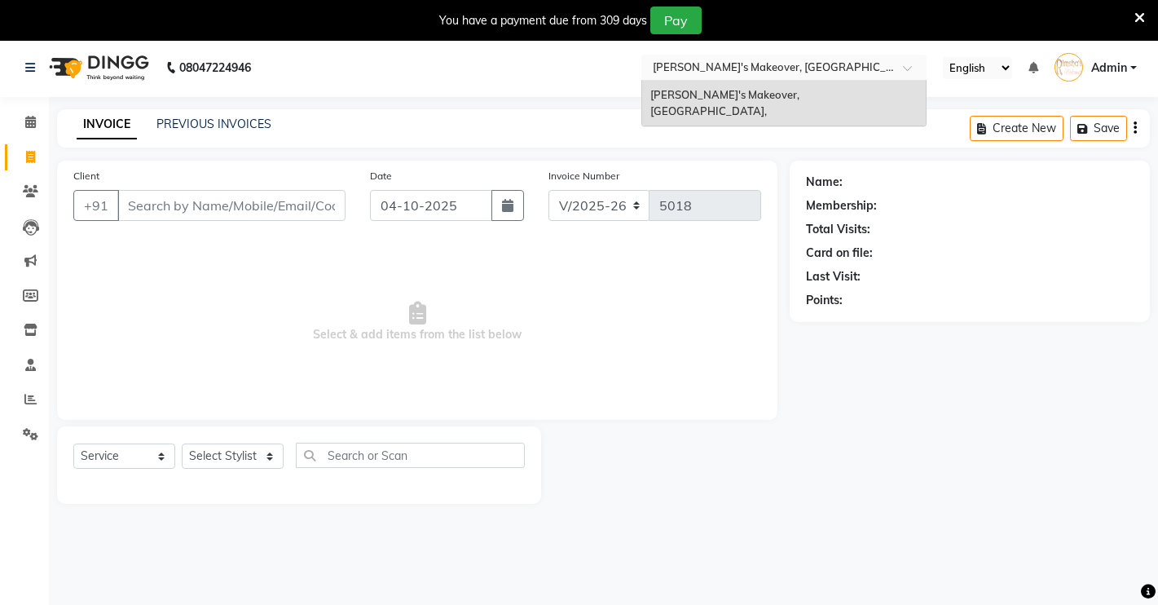
drag, startPoint x: 645, startPoint y: 56, endPoint x: 920, endPoint y: 57, distance: 274.6
click at [920, 57] on div "Select Location × [PERSON_NAME]'s Makeover, [GEOGRAPHIC_DATA]," at bounding box center [783, 68] width 285 height 26
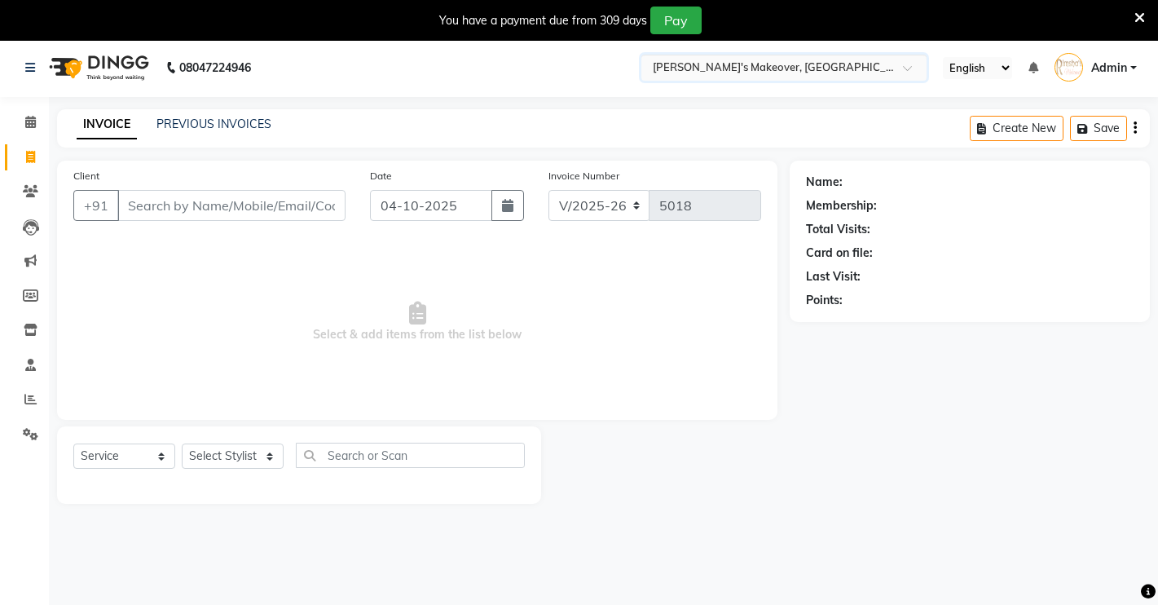
click at [907, 67] on span at bounding box center [913, 72] width 20 height 16
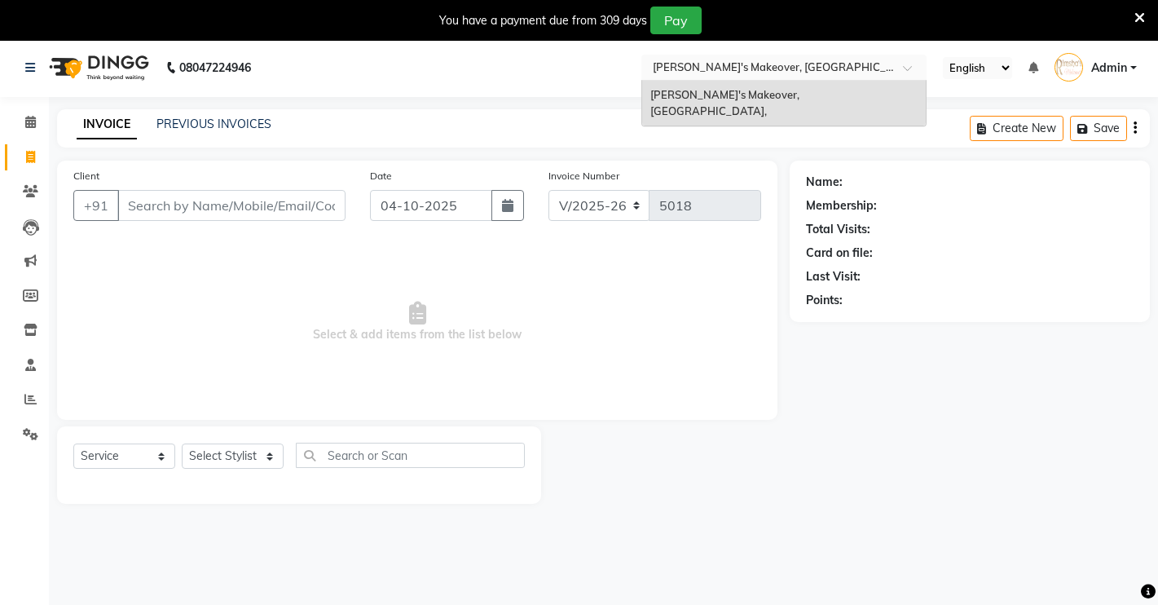
click at [907, 67] on span at bounding box center [913, 72] width 20 height 16
click at [856, 85] on div "[PERSON_NAME]'s Makeover, [GEOGRAPHIC_DATA]," at bounding box center [784, 103] width 284 height 45
